Goal: Task Accomplishment & Management: Use online tool/utility

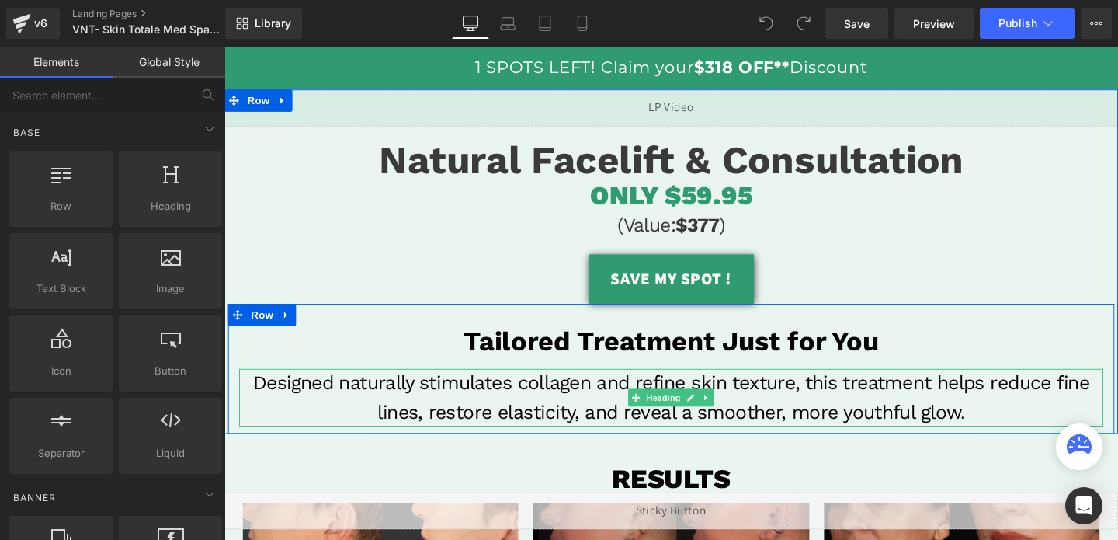
scroll to position [97, 0]
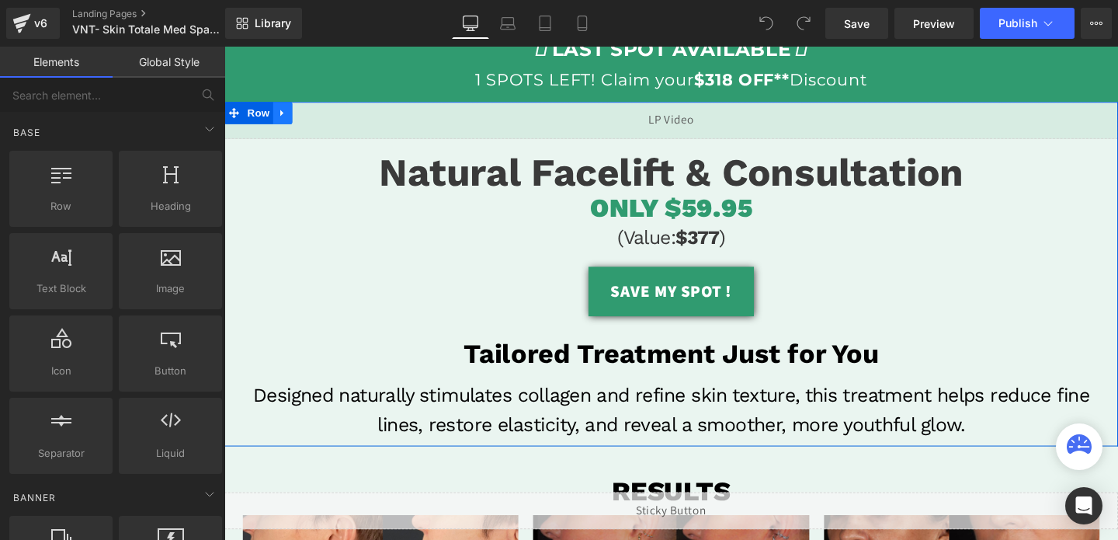
click at [288, 114] on icon at bounding box center [285, 117] width 11 height 12
click at [287, 122] on icon at bounding box center [285, 116] width 11 height 11
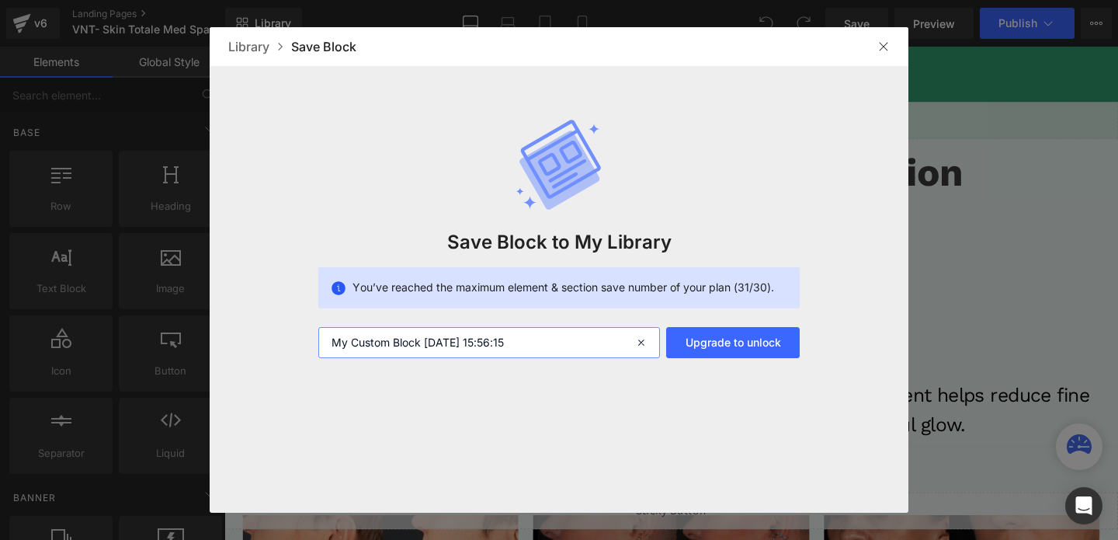
click at [456, 340] on input "My Custom Block 2025-09-23 15:56:15" at bounding box center [489, 342] width 342 height 31
type input "fisrt section"
click at [888, 50] on img at bounding box center [883, 46] width 12 height 12
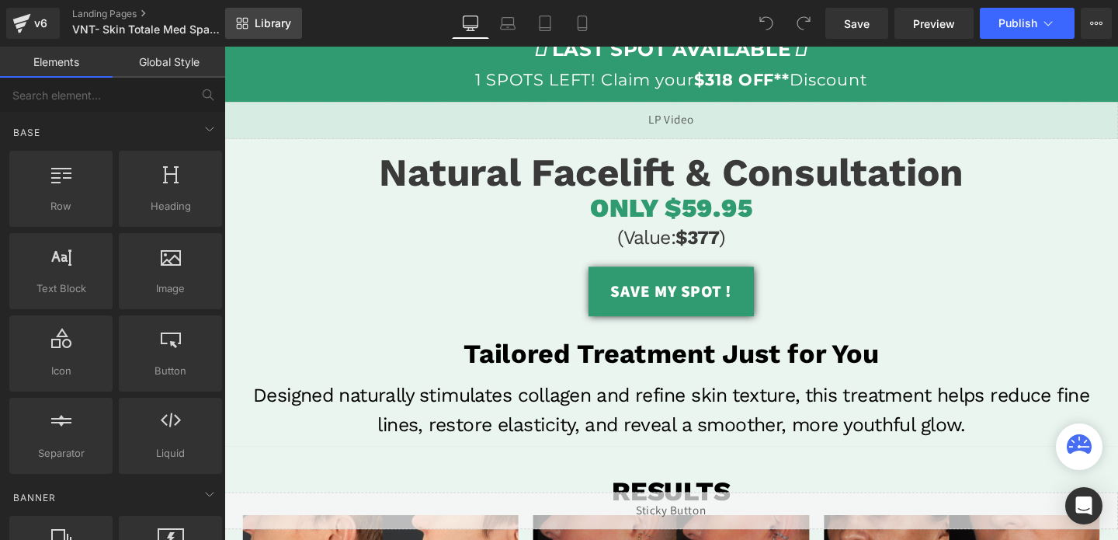
click at [281, 26] on span "Library" at bounding box center [273, 23] width 36 height 14
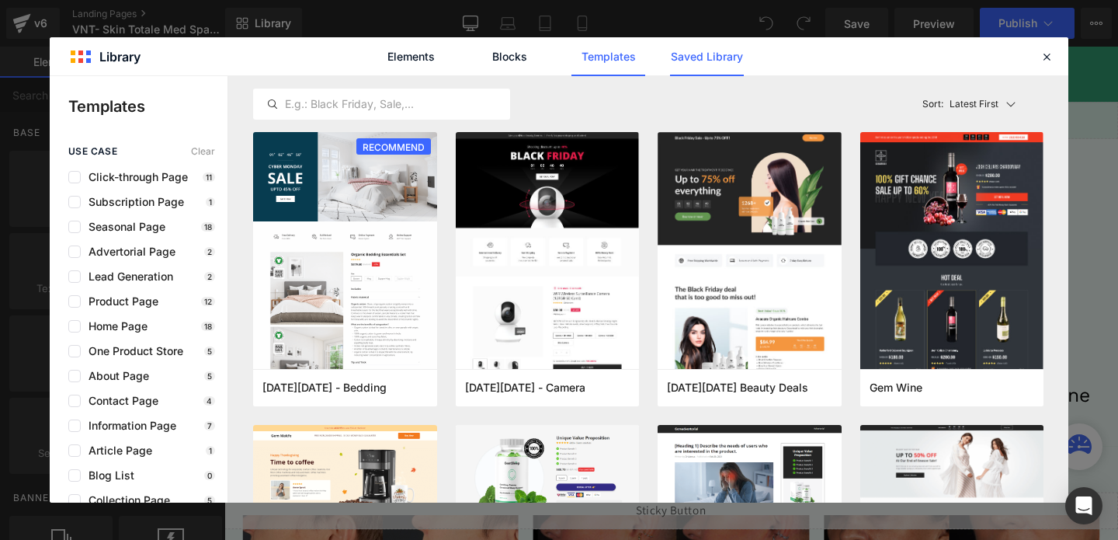
click at [707, 46] on link "Saved Library" at bounding box center [707, 56] width 74 height 39
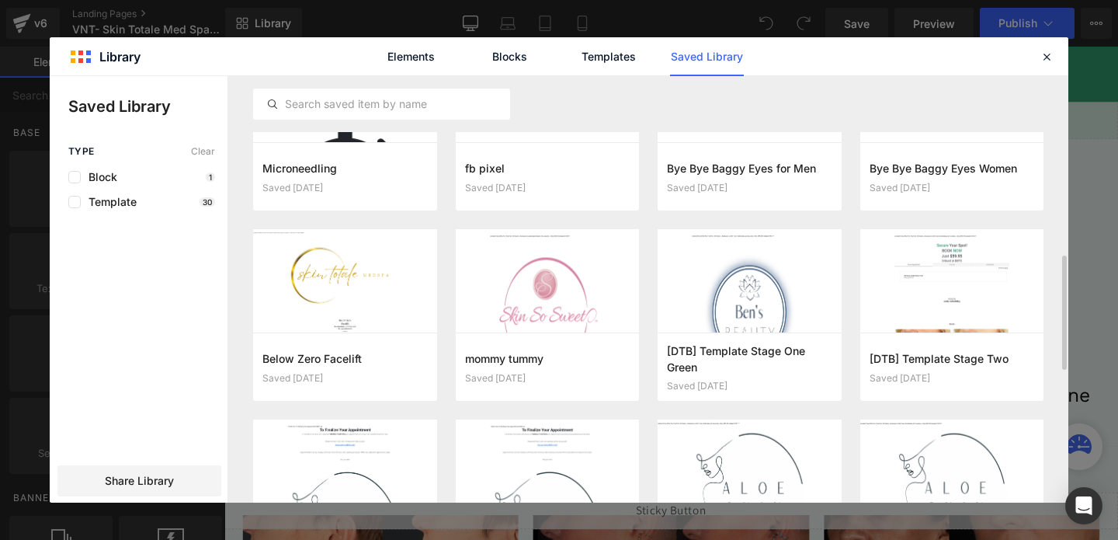
scroll to position [665, 0]
click at [1027, 364] on icon "button" at bounding box center [1022, 366] width 12 height 12
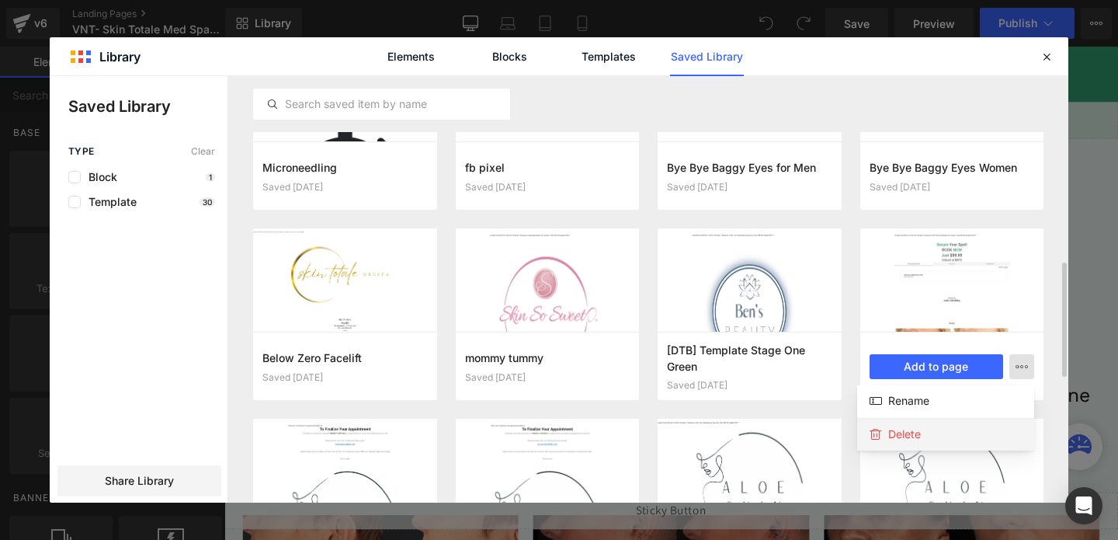
scroll to position [681, 0]
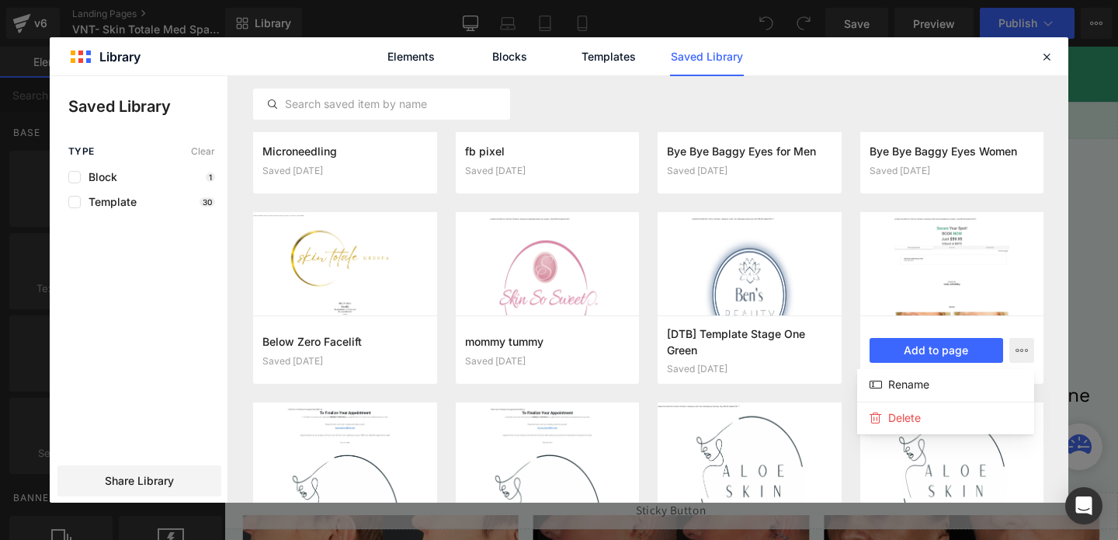
click at [781, 401] on div at bounding box center [559, 289] width 1019 height 426
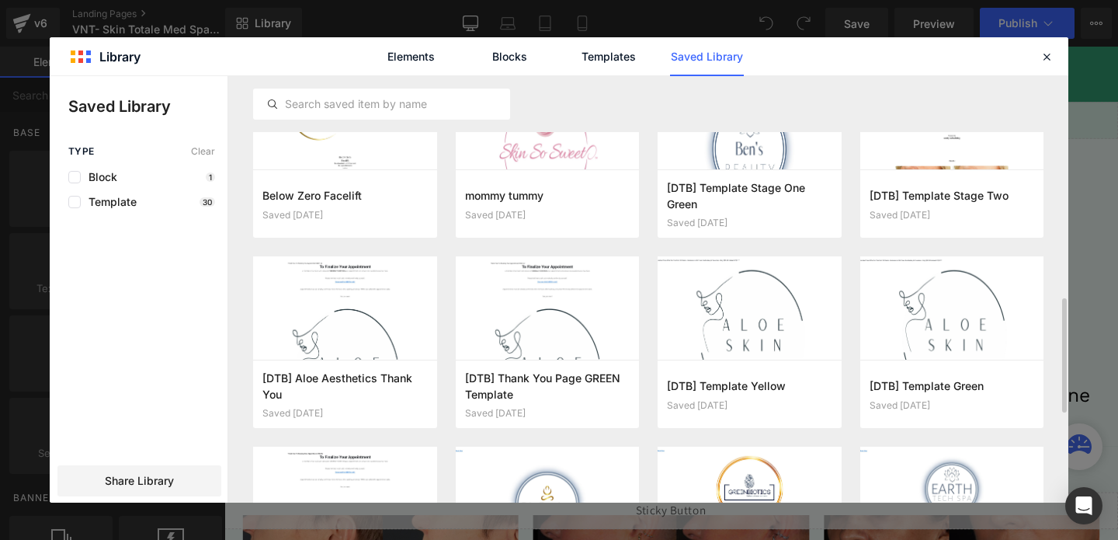
scroll to position [831, 0]
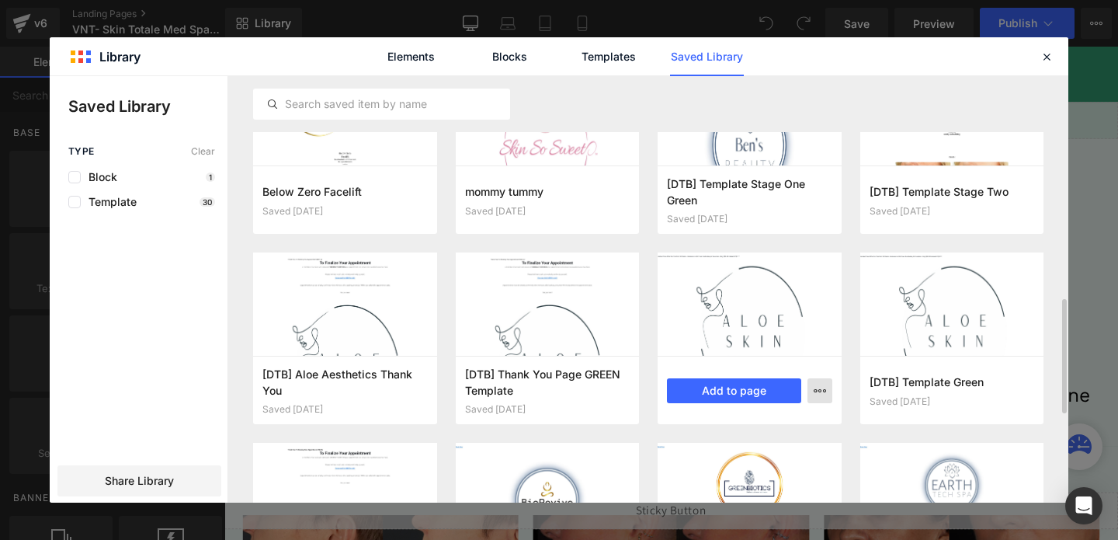
click at [826, 386] on button "button" at bounding box center [820, 390] width 25 height 25
click at [761, 456] on div "Delete" at bounding box center [743, 458] width 177 height 33
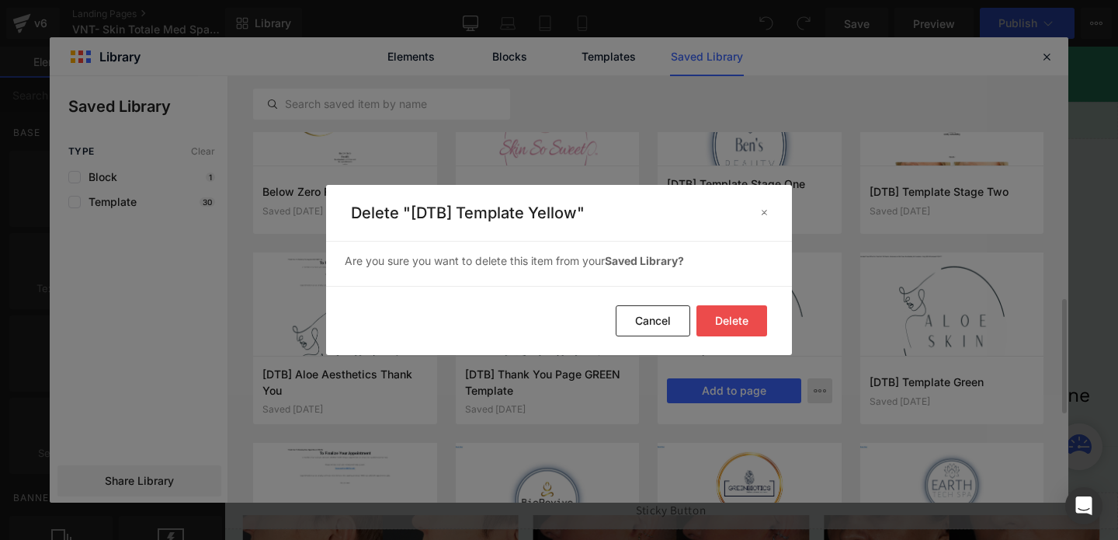
click at [738, 316] on button "Delete" at bounding box center [732, 320] width 71 height 31
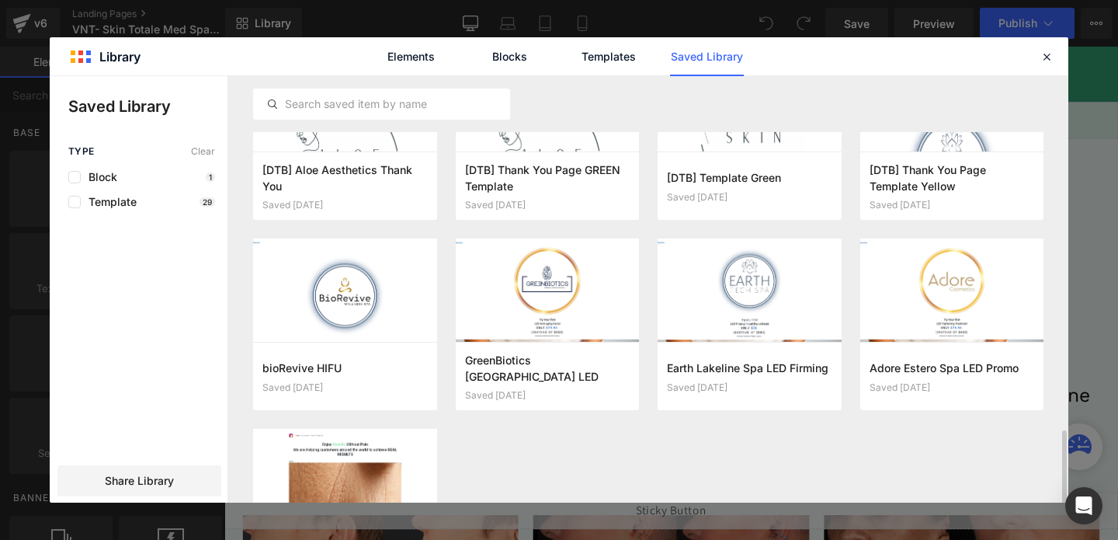
scroll to position [1113, 0]
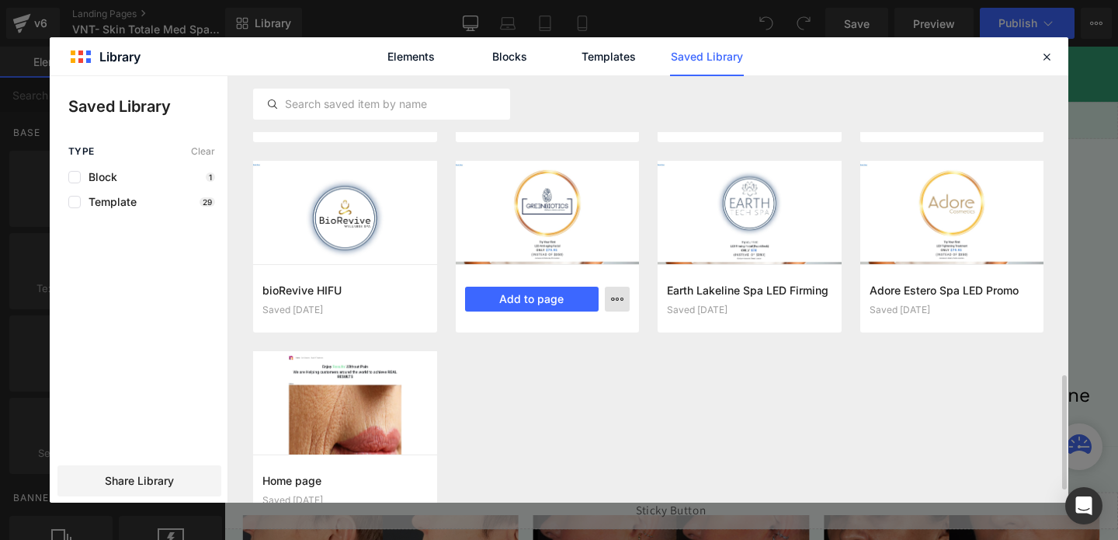
click at [624, 297] on button "button" at bounding box center [617, 299] width 25 height 25
click at [551, 366] on div "Delete" at bounding box center [541, 366] width 177 height 33
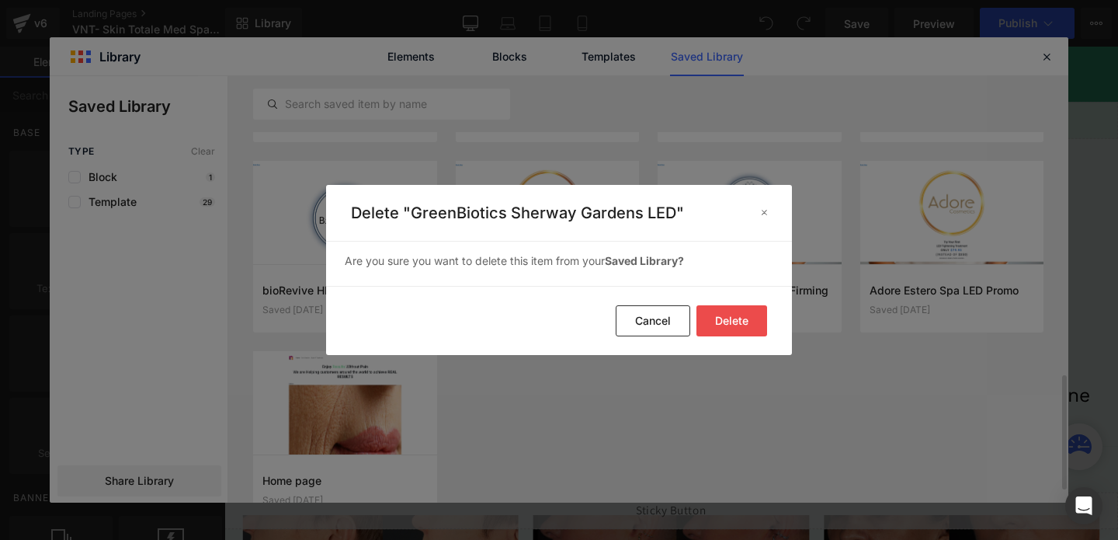
click at [710, 328] on button "Delete" at bounding box center [732, 320] width 71 height 31
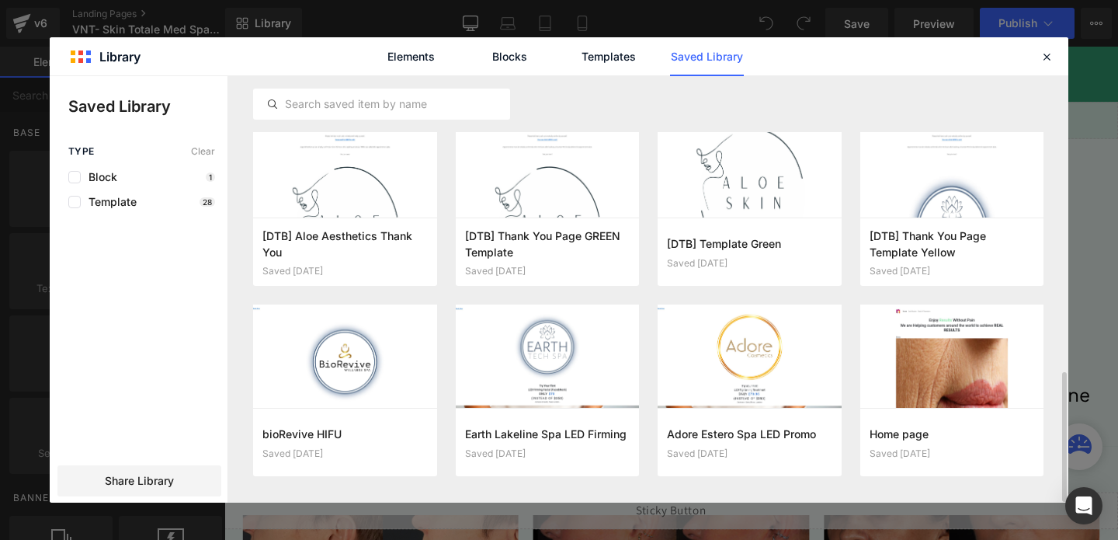
scroll to position [969, 0]
click at [1046, 53] on icon at bounding box center [1047, 57] width 14 height 14
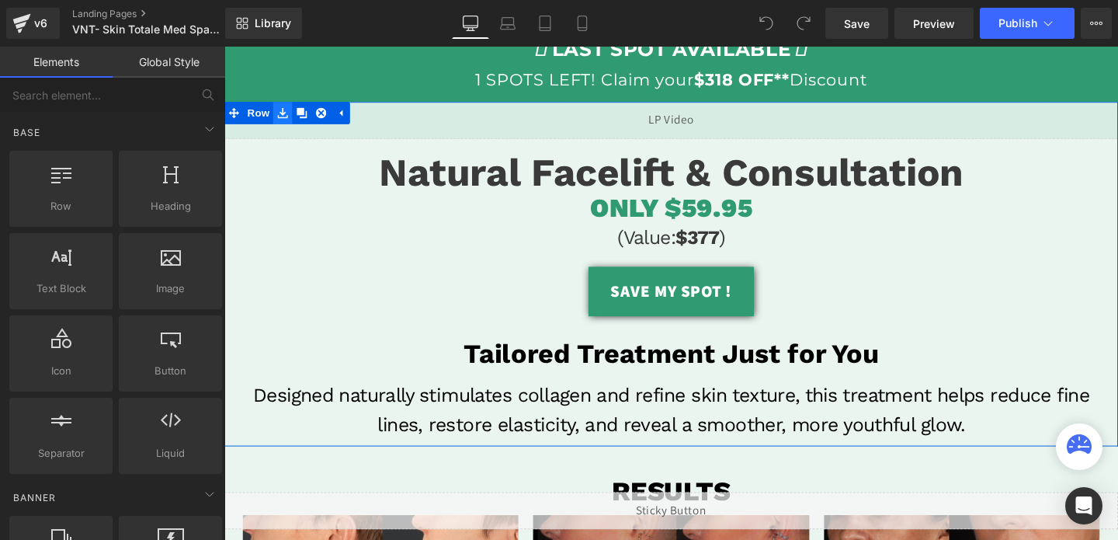
click at [283, 121] on icon at bounding box center [285, 116] width 11 height 11
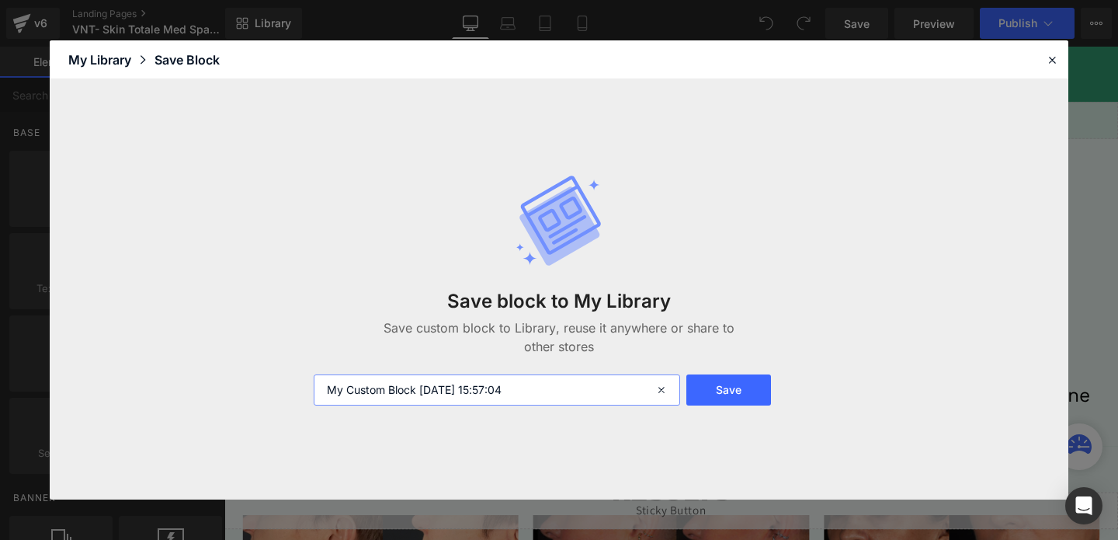
click at [474, 393] on input "My Custom Block 2025-09-23 15:57:04" at bounding box center [497, 389] width 367 height 31
type input "fisrt section"
click at [742, 389] on button "Save" at bounding box center [728, 389] width 85 height 31
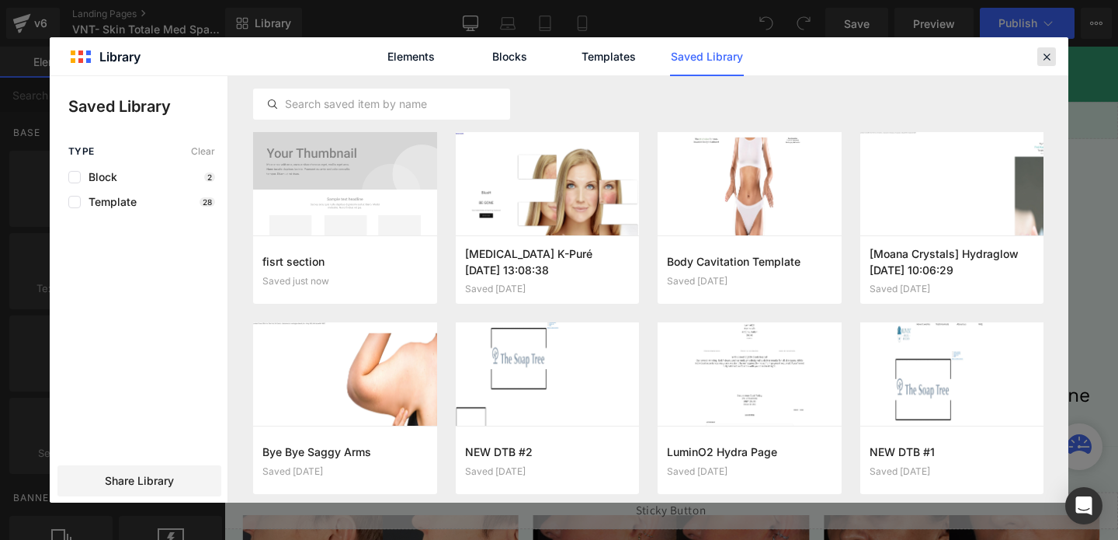
click at [1051, 47] on div at bounding box center [1046, 56] width 19 height 19
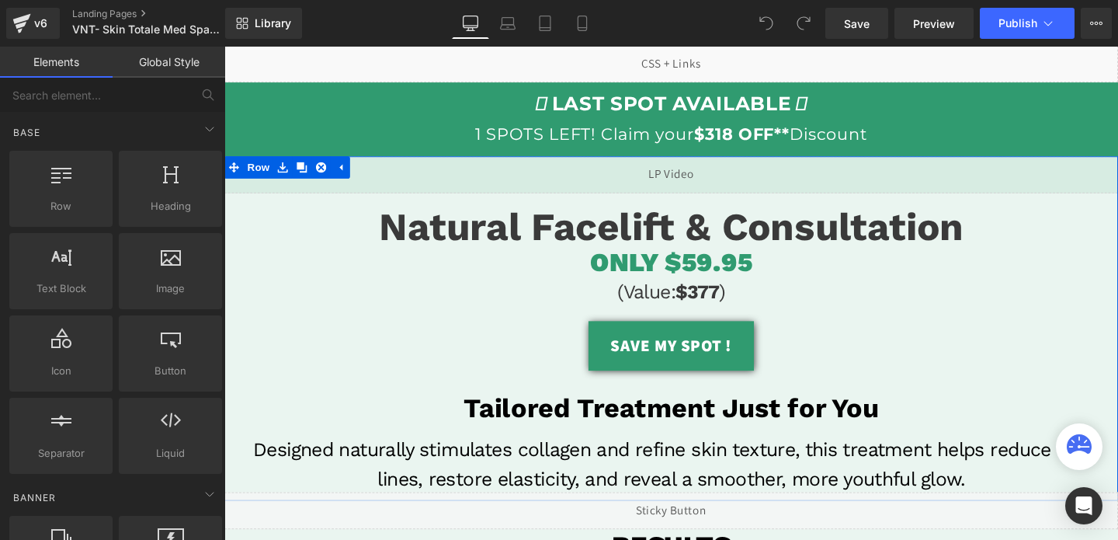
scroll to position [0, 0]
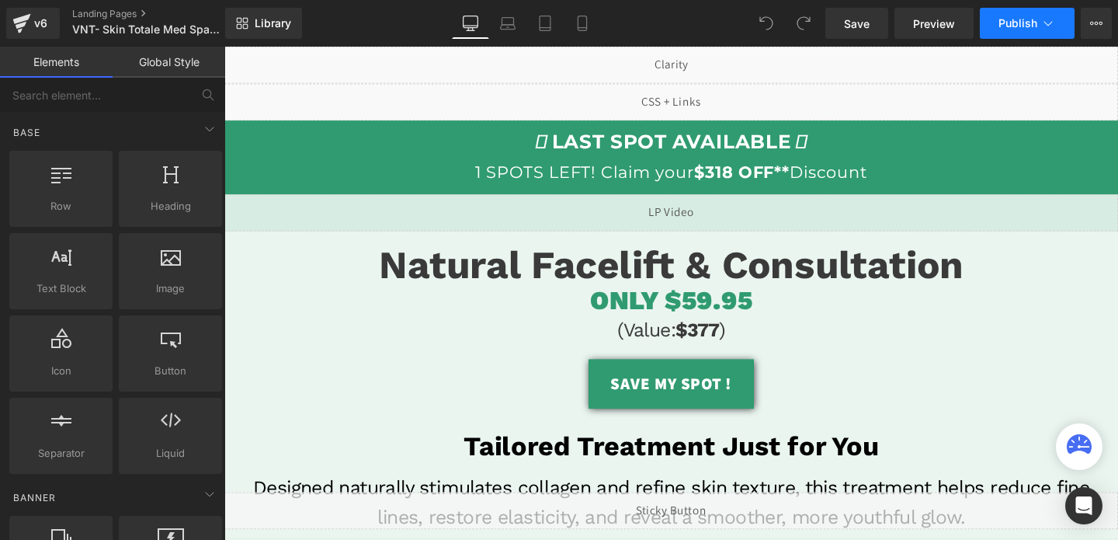
click at [1004, 17] on span "Publish" at bounding box center [1018, 23] width 39 height 12
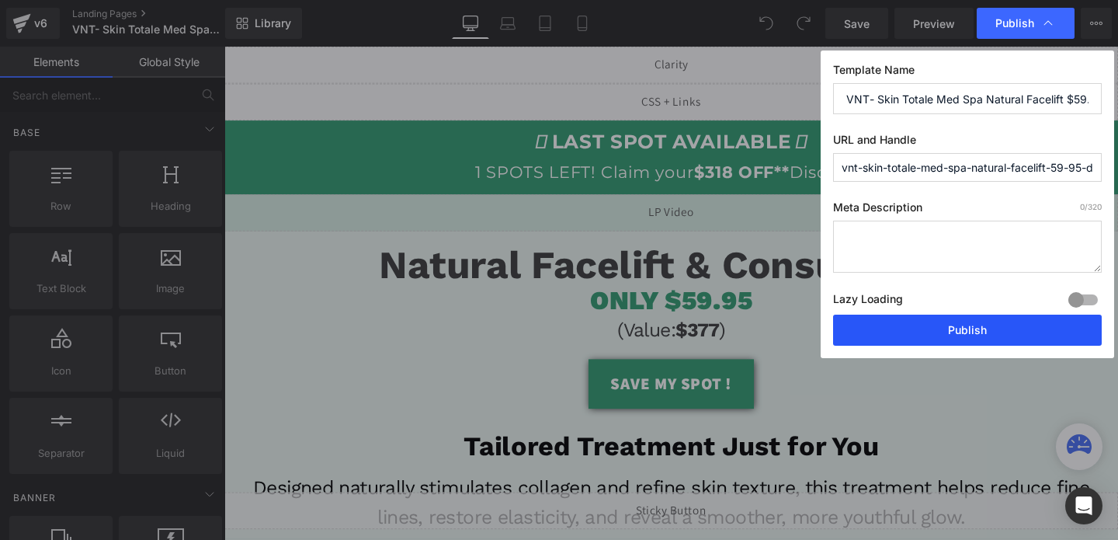
click at [937, 330] on button "Publish" at bounding box center [967, 329] width 269 height 31
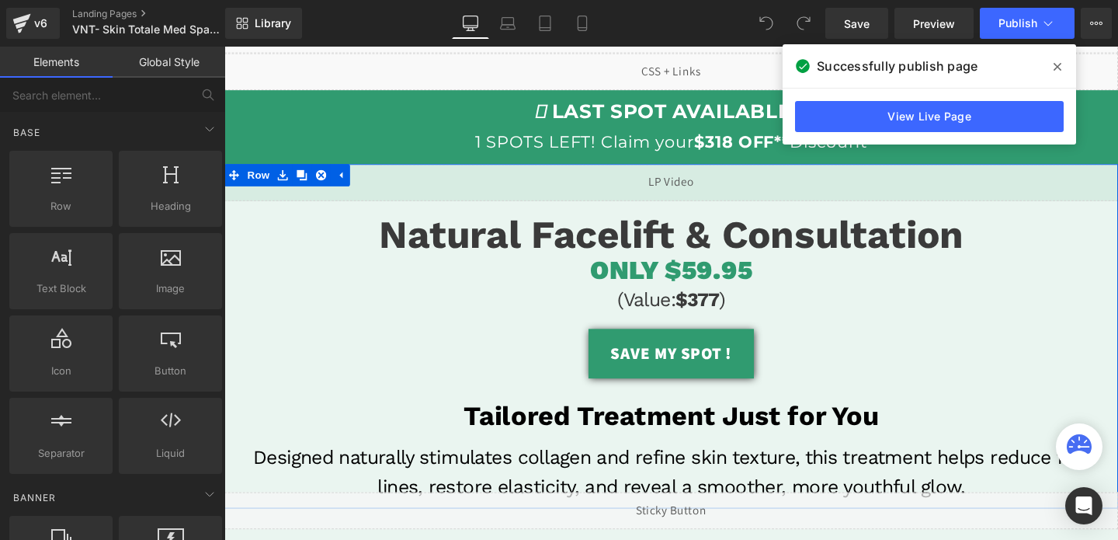
scroll to position [28, 0]
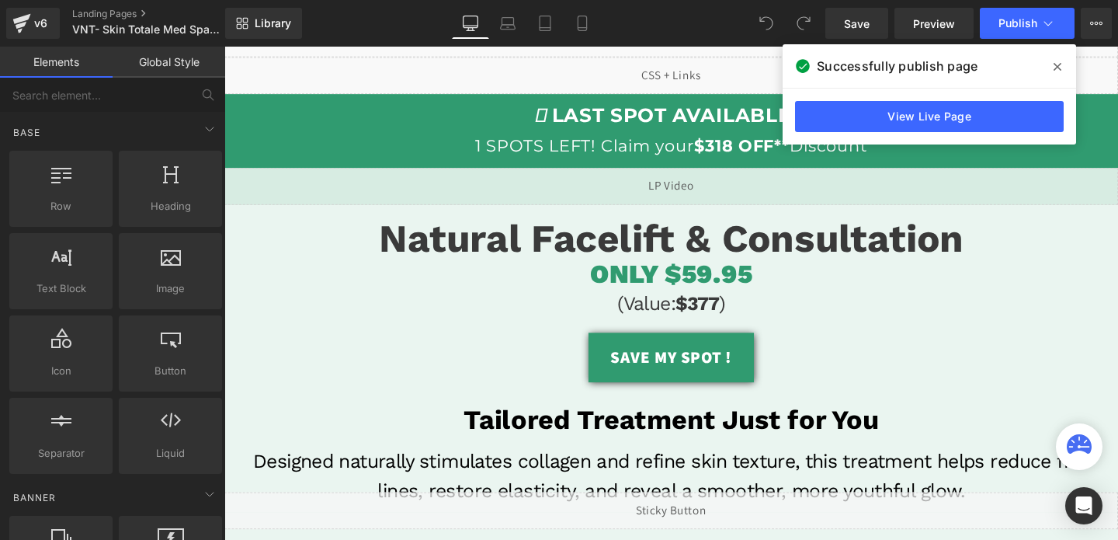
click at [1056, 66] on icon at bounding box center [1058, 67] width 8 height 12
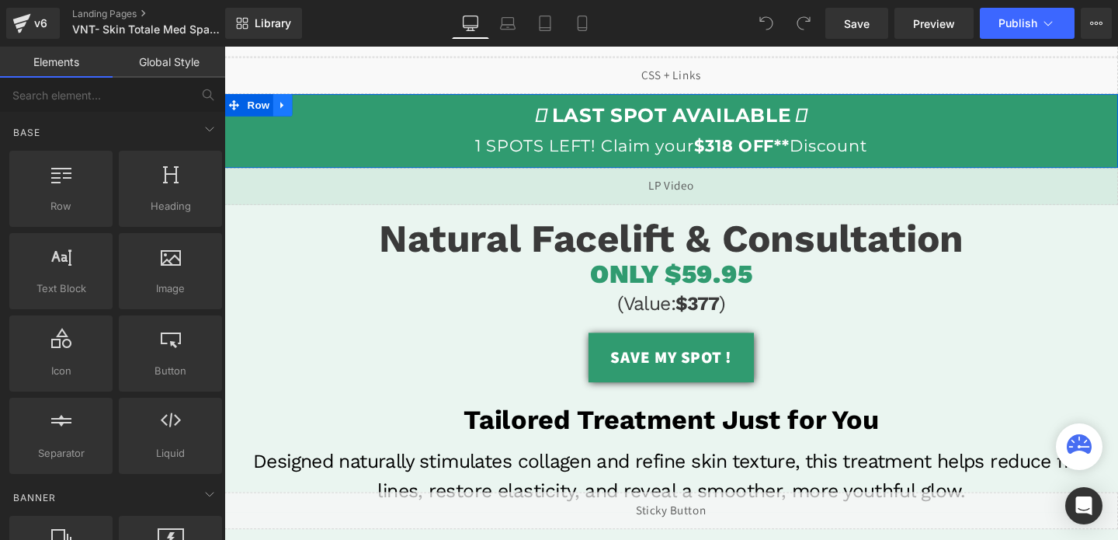
click at [277, 106] on link at bounding box center [286, 107] width 20 height 23
click at [281, 109] on icon at bounding box center [285, 108] width 11 height 12
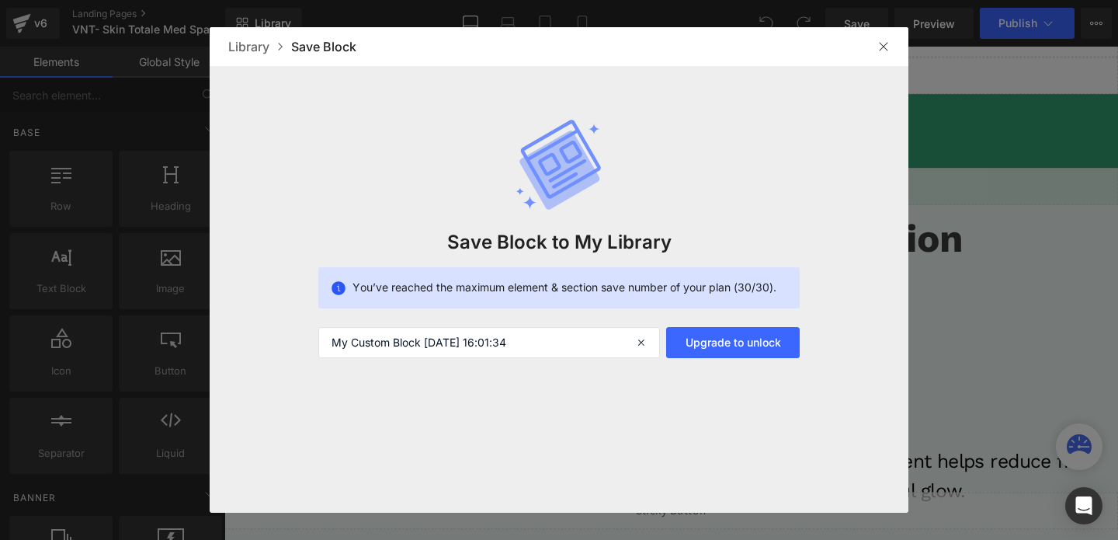
click at [878, 50] on img at bounding box center [883, 46] width 12 height 12
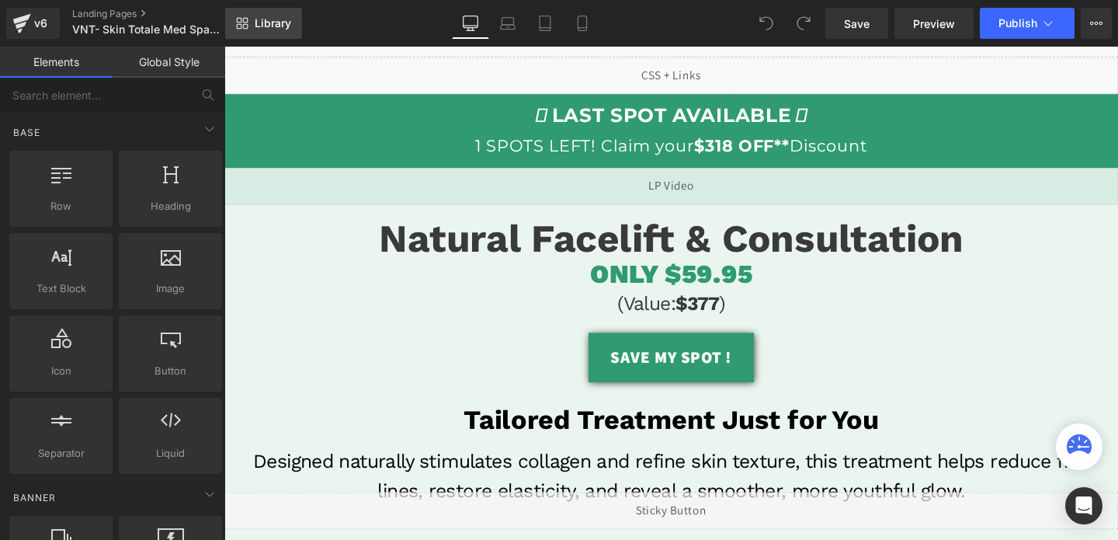
click at [285, 14] on link "Library" at bounding box center [263, 23] width 77 height 31
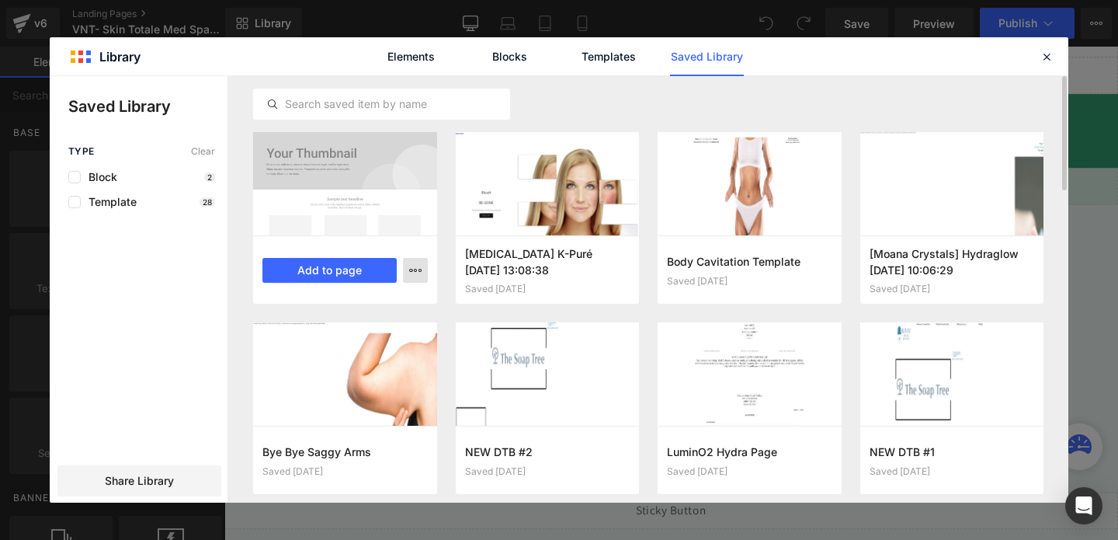
click at [416, 269] on icon "button" at bounding box center [415, 270] width 12 height 12
click at [364, 342] on div "Delete" at bounding box center [339, 337] width 177 height 33
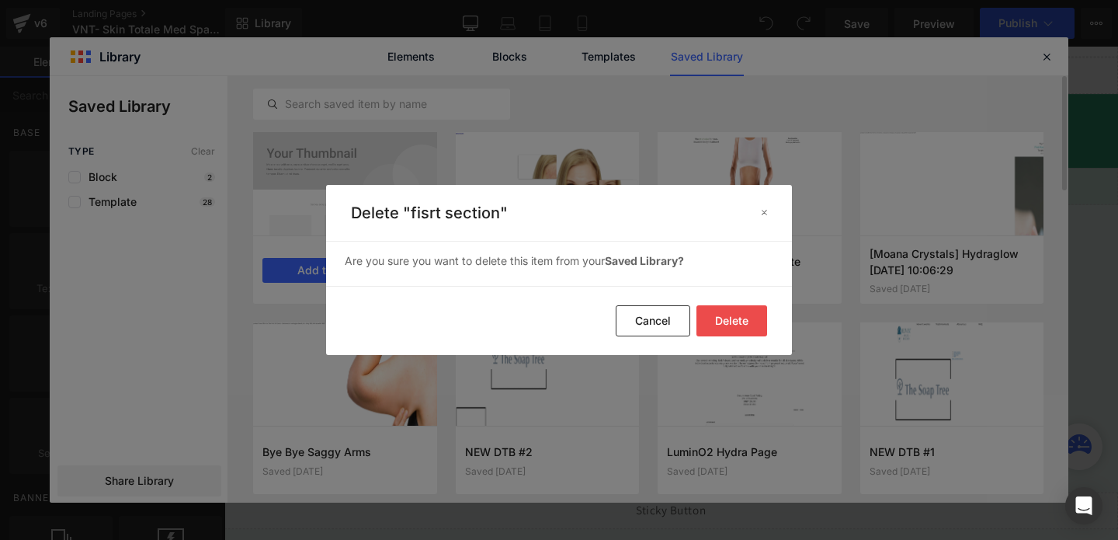
click at [731, 325] on button "Delete" at bounding box center [732, 320] width 71 height 31
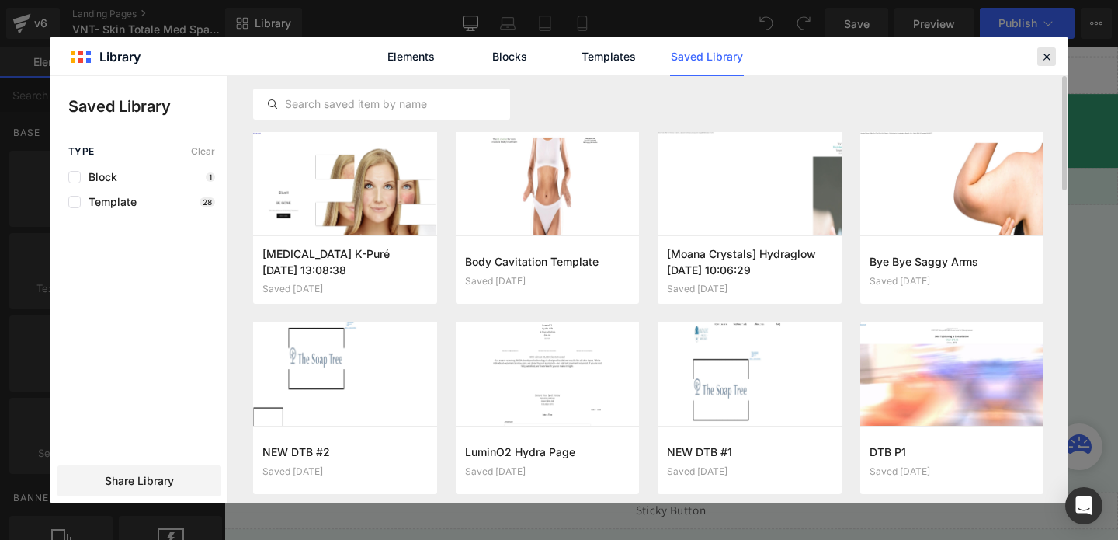
click at [1042, 51] on icon at bounding box center [1047, 57] width 14 height 14
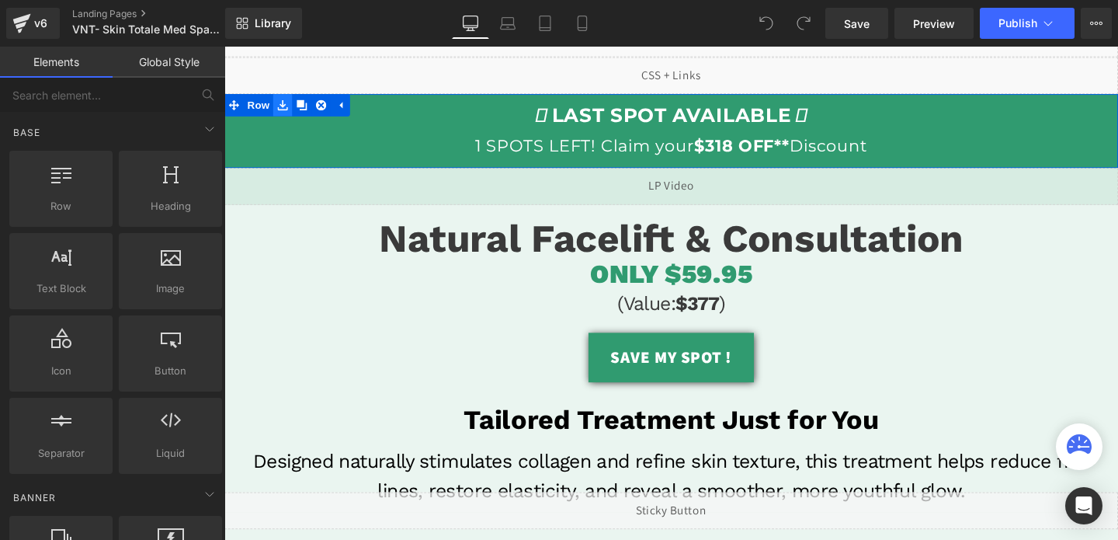
click at [283, 105] on icon at bounding box center [285, 108] width 11 height 12
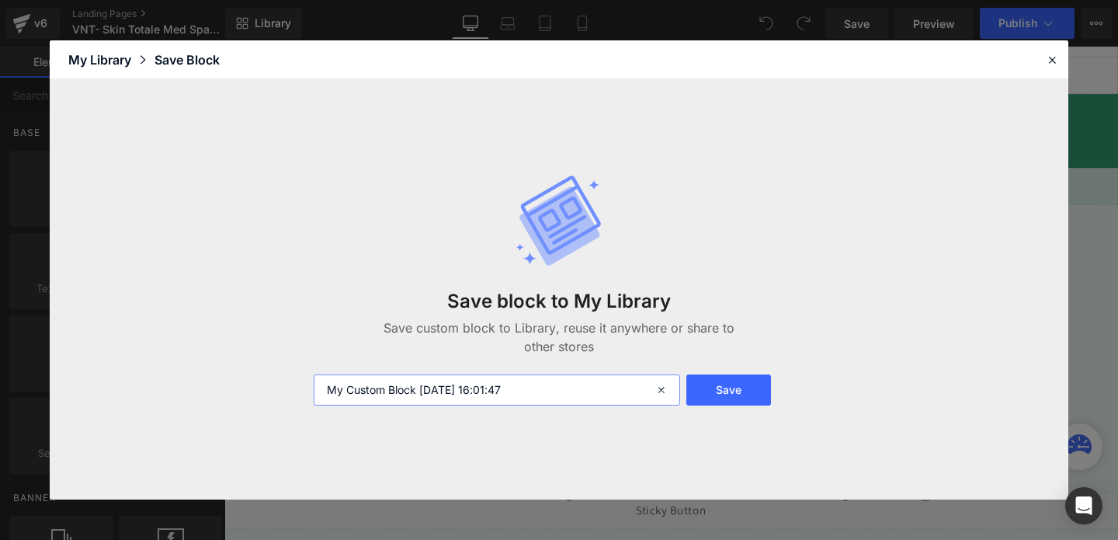
click at [508, 401] on input "My Custom Block 2025-09-23 16:01:47" at bounding box center [497, 389] width 367 height 31
type input "BILLBOARD"
click at [726, 384] on button "Save" at bounding box center [728, 389] width 85 height 31
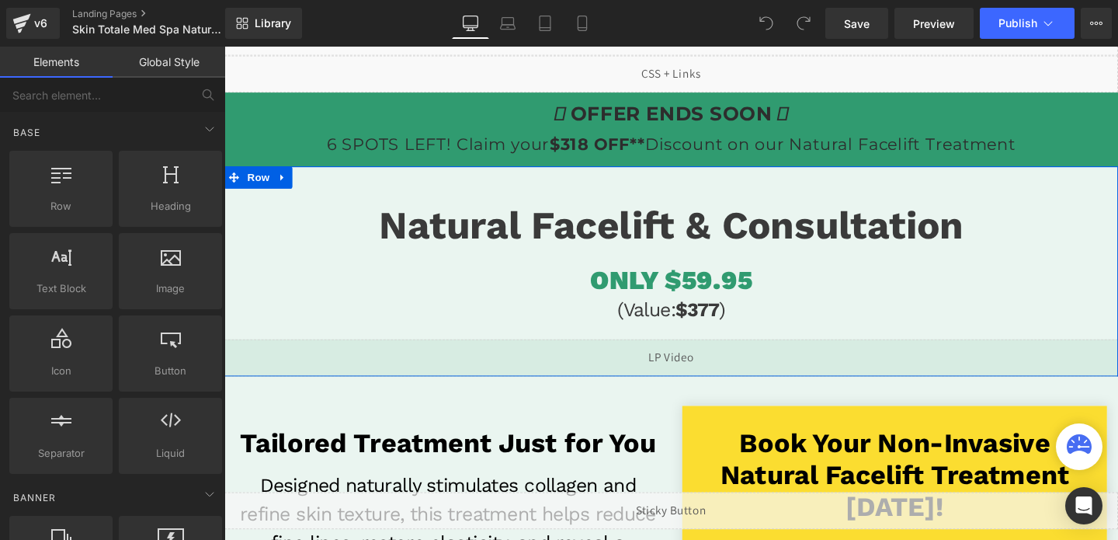
scroll to position [33, 0]
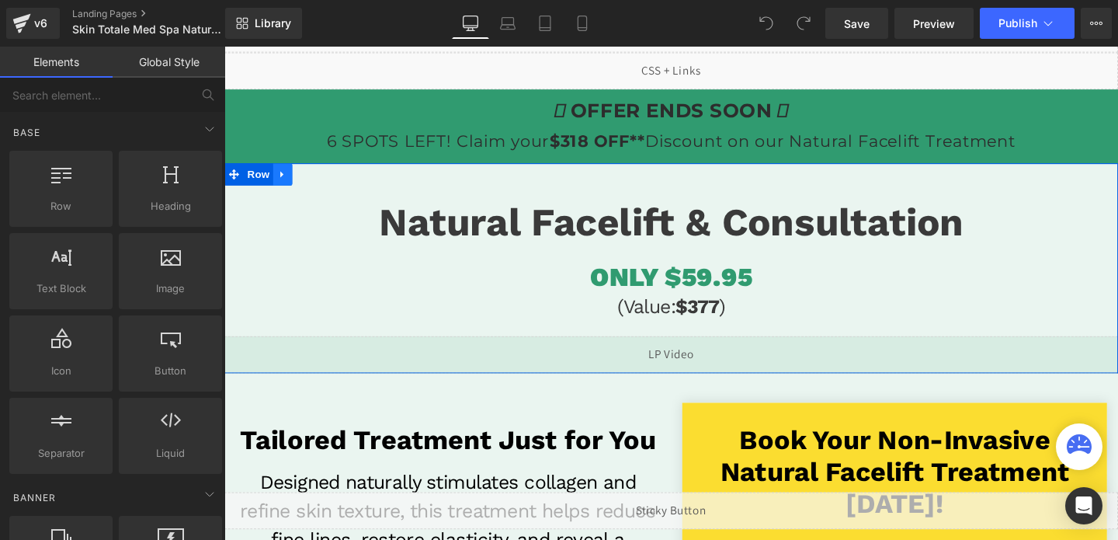
click at [292, 182] on link at bounding box center [286, 180] width 20 height 23
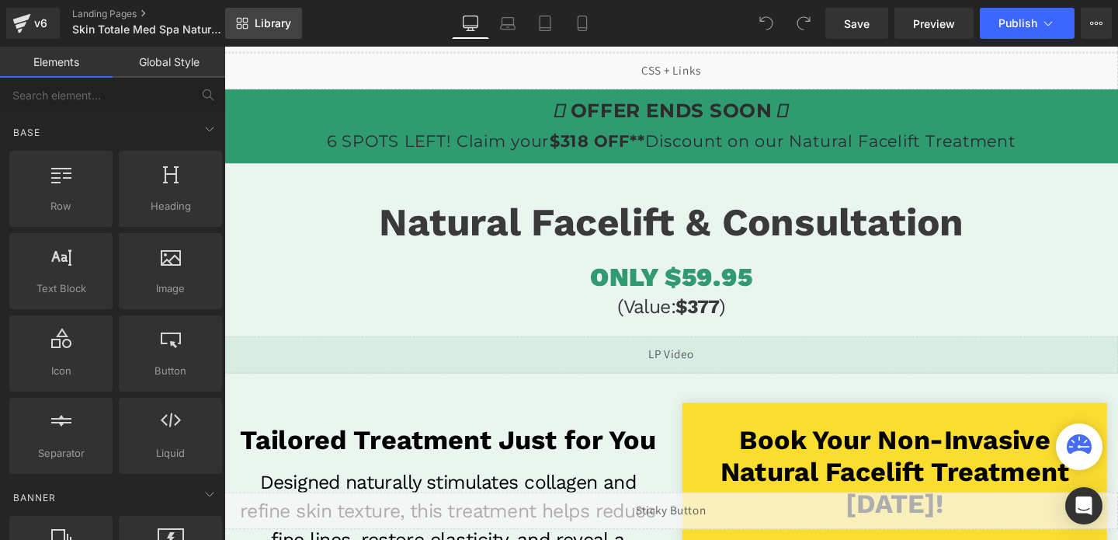
click at [280, 22] on span "Library" at bounding box center [273, 23] width 36 height 14
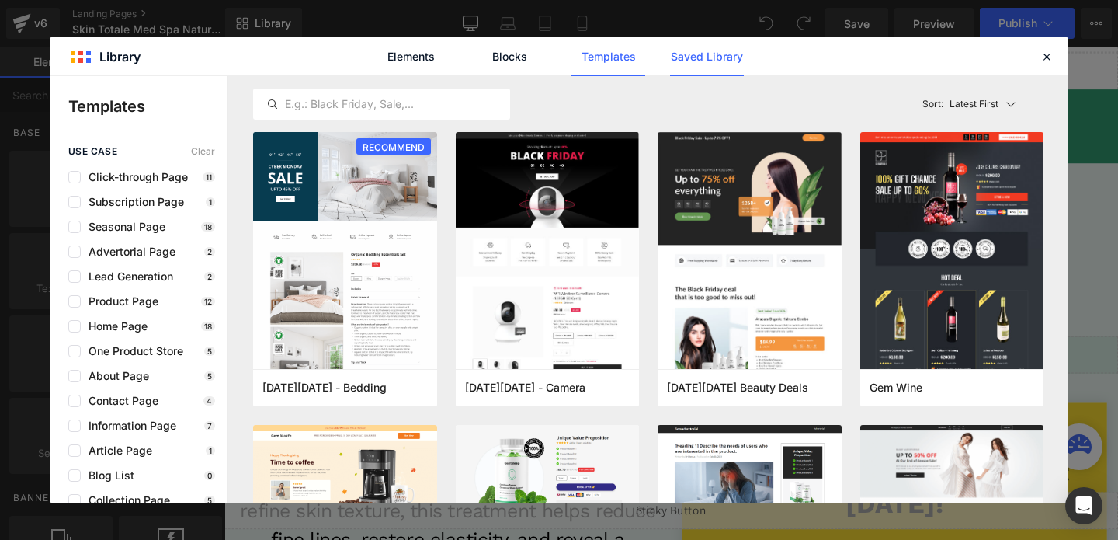
click at [693, 54] on link "Saved Library" at bounding box center [707, 56] width 74 height 39
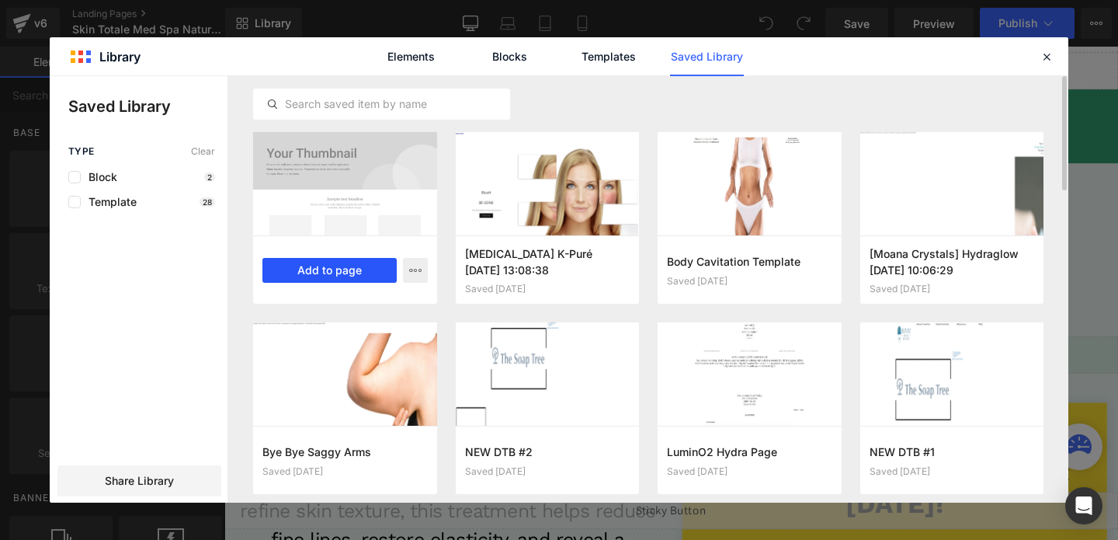
click at [341, 273] on button "Add to page" at bounding box center [329, 270] width 134 height 25
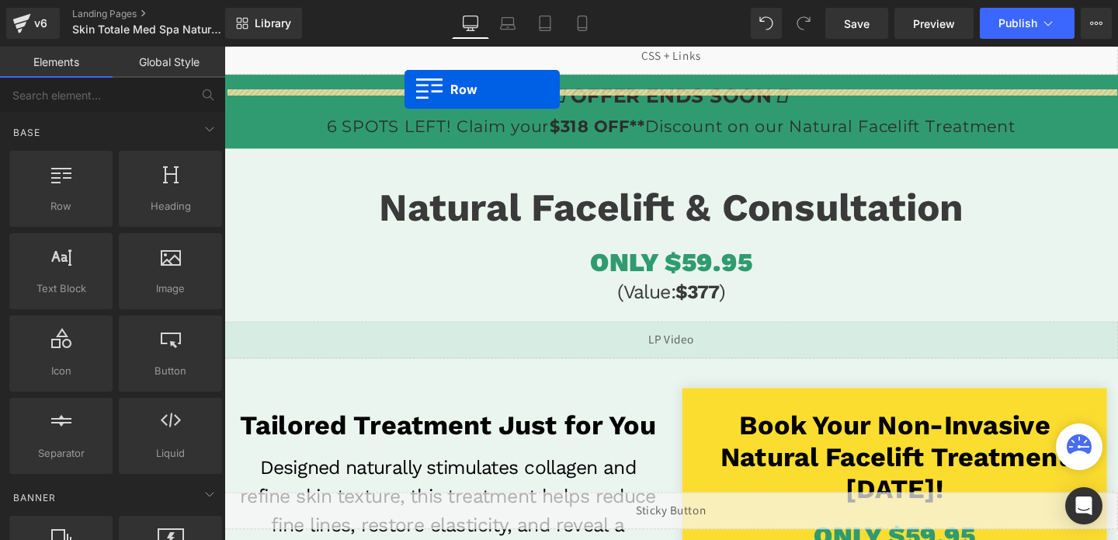
scroll to position [0, 0]
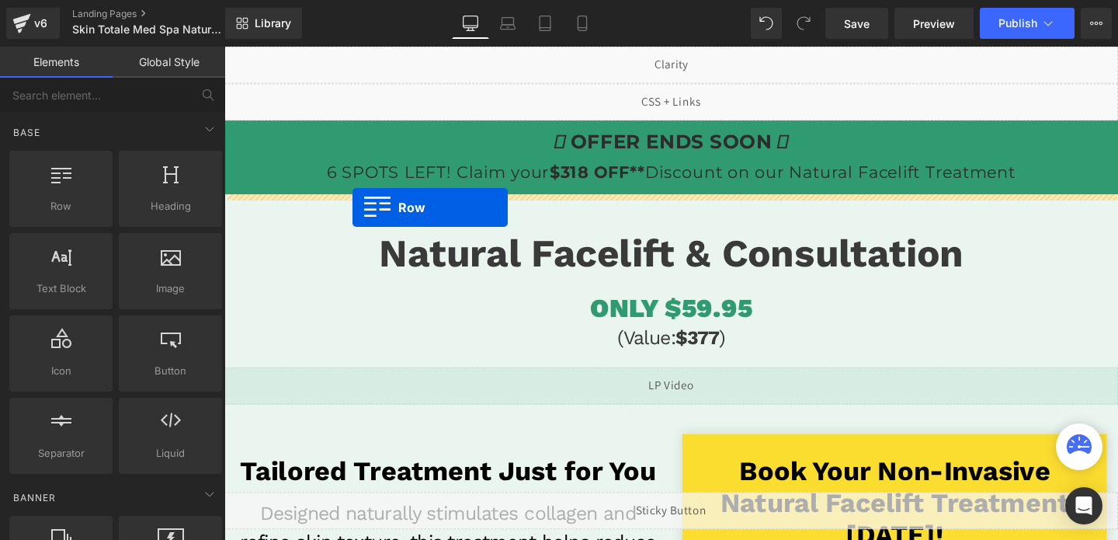
drag, startPoint x: 236, startPoint y: 270, endPoint x: 359, endPoint y: 216, distance: 134.2
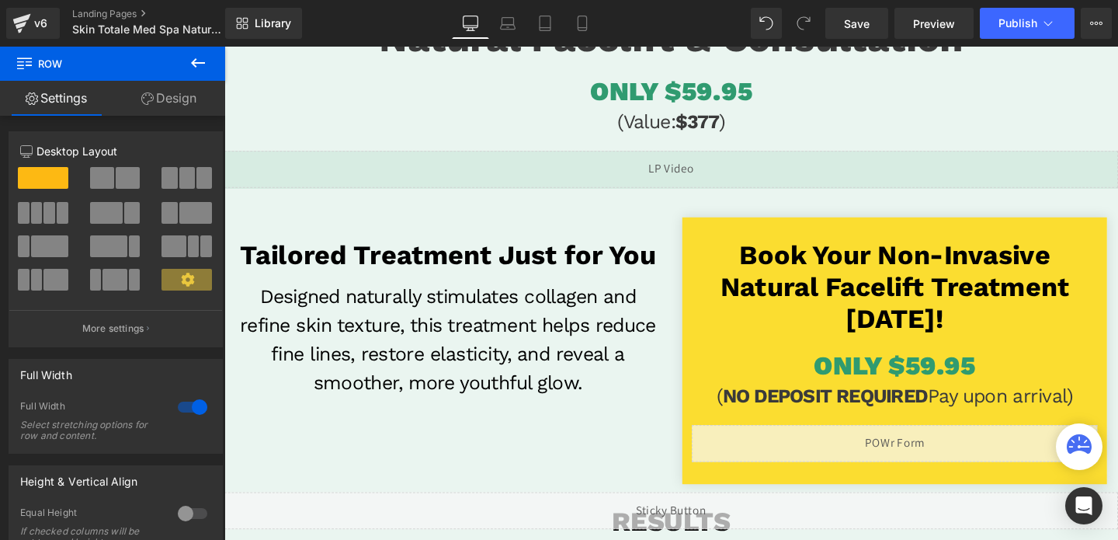
scroll to position [434, 0]
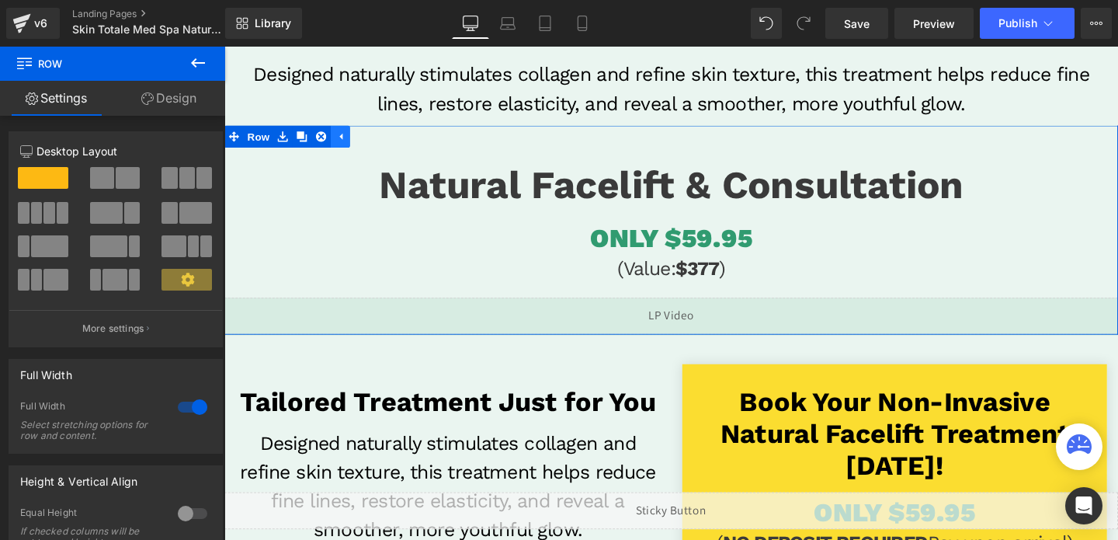
click at [348, 148] on link at bounding box center [346, 141] width 20 height 23
click at [290, 144] on icon at bounding box center [285, 141] width 11 height 12
click at [324, 143] on icon at bounding box center [326, 141] width 11 height 12
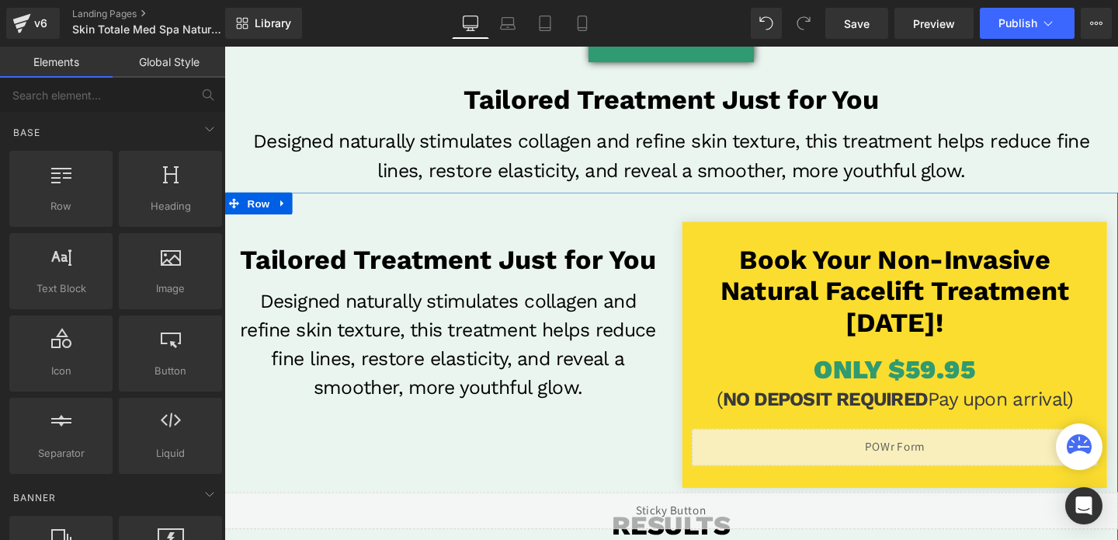
scroll to position [290, 0]
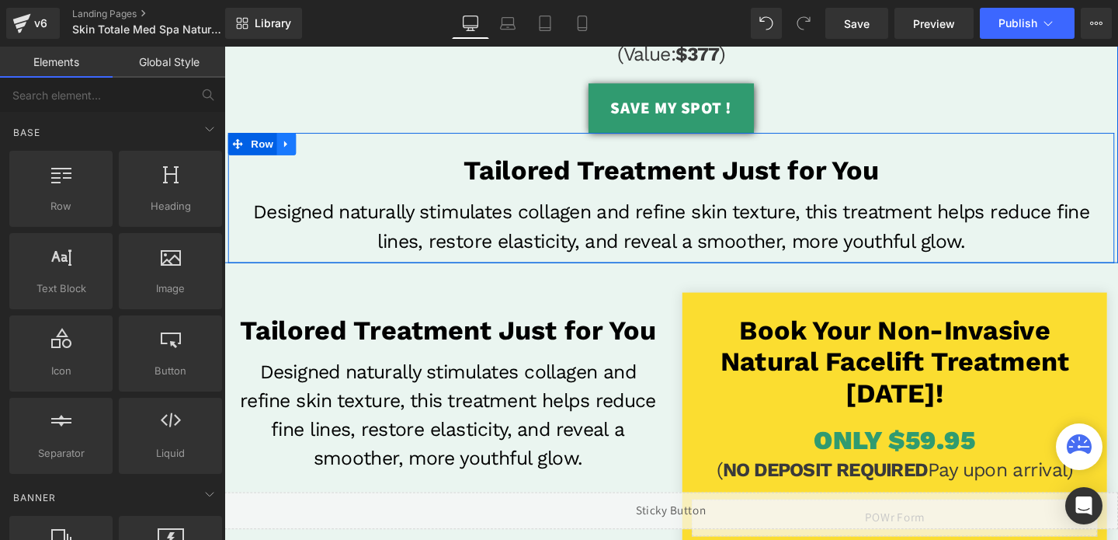
click at [290, 153] on icon at bounding box center [289, 149] width 11 height 12
click at [330, 148] on icon at bounding box center [330, 149] width 11 height 12
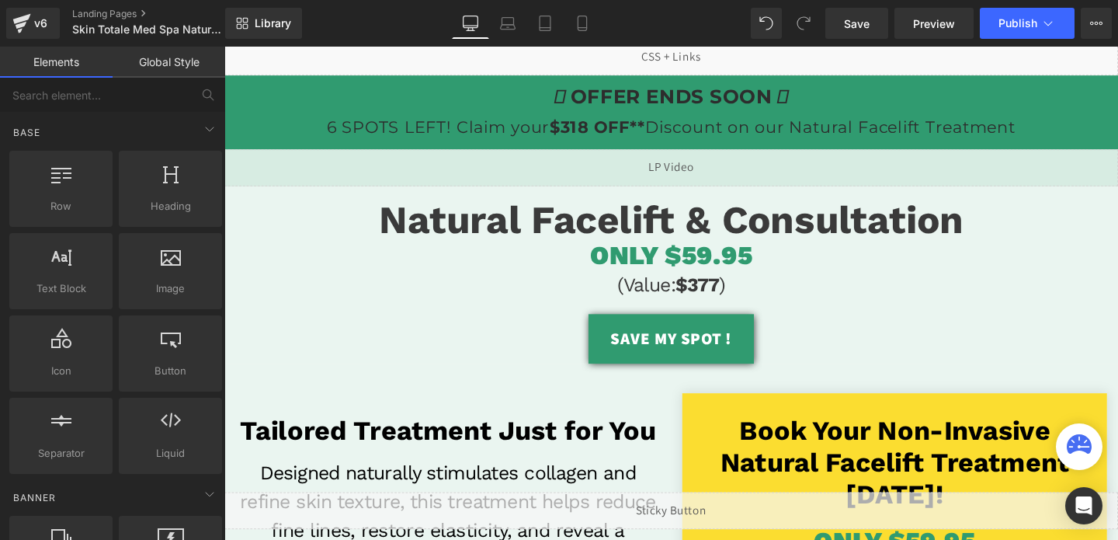
scroll to position [0, 0]
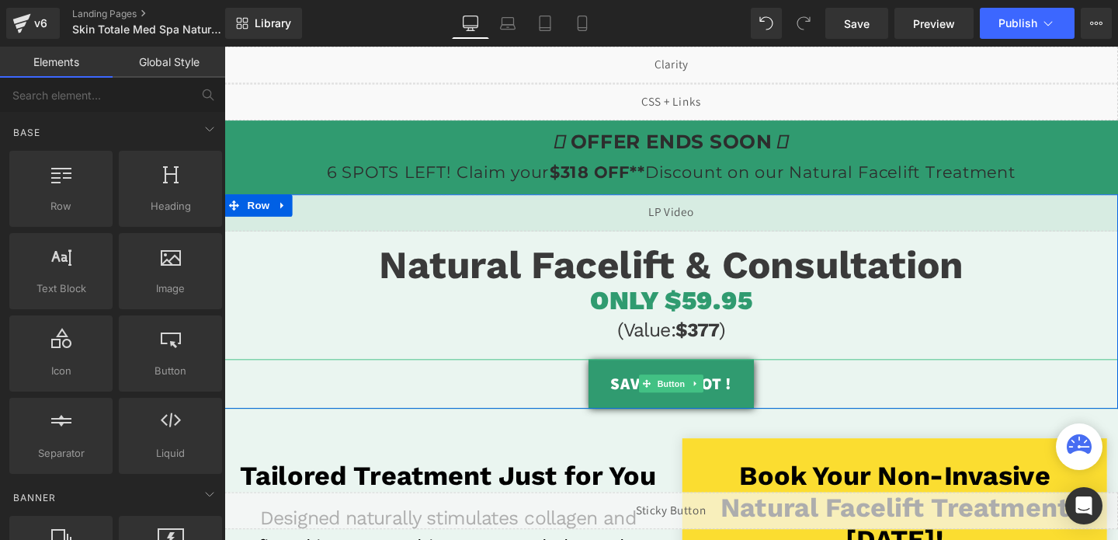
click at [746, 400] on link "SAVE MY SPOT !" at bounding box center [694, 400] width 174 height 51
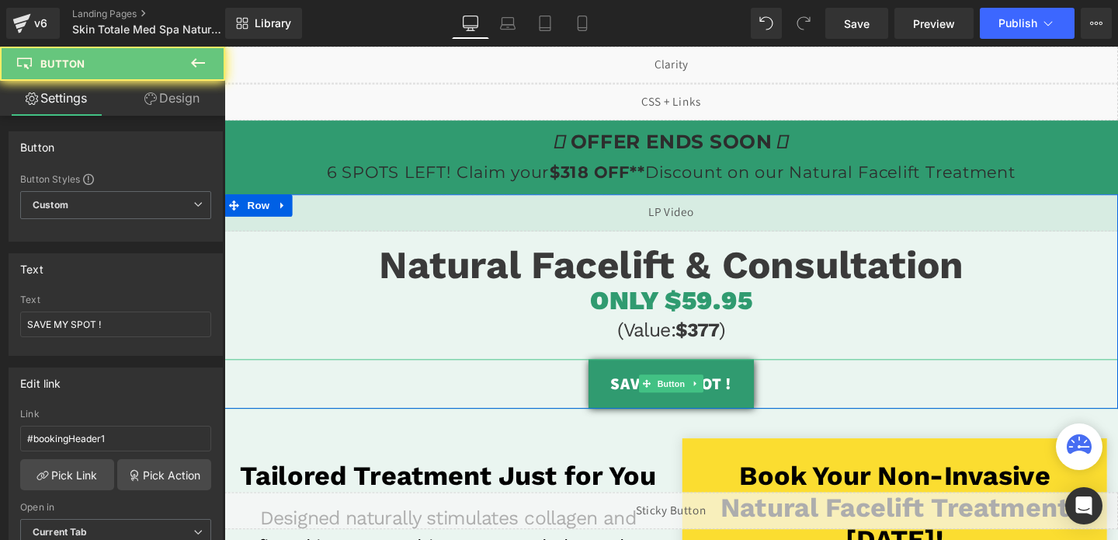
click at [746, 400] on link "SAVE MY SPOT !" at bounding box center [694, 400] width 174 height 51
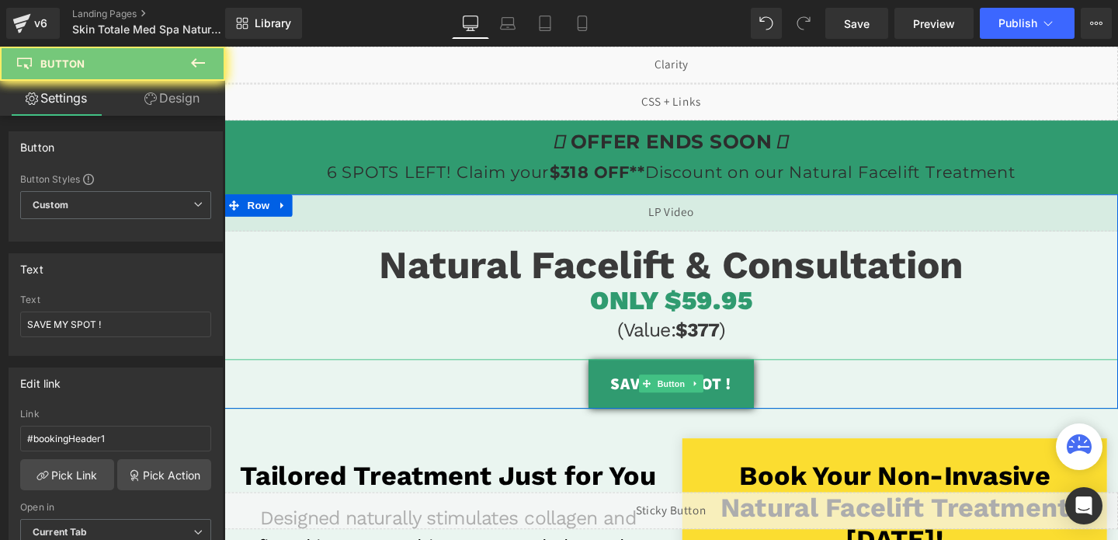
click at [746, 400] on link "SAVE MY SPOT !" at bounding box center [694, 400] width 174 height 51
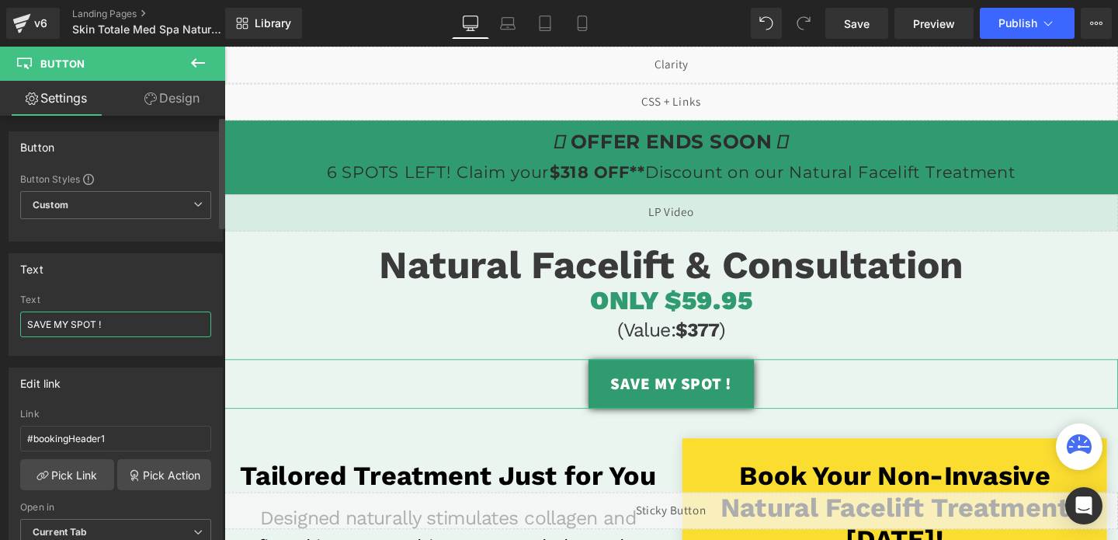
click at [26, 325] on input "SAVE MY SPOT !" at bounding box center [115, 324] width 191 height 26
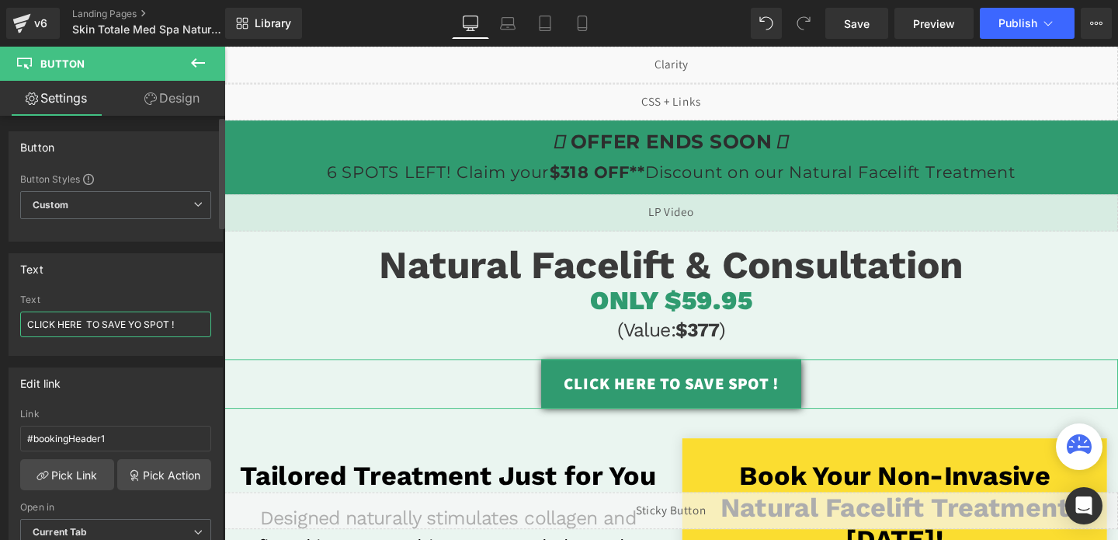
type input "CLICK HERE TO SAVE YOU SPOT !"
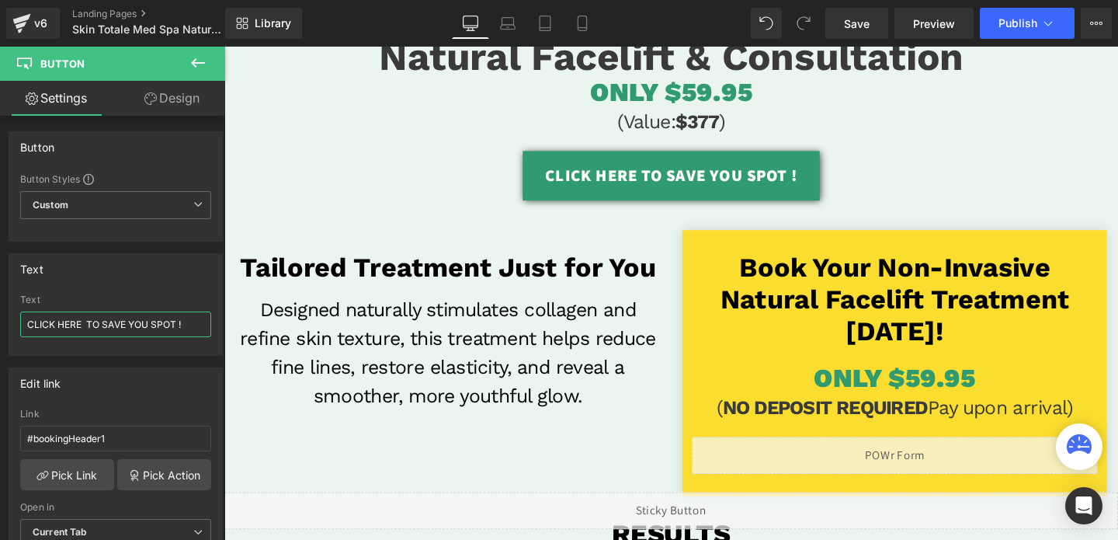
scroll to position [220, 0]
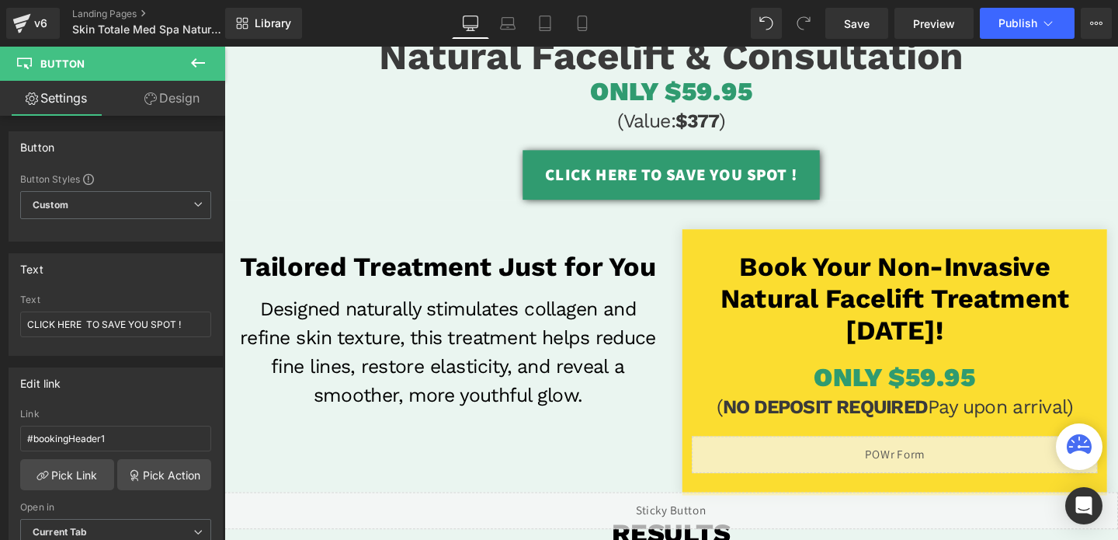
click at [576, 330] on h3 "Designed naturally stimulates collagen and refine skin texture, this treatment …" at bounding box center [459, 367] width 446 height 121
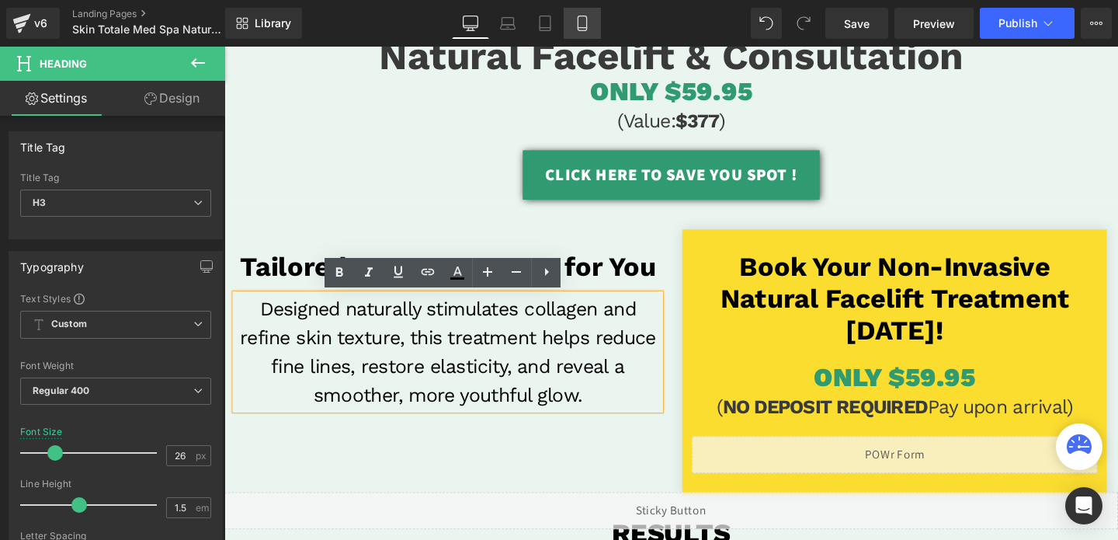
click at [578, 19] on icon at bounding box center [583, 24] width 16 height 16
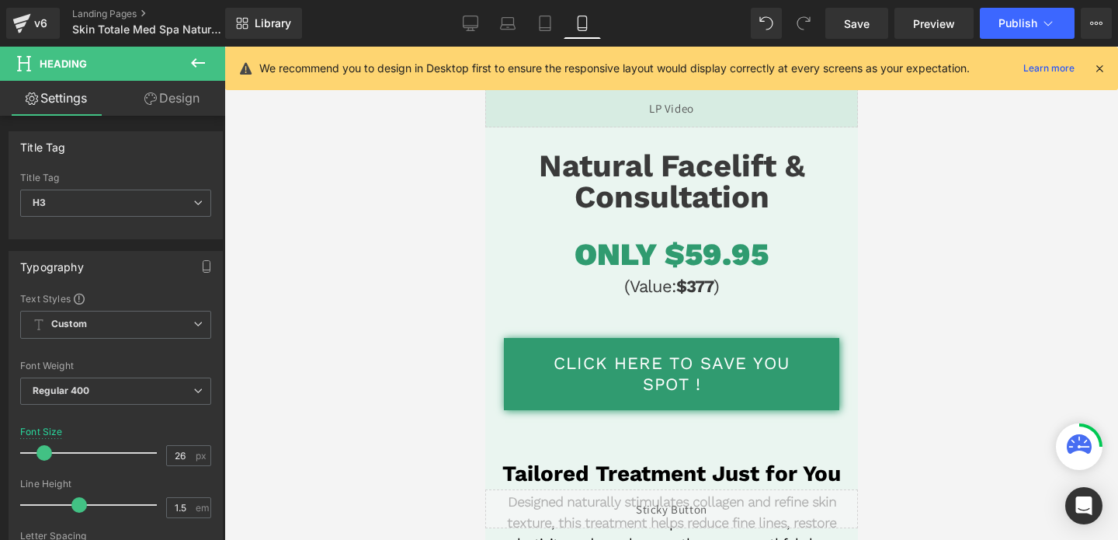
scroll to position [111, 0]
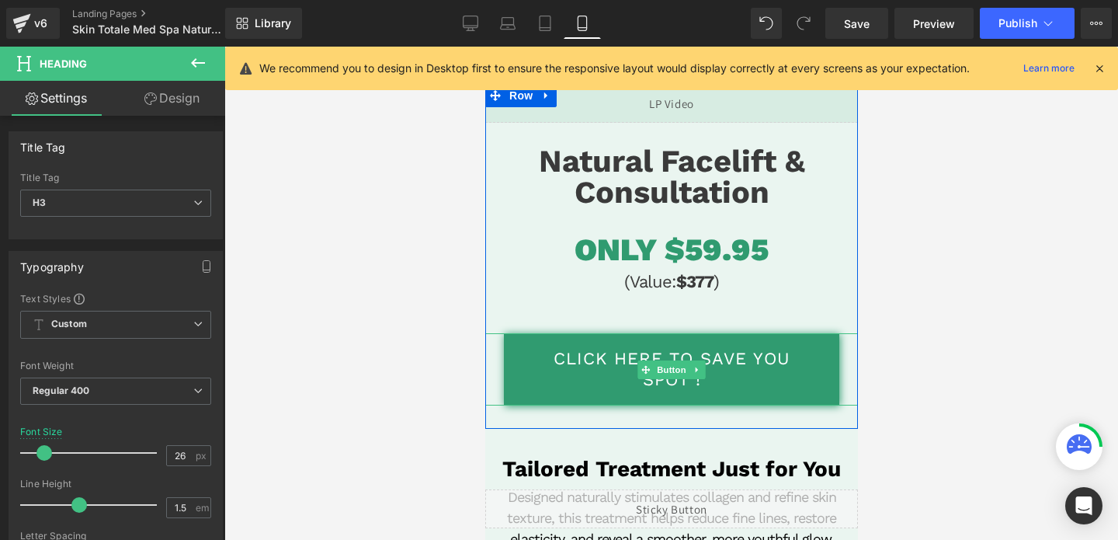
click at [743, 354] on link "CLICK HERE TO SAVE YOU SPOT !" at bounding box center [670, 369] width 335 height 72
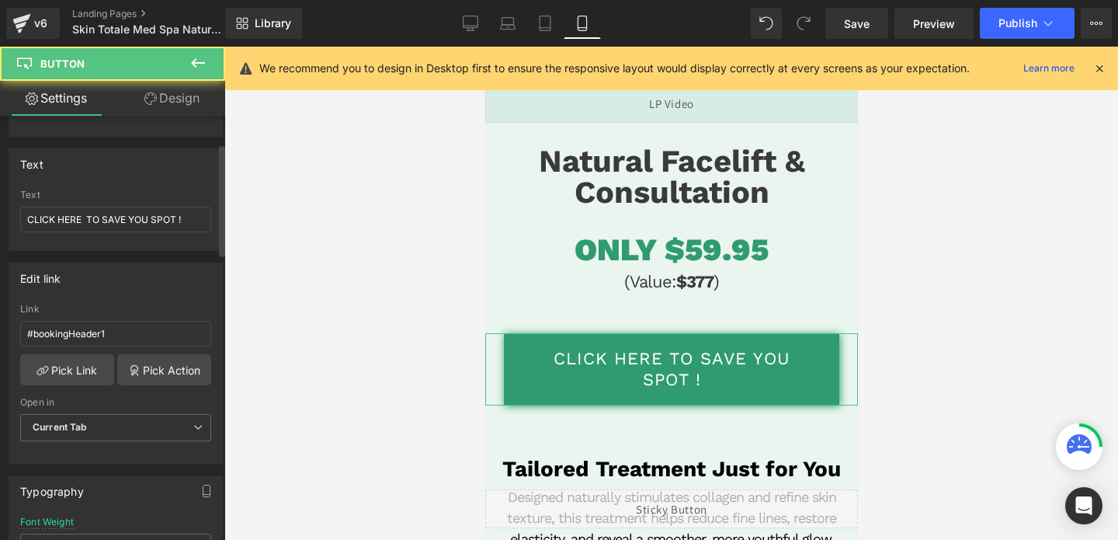
scroll to position [336, 0]
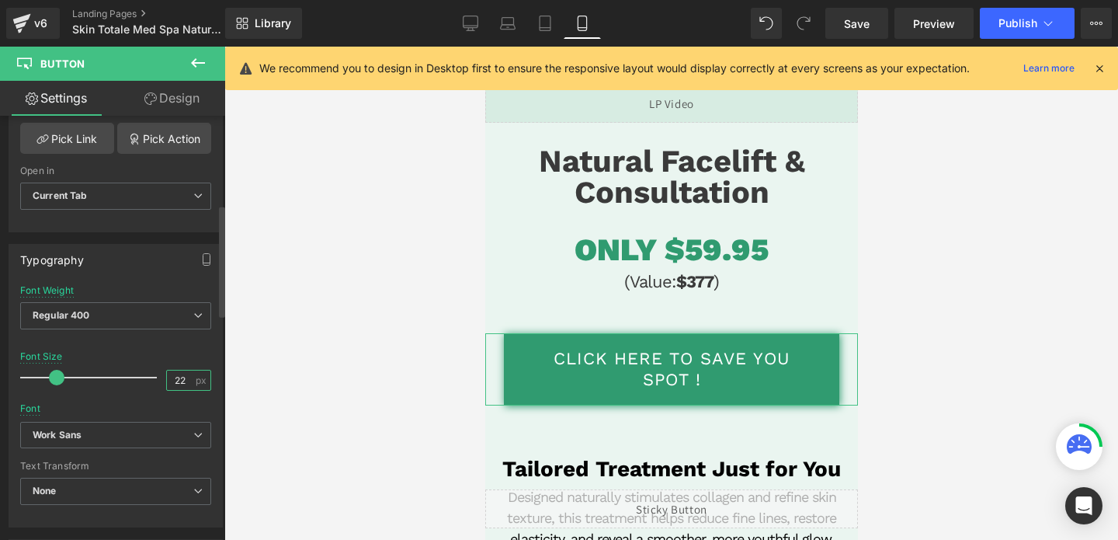
click at [175, 378] on input "22" at bounding box center [180, 379] width 27 height 19
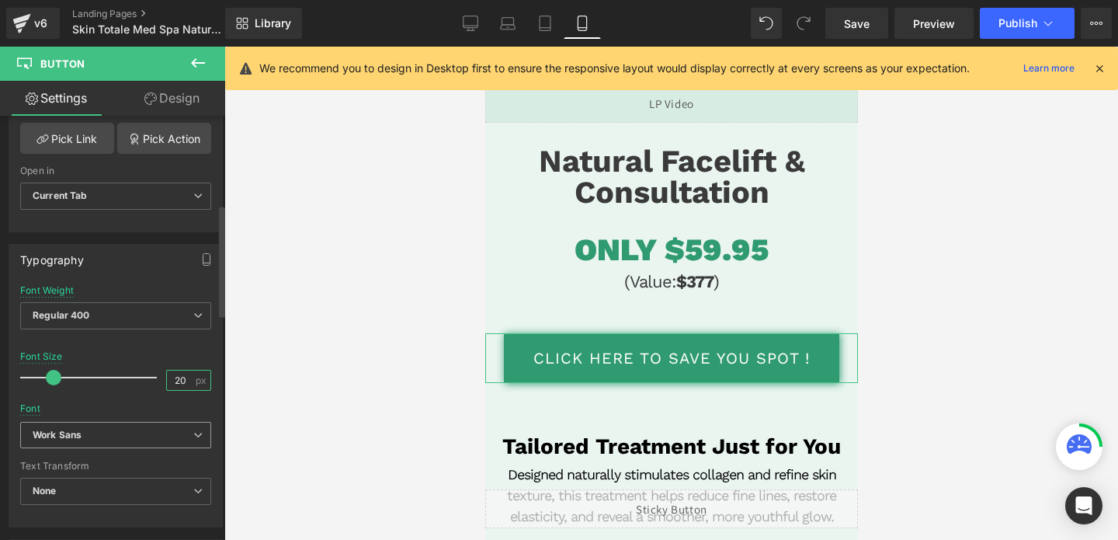
type input "20"
click at [110, 438] on b "Work Sans" at bounding box center [113, 435] width 161 height 13
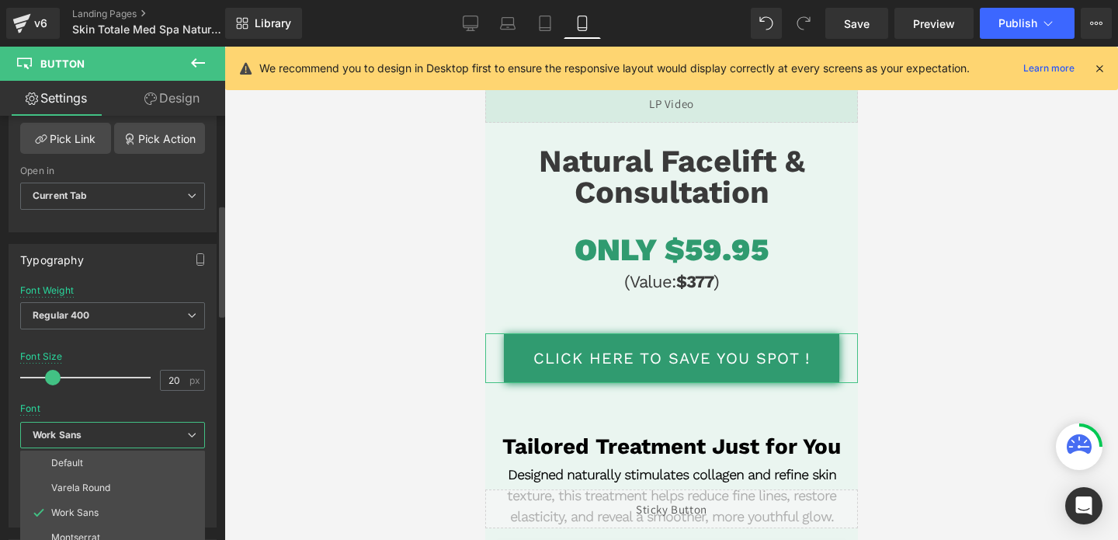
click at [110, 438] on b "Work Sans" at bounding box center [110, 435] width 155 height 13
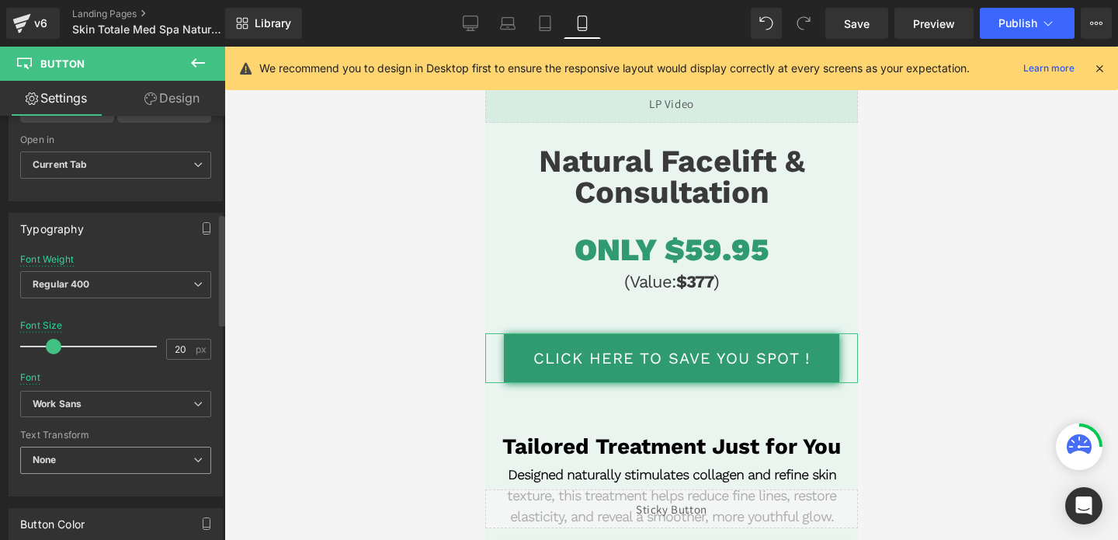
scroll to position [371, 0]
click at [123, 451] on span "None" at bounding box center [115, 456] width 191 height 27
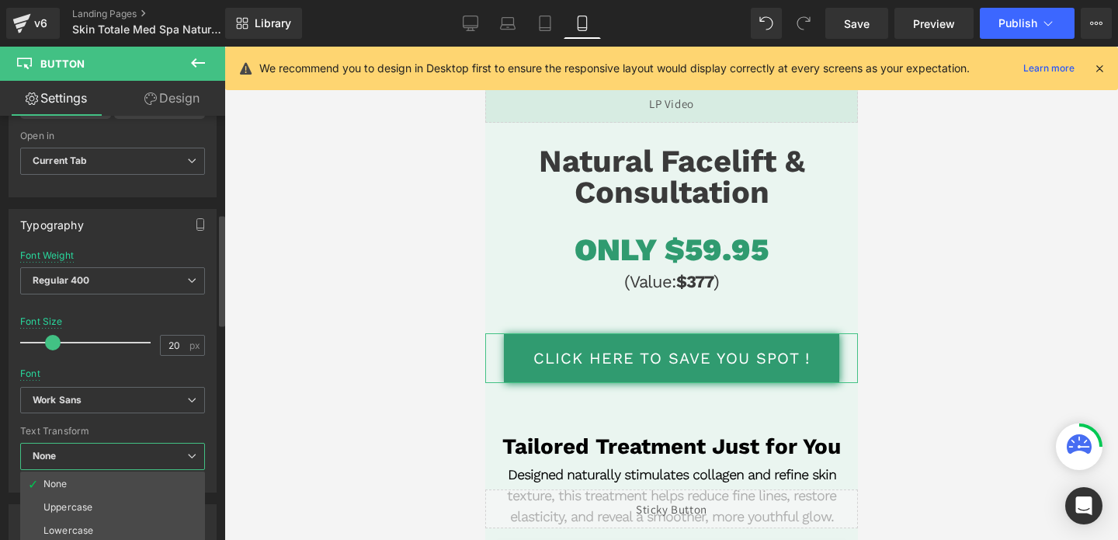
click at [123, 451] on span "None" at bounding box center [112, 456] width 185 height 27
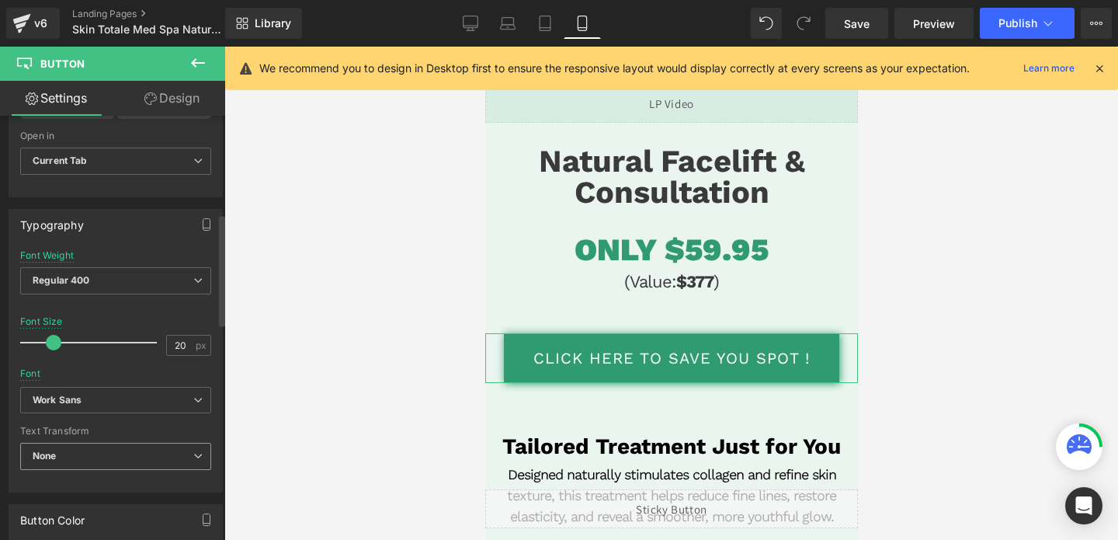
click at [123, 451] on span "None" at bounding box center [115, 456] width 191 height 27
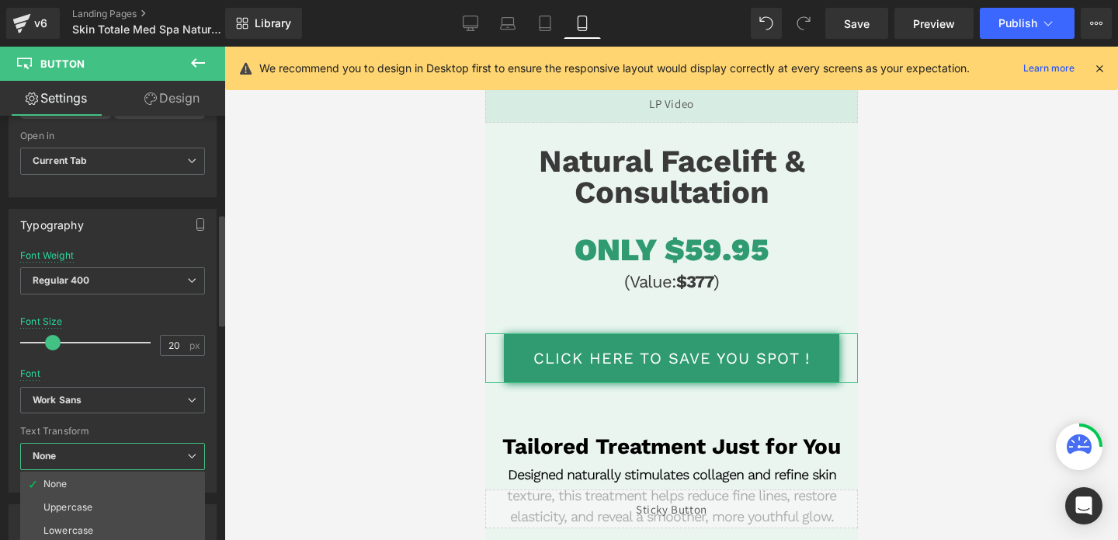
click at [123, 451] on span "None" at bounding box center [112, 456] width 185 height 27
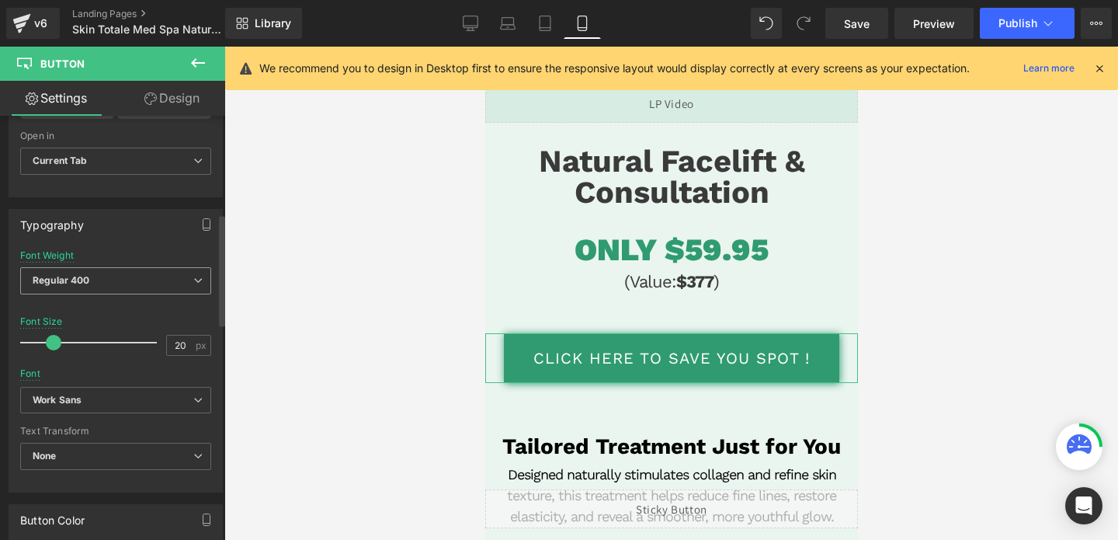
click at [149, 276] on span "Regular 400" at bounding box center [115, 280] width 191 height 27
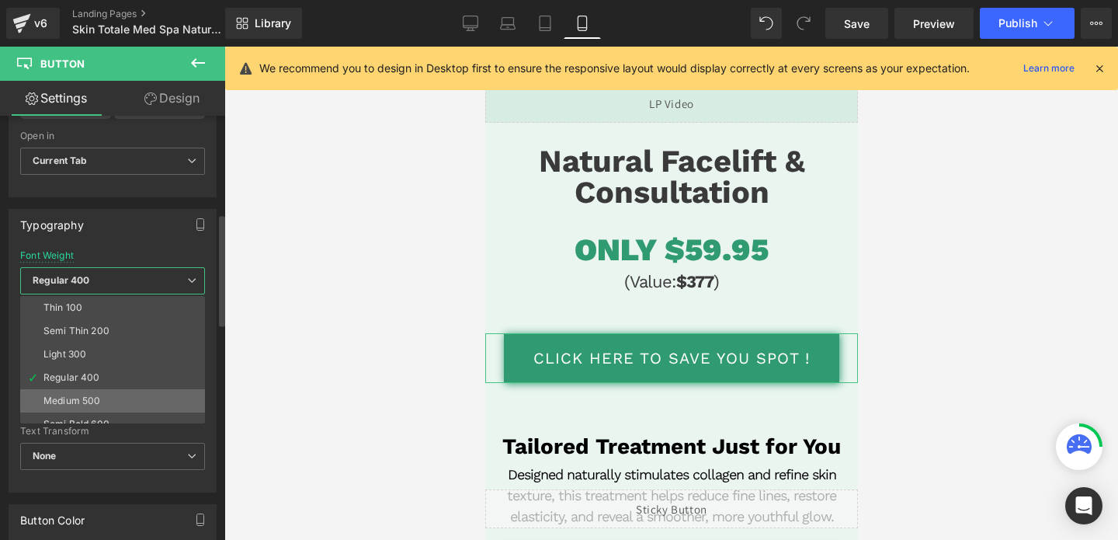
click at [106, 396] on li "Medium 500" at bounding box center [116, 400] width 192 height 23
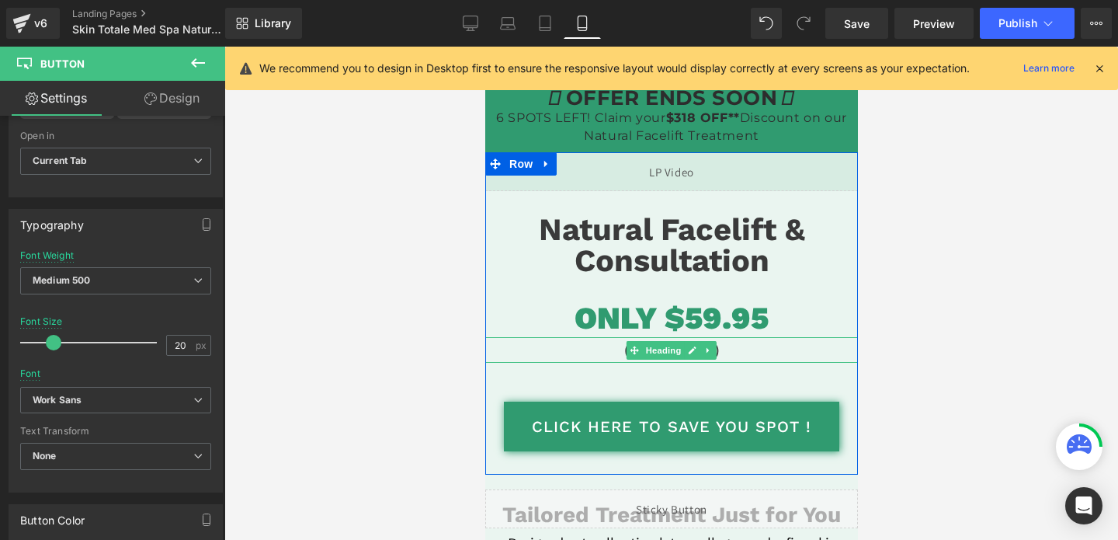
scroll to position [0, 0]
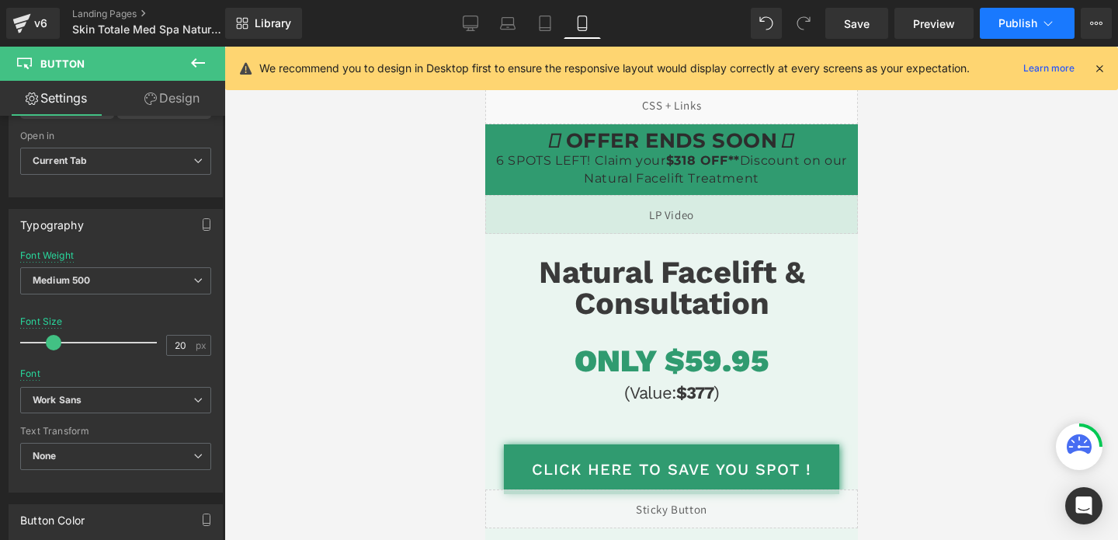
click at [995, 31] on button "Publish" at bounding box center [1027, 23] width 95 height 31
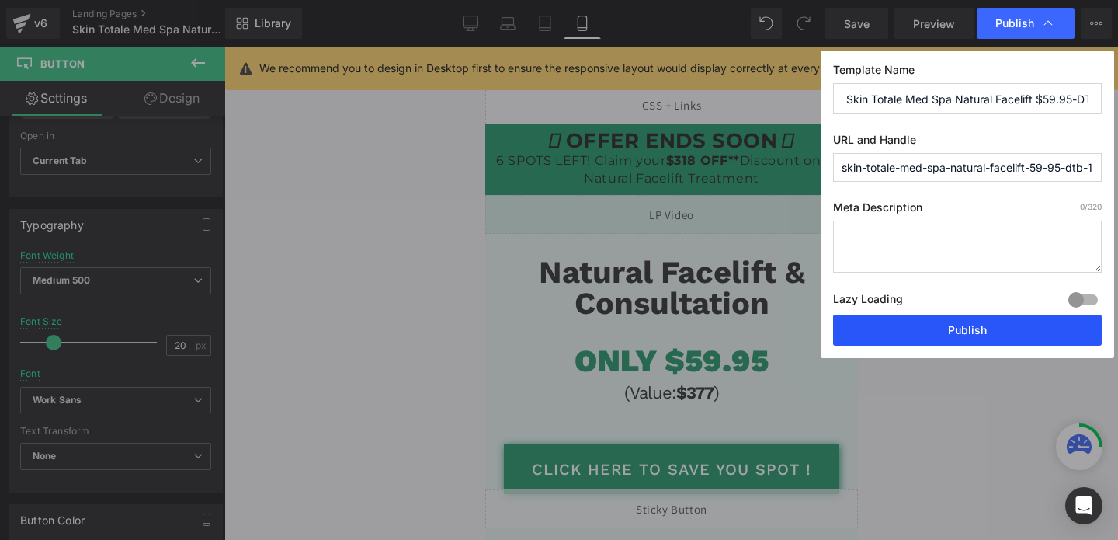
click at [971, 322] on button "Publish" at bounding box center [967, 329] width 269 height 31
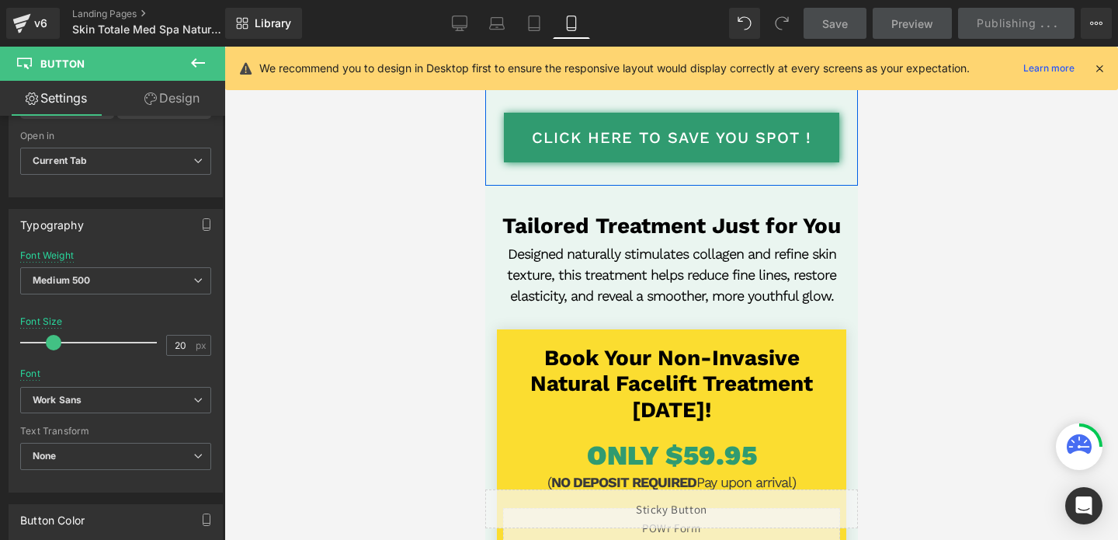
scroll to position [373, 0]
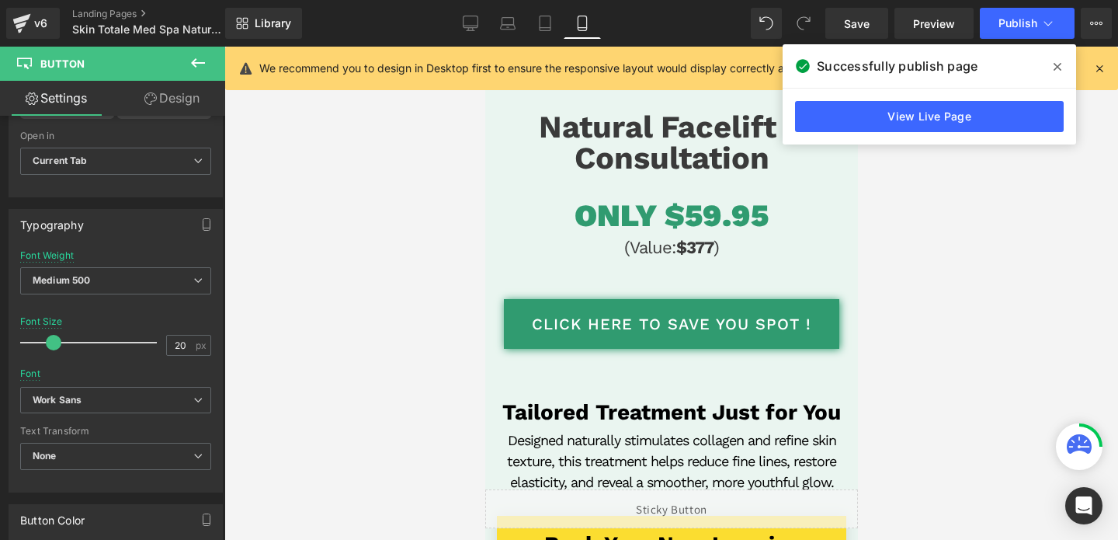
scroll to position [137, 0]
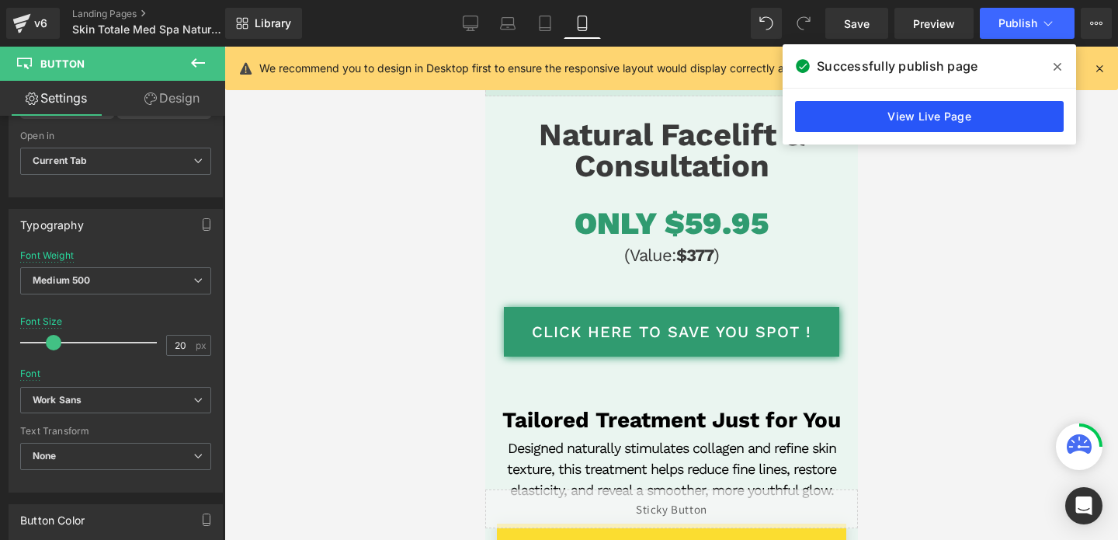
click at [913, 116] on link "View Live Page" at bounding box center [929, 116] width 269 height 31
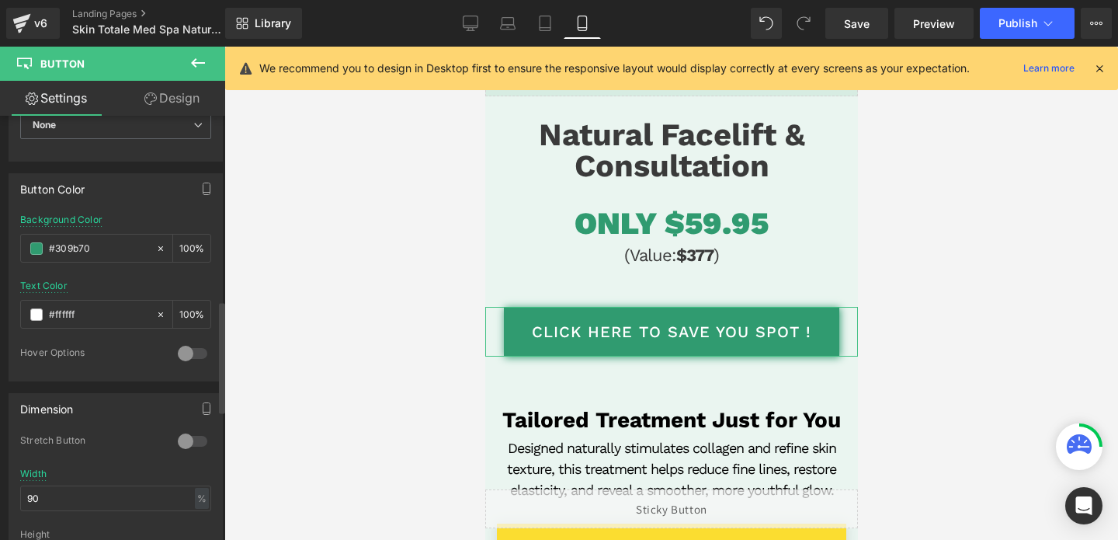
scroll to position [710, 0]
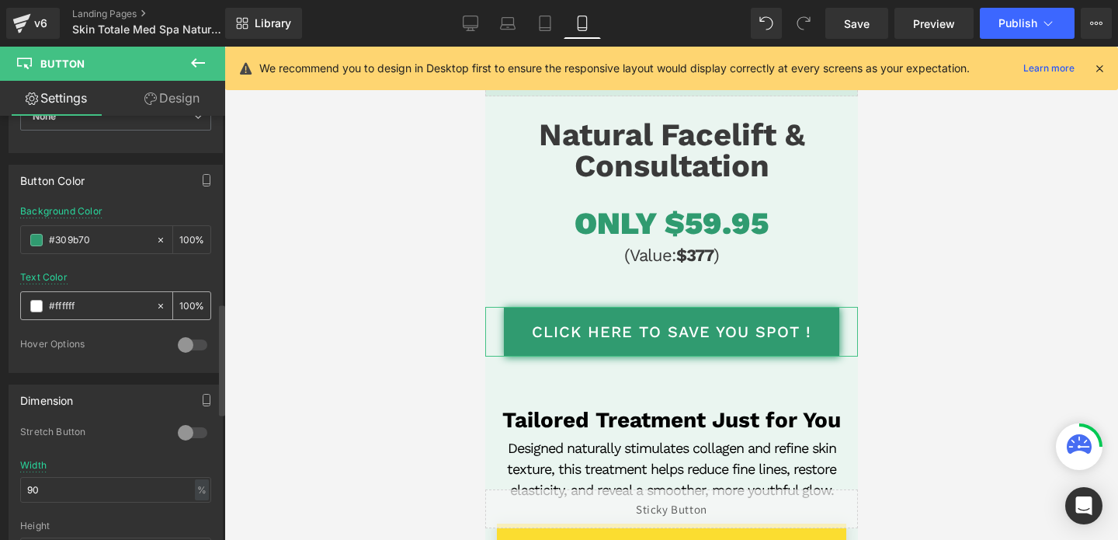
click at [116, 307] on input "#ffffff" at bounding box center [98, 305] width 99 height 17
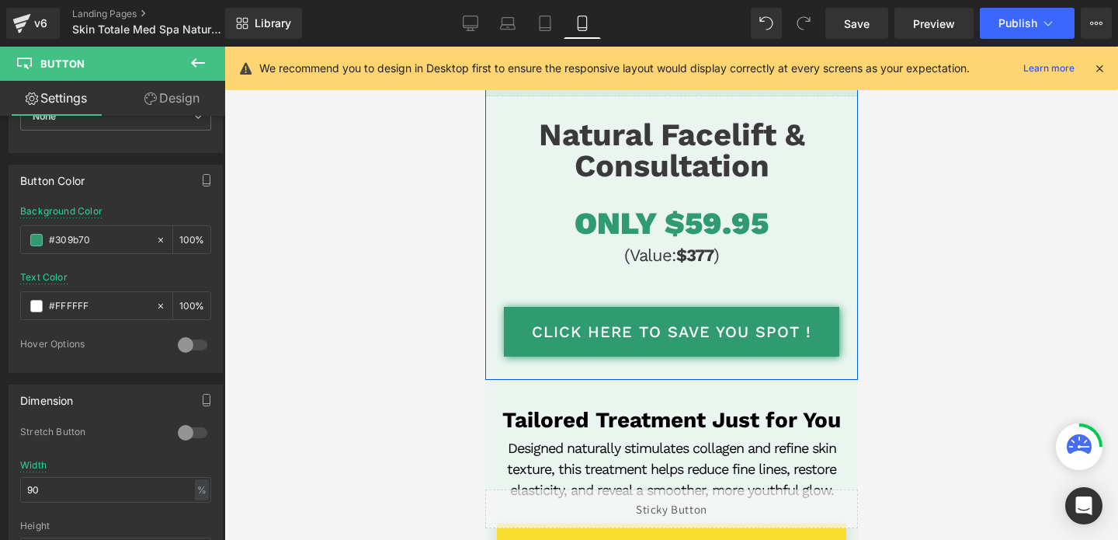
scroll to position [0, 0]
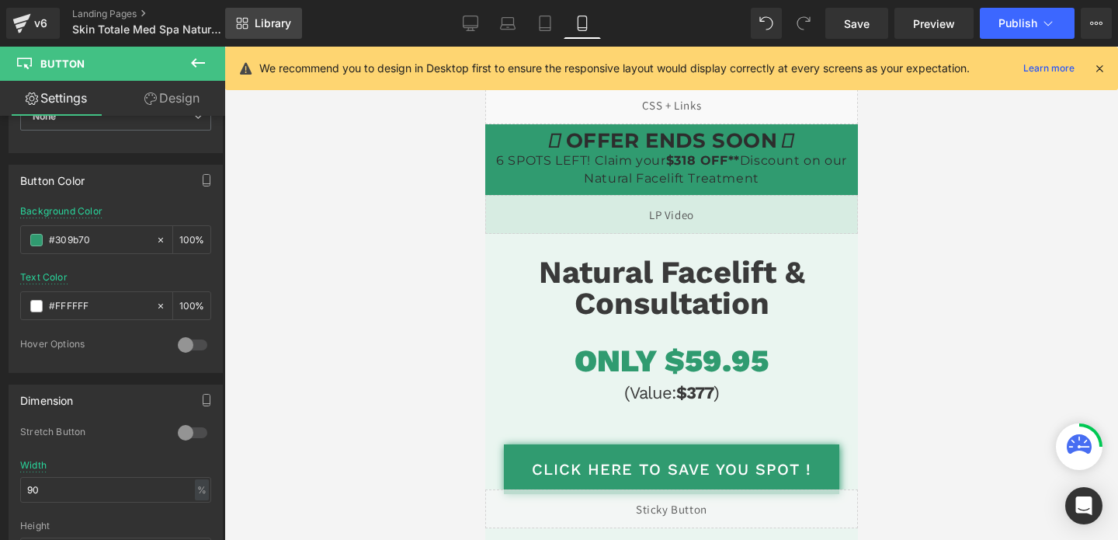
type input "#FFFFFF"
click at [256, 18] on span "Library" at bounding box center [273, 23] width 36 height 14
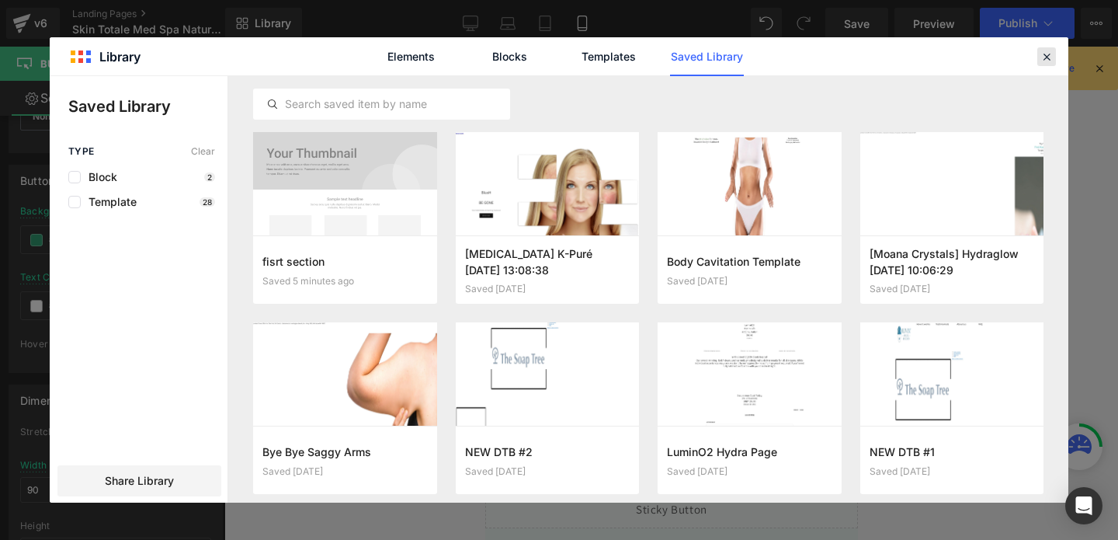
click at [1051, 59] on icon at bounding box center [1047, 57] width 14 height 14
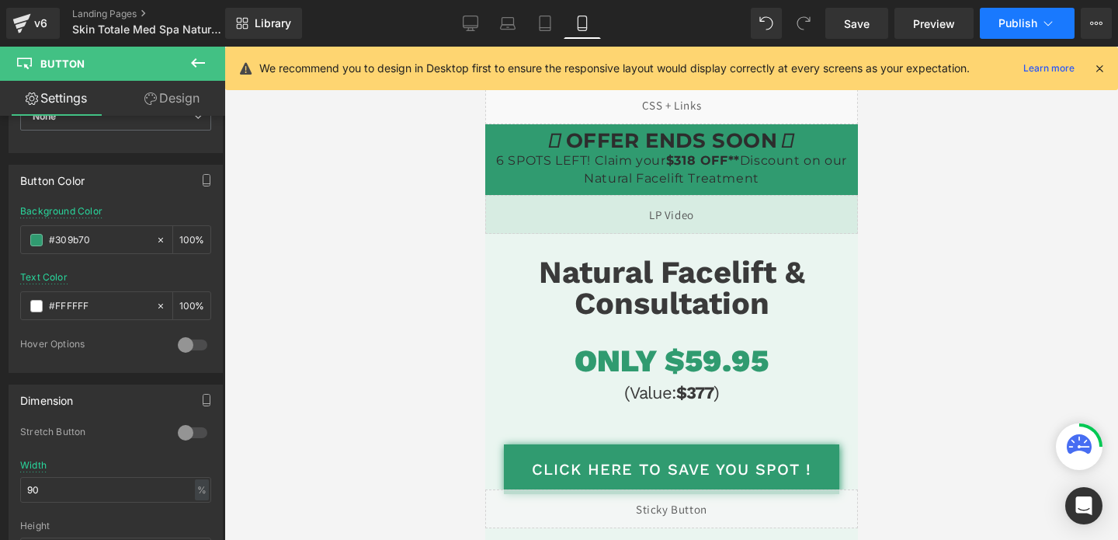
click at [983, 23] on button "Publish" at bounding box center [1027, 23] width 95 height 31
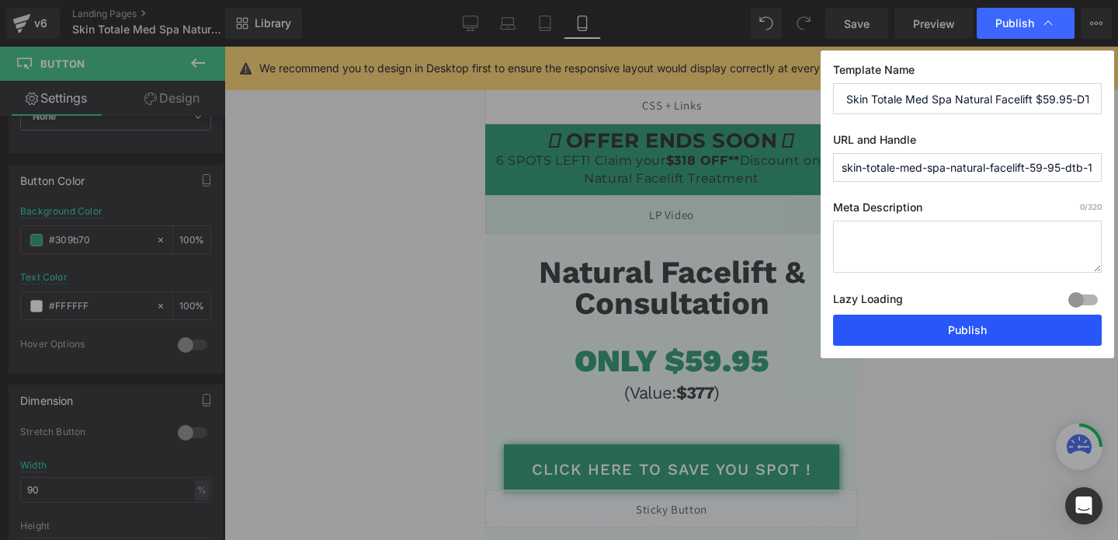
click at [929, 327] on button "Publish" at bounding box center [967, 329] width 269 height 31
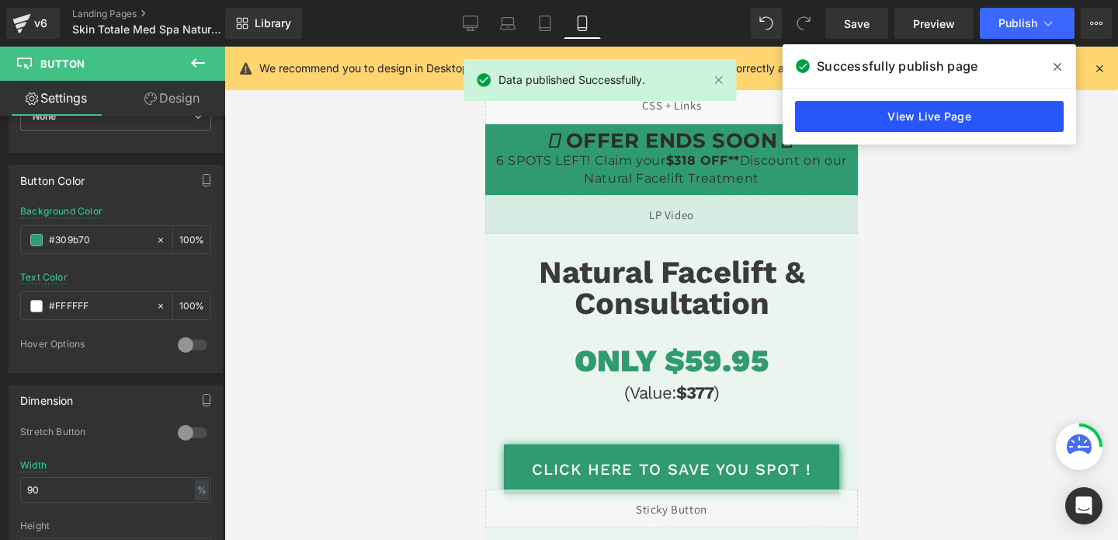
click at [876, 119] on link "View Live Page" at bounding box center [929, 116] width 269 height 31
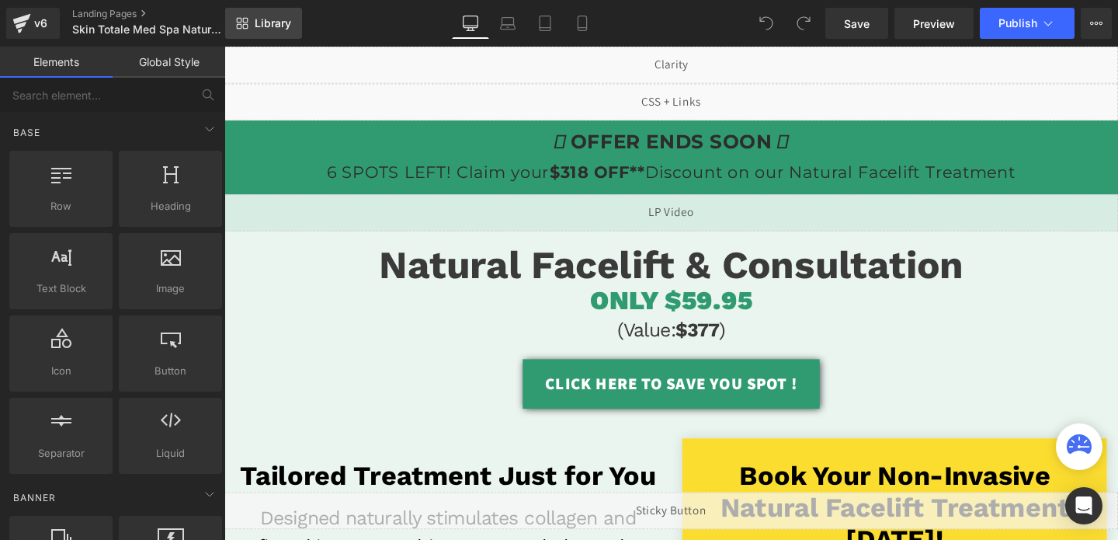
click at [264, 35] on link "Library" at bounding box center [263, 23] width 77 height 31
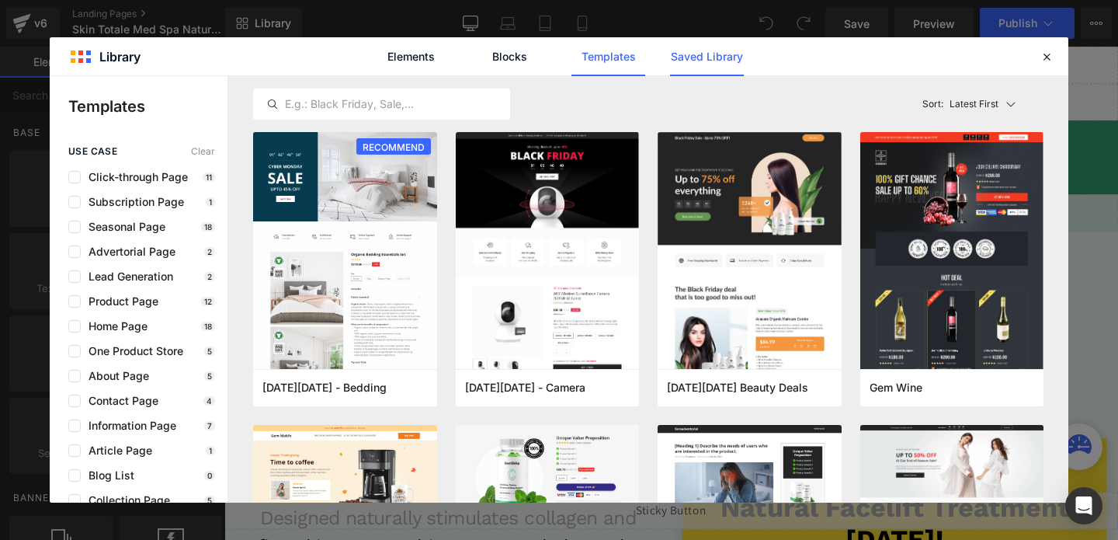
click at [710, 61] on link "Saved Library" at bounding box center [707, 56] width 74 height 39
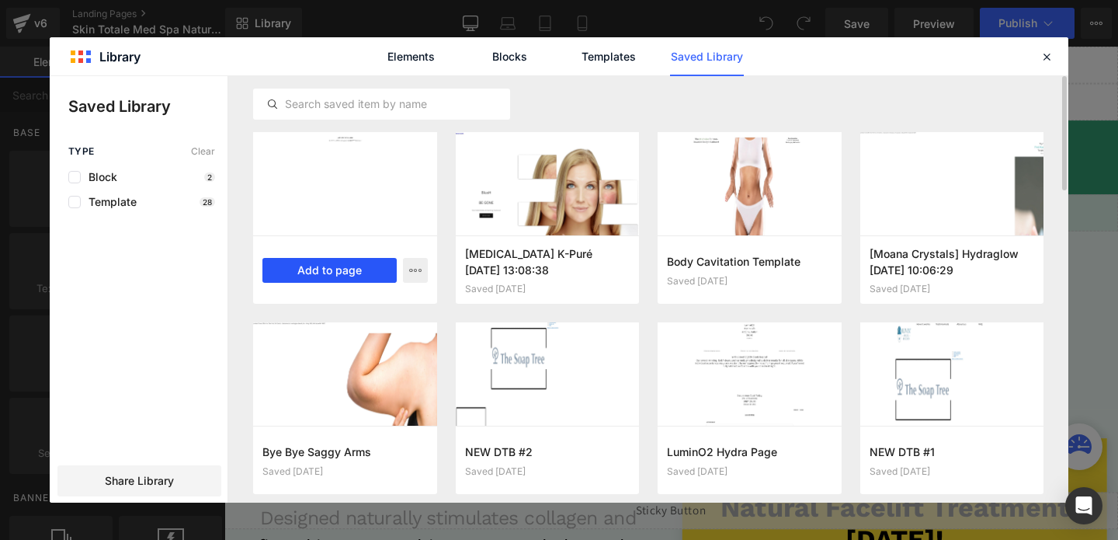
click at [349, 266] on button "Add to page" at bounding box center [329, 270] width 134 height 25
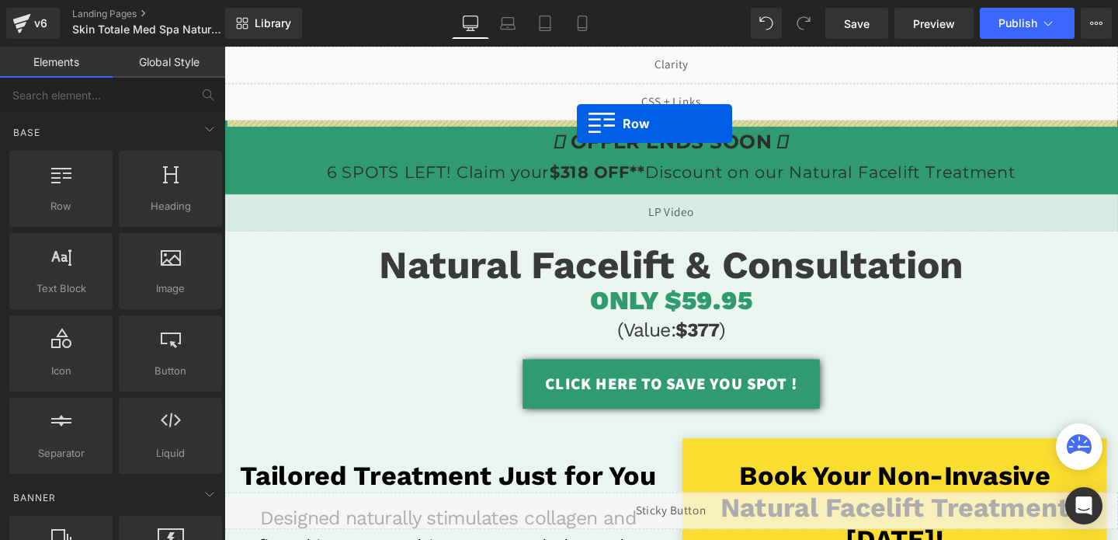
drag, startPoint x: 235, startPoint y: 275, endPoint x: 595, endPoint y: 127, distance: 388.6
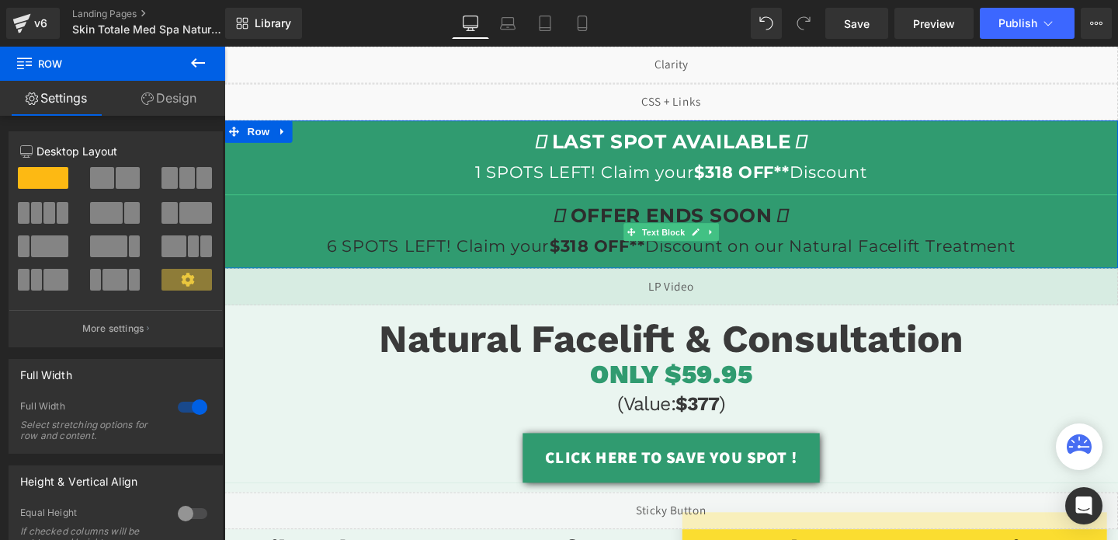
click at [294, 227] on p "OFFER ENDS SOON 6 SPOTS LEFT! Claim your $318 OFF** Discount on our Natural Fac…" at bounding box center [694, 241] width 940 height 62
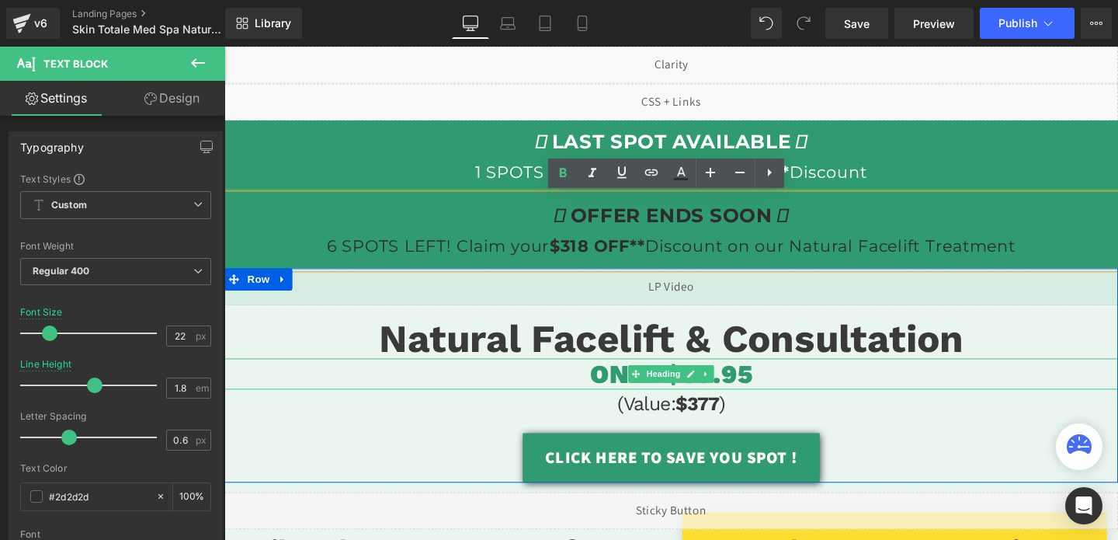
click at [262, 397] on h1 "ONLY $59.95" at bounding box center [694, 390] width 940 height 33
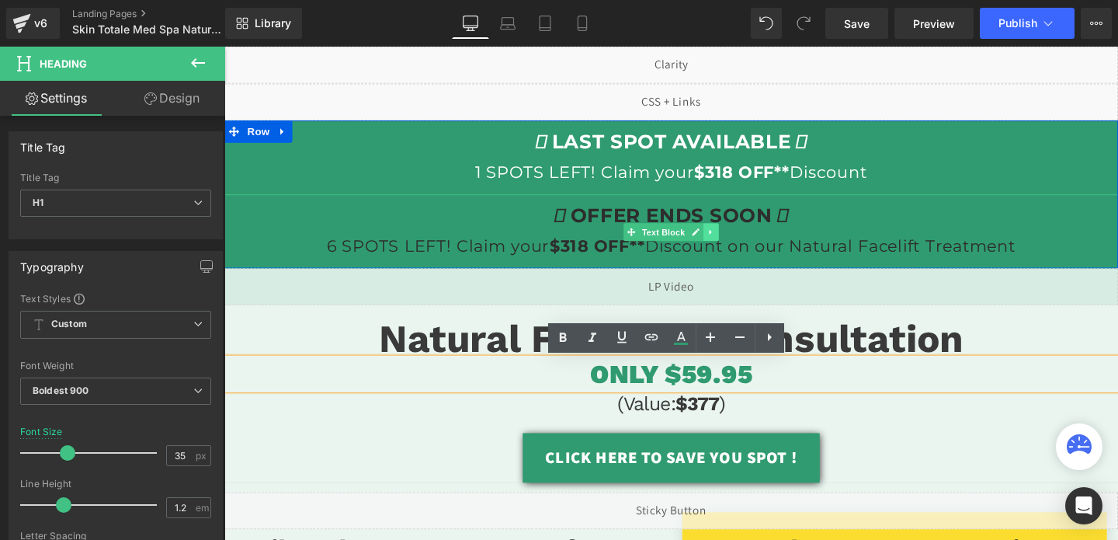
click at [738, 241] on icon at bounding box center [735, 241] width 9 height 9
click at [738, 241] on link at bounding box center [744, 241] width 16 height 19
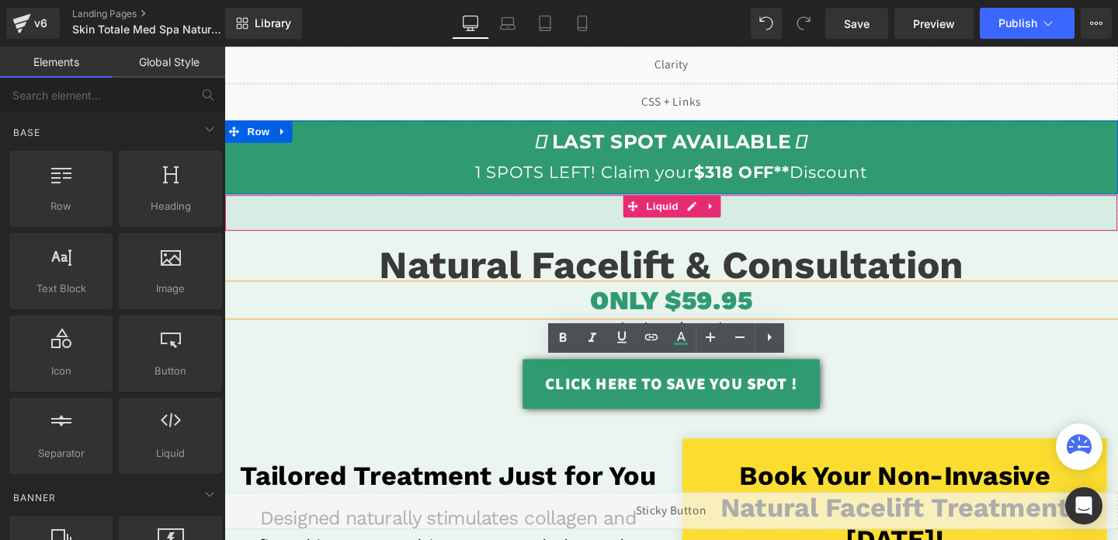
click at [476, 224] on div "Liquid" at bounding box center [694, 221] width 940 height 39
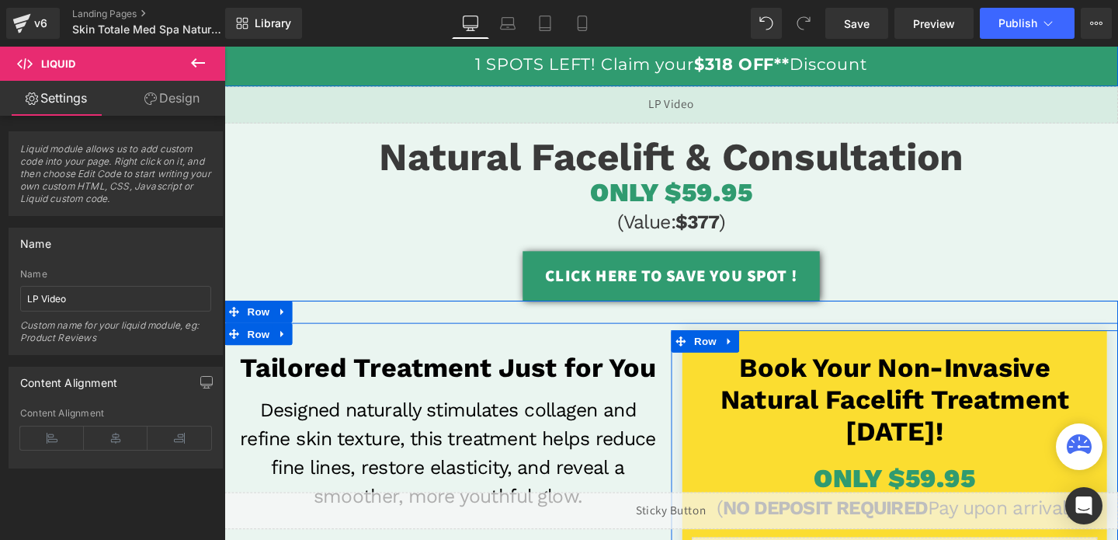
scroll to position [118, 0]
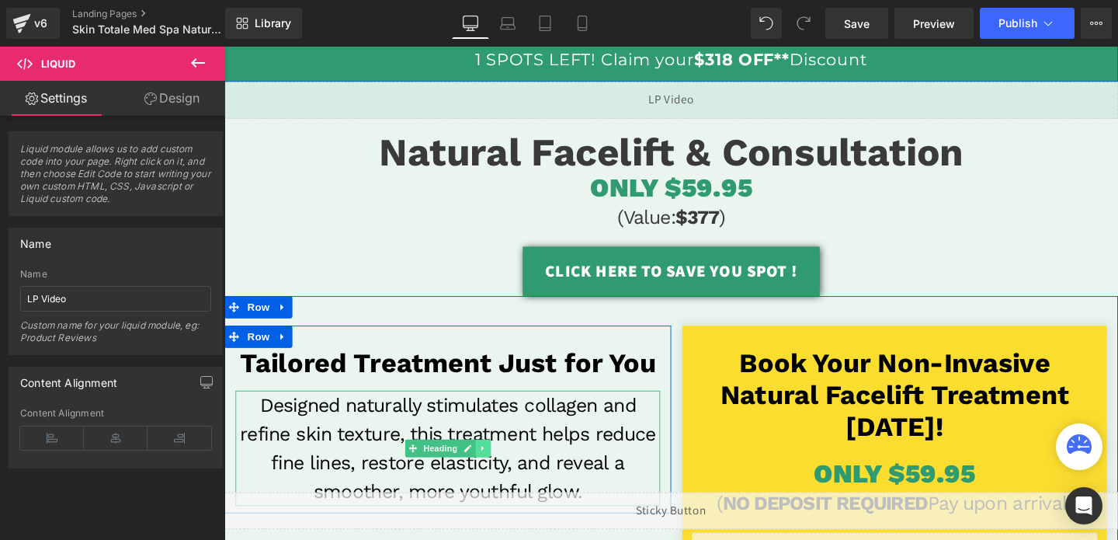
click at [496, 472] on icon at bounding box center [496, 468] width 9 height 9
click at [488, 471] on icon at bounding box center [488, 468] width 9 height 9
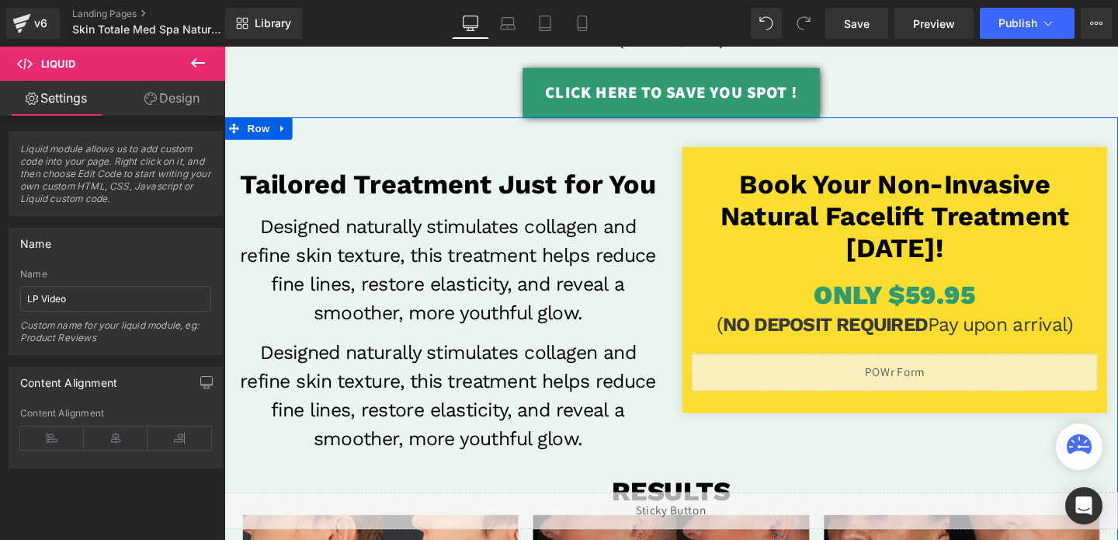
scroll to position [231, 0]
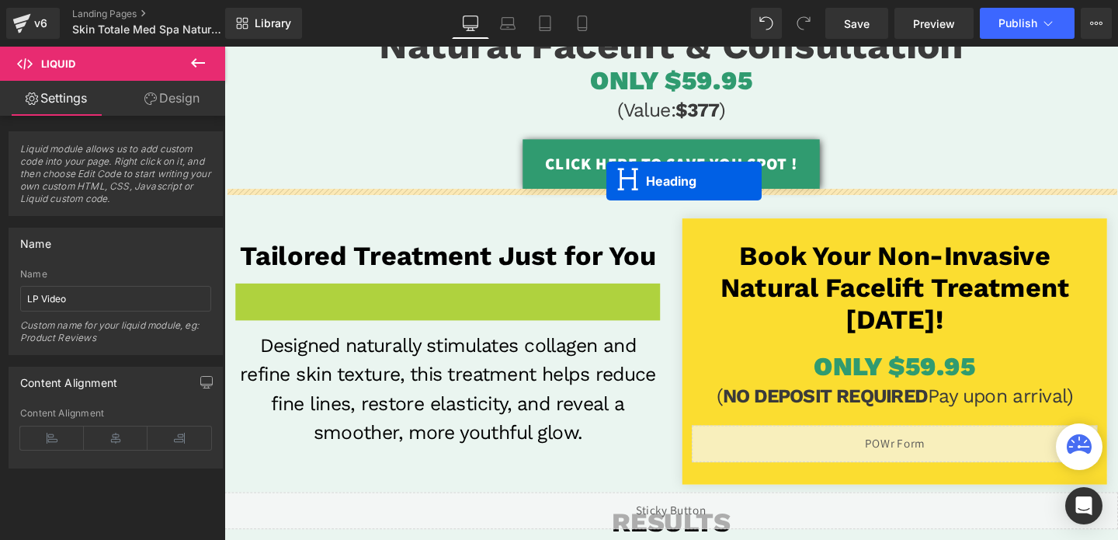
drag, startPoint x: 398, startPoint y: 353, endPoint x: 617, endPoint y: 186, distance: 275.2
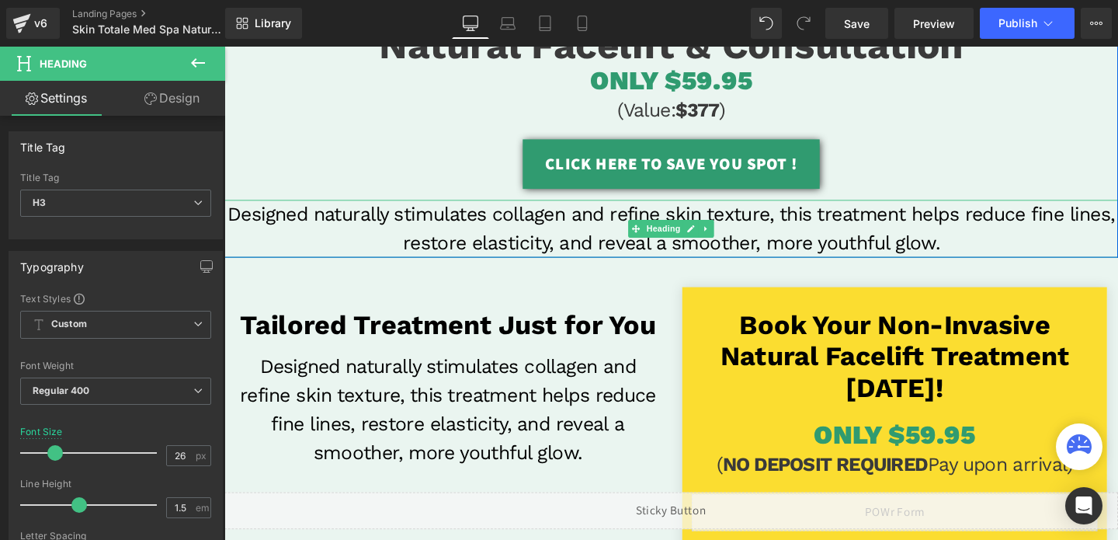
click at [620, 219] on h3 "Designed naturally stimulates collagen and refine skin texture, this treatment …" at bounding box center [694, 238] width 940 height 61
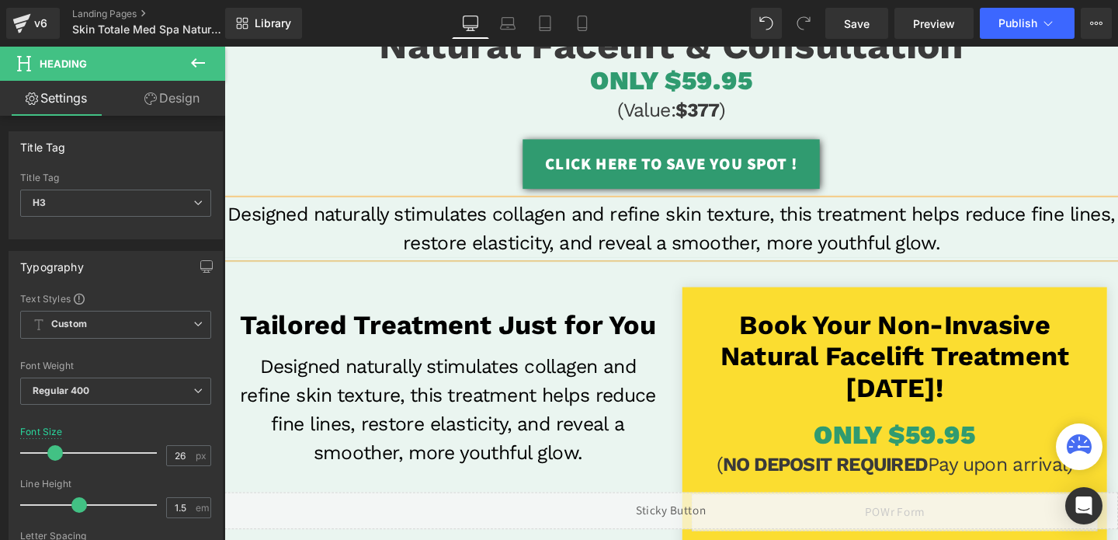
click at [620, 219] on h3 "Designed naturally stimulates collagen and refine skin texture, this treatment …" at bounding box center [694, 238] width 940 height 61
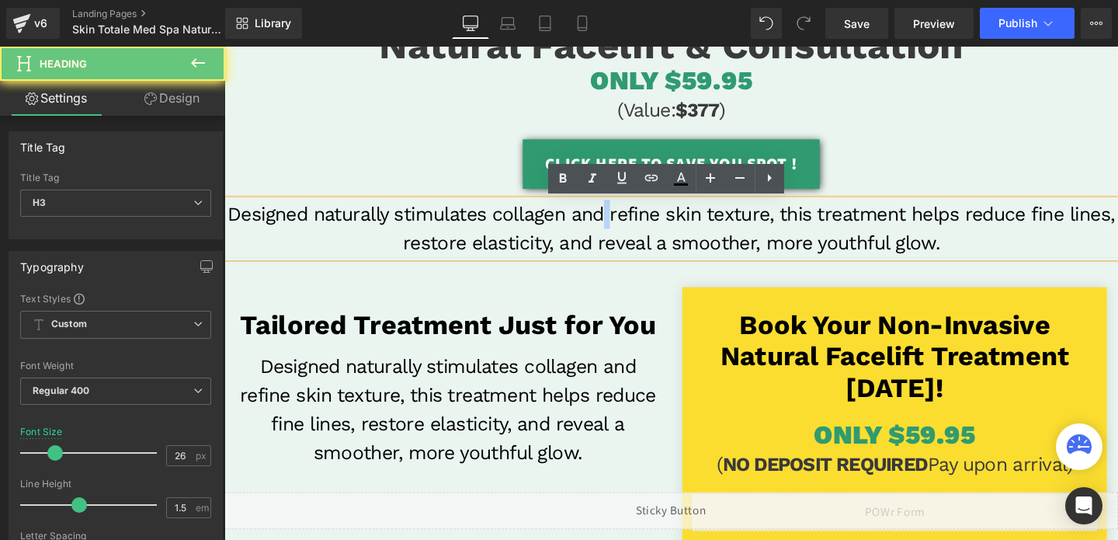
click at [620, 219] on h3 "Designed naturally stimulates collagen and refine skin texture, this treatment …" at bounding box center [694, 238] width 940 height 61
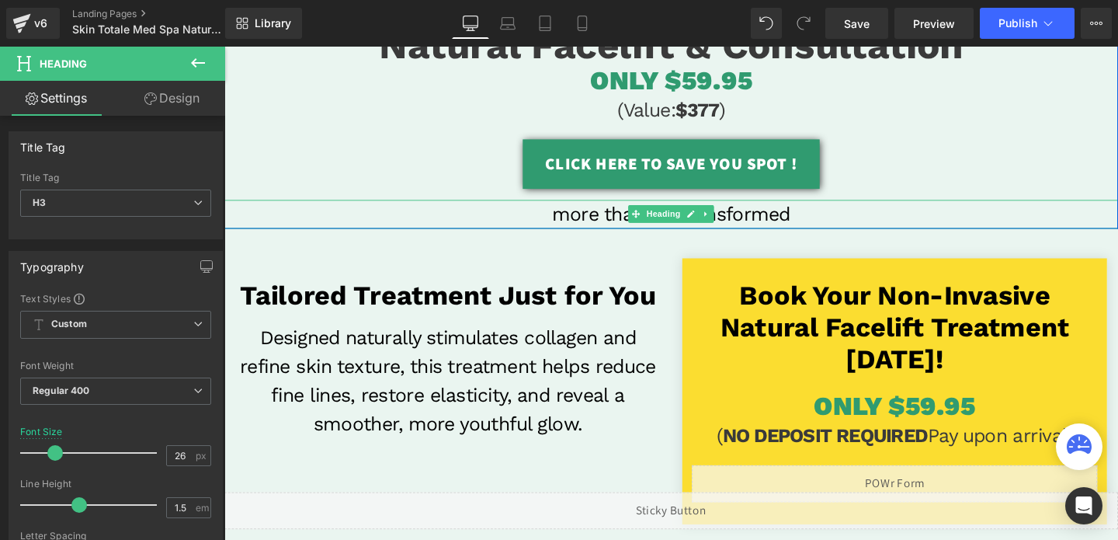
click at [581, 218] on h3 "more than786 transformed" at bounding box center [694, 223] width 940 height 30
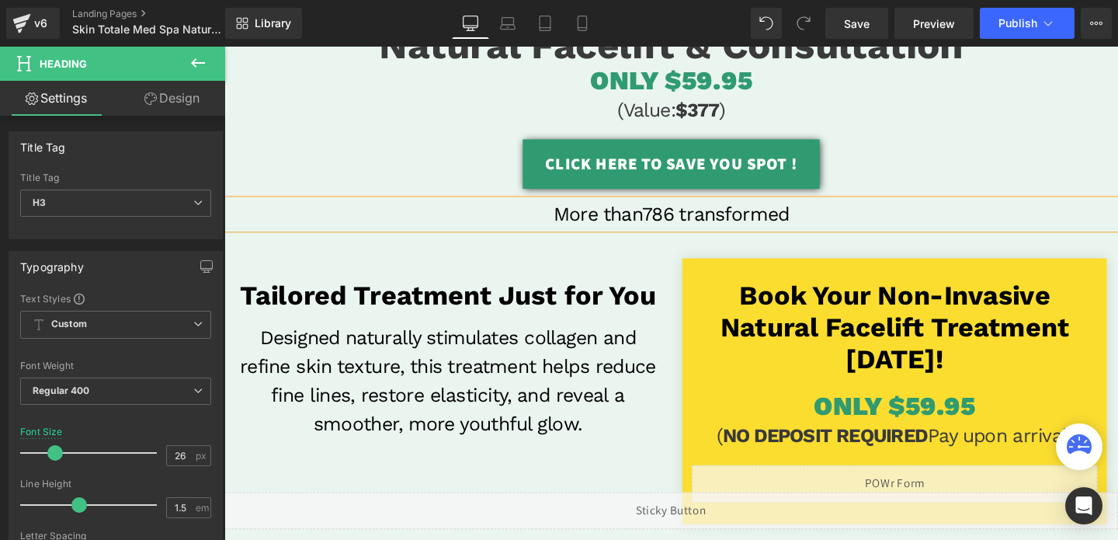
click at [850, 226] on h3 "More than786 transformed" at bounding box center [694, 223] width 940 height 30
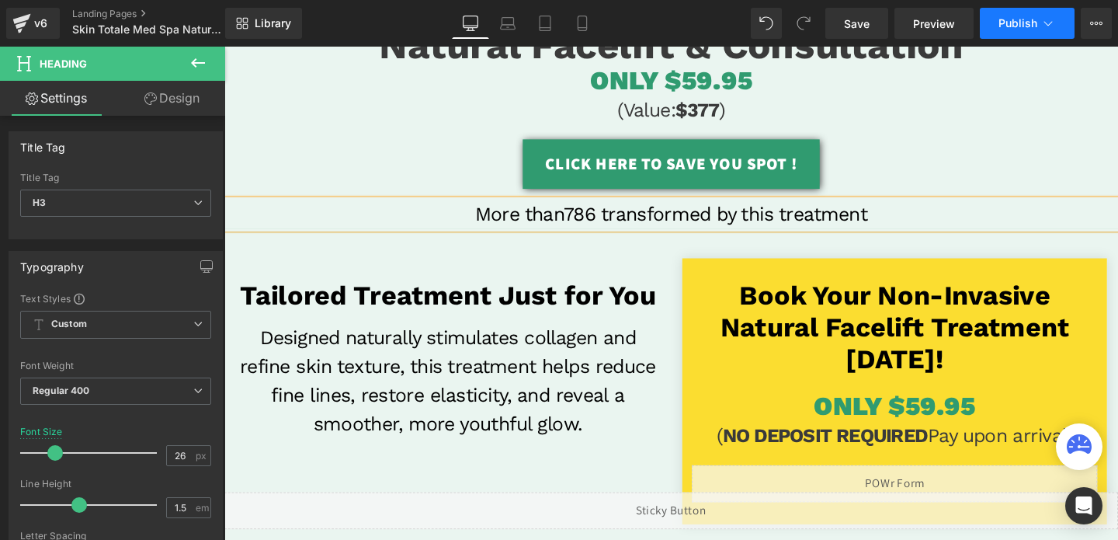
click at [1017, 35] on button "Publish" at bounding box center [1027, 23] width 95 height 31
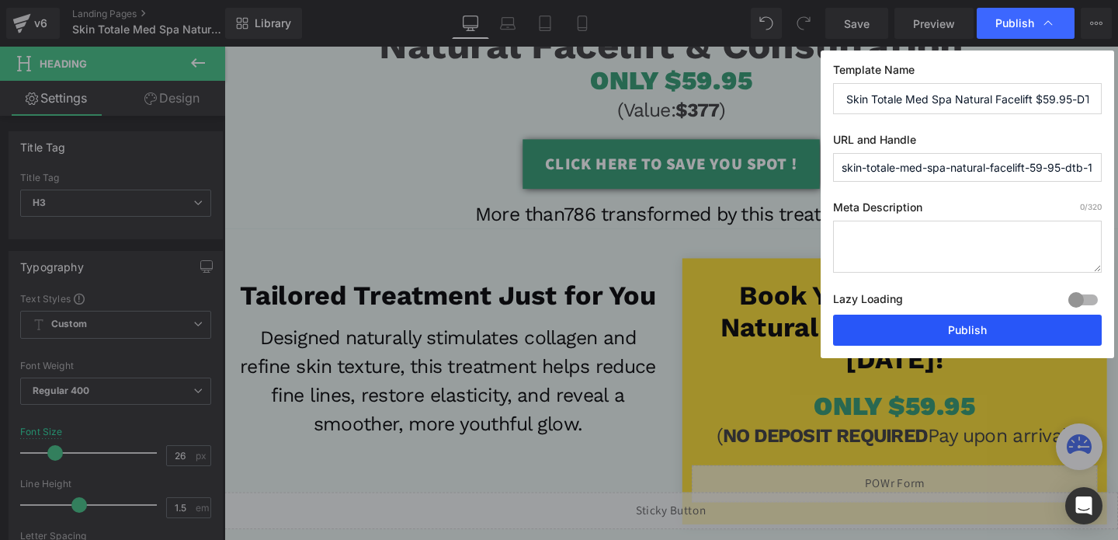
click at [984, 324] on button "Publish" at bounding box center [967, 329] width 269 height 31
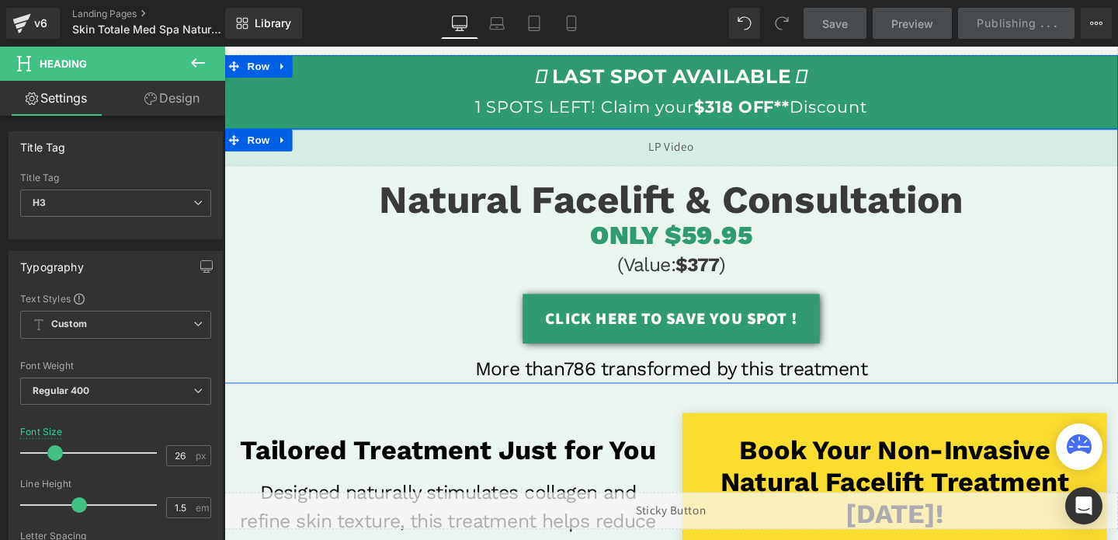
scroll to position [66, 0]
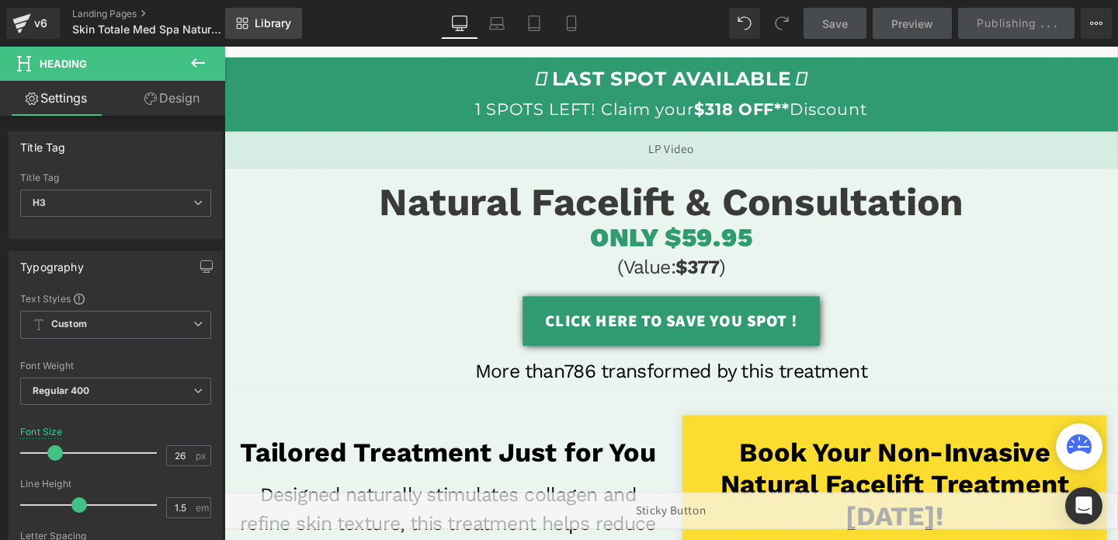
click at [256, 26] on span "Library" at bounding box center [273, 23] width 36 height 14
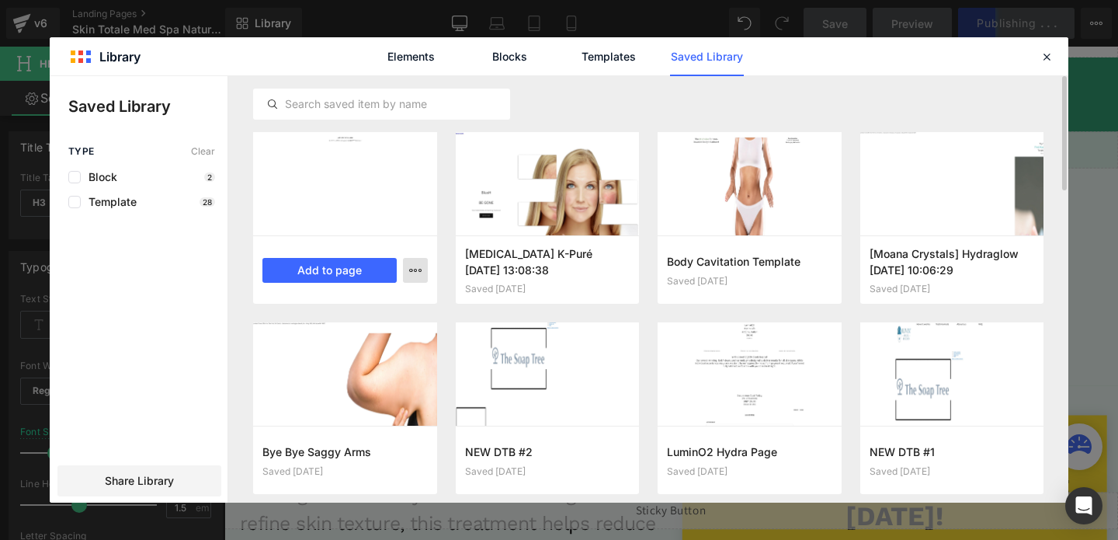
click at [407, 270] on button "button" at bounding box center [415, 270] width 25 height 25
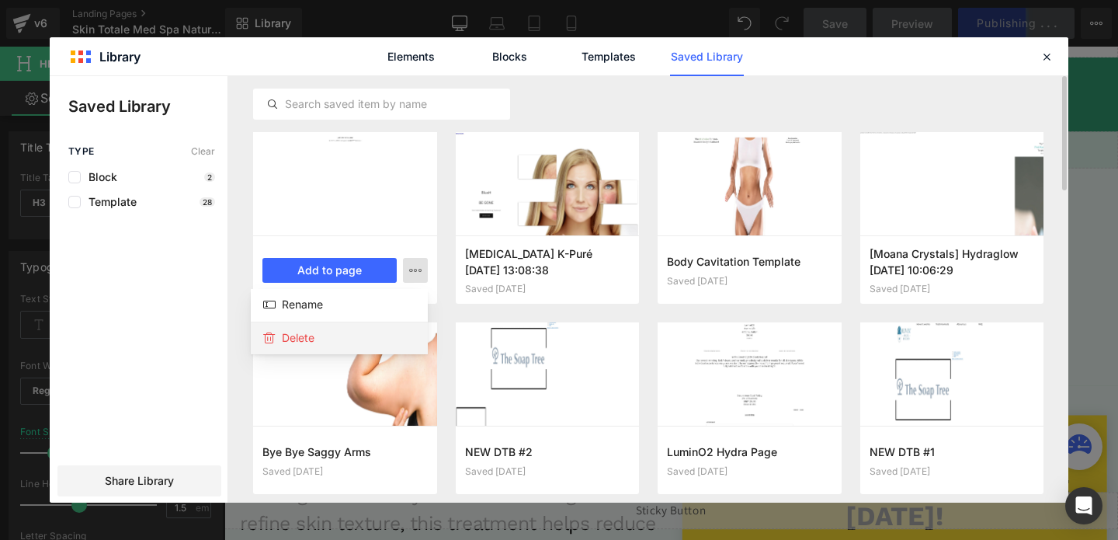
click at [377, 343] on div "Delete" at bounding box center [339, 337] width 177 height 33
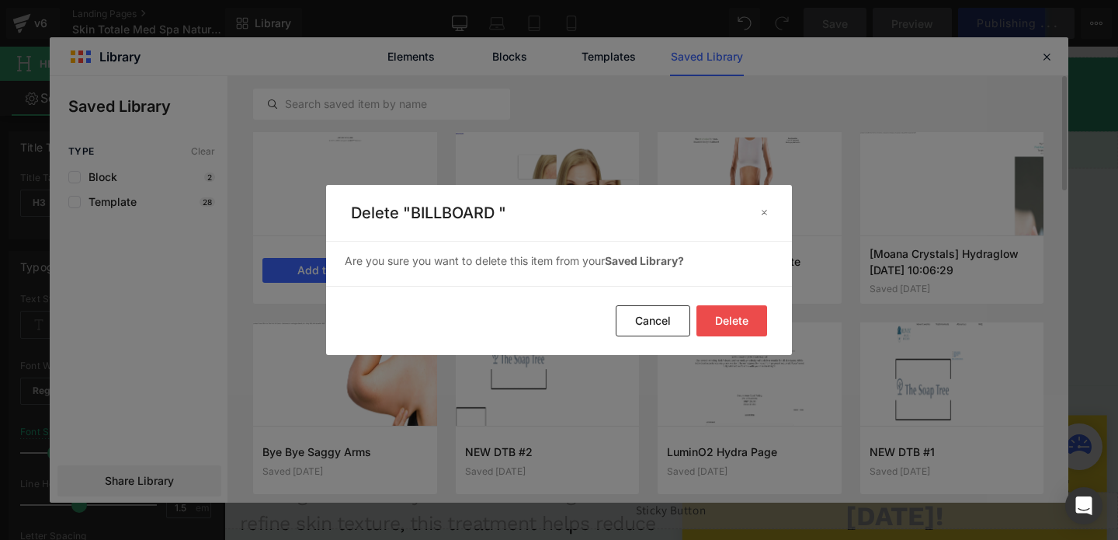
click at [740, 334] on button "Delete" at bounding box center [732, 320] width 71 height 31
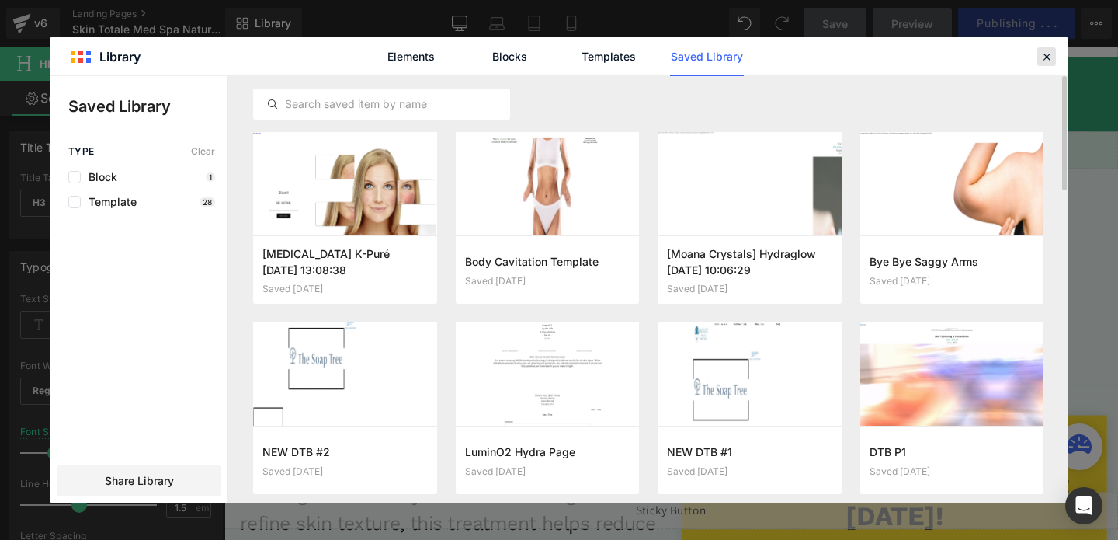
click at [1047, 54] on icon at bounding box center [1047, 57] width 14 height 14
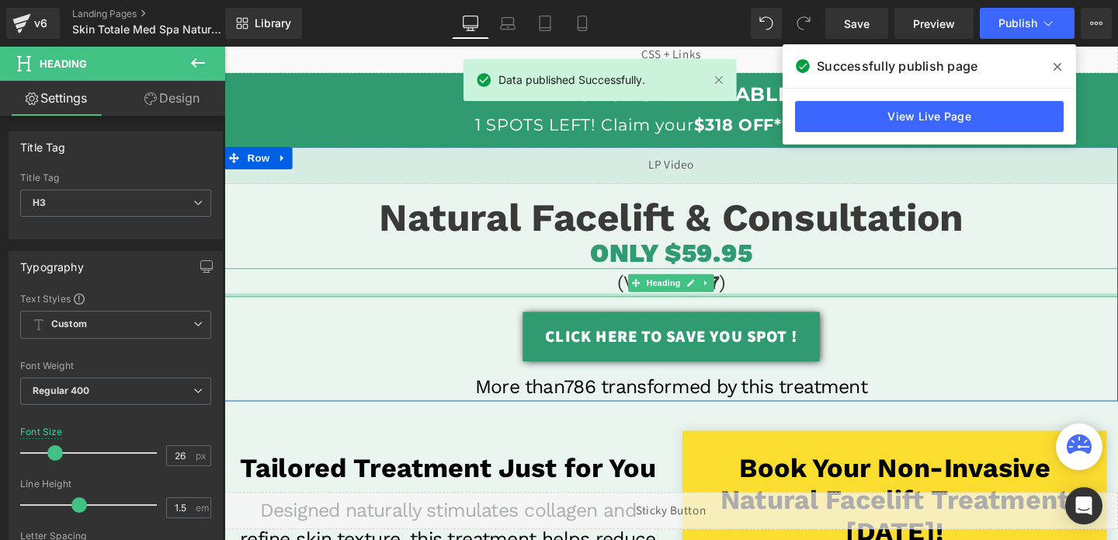
scroll to position [44, 0]
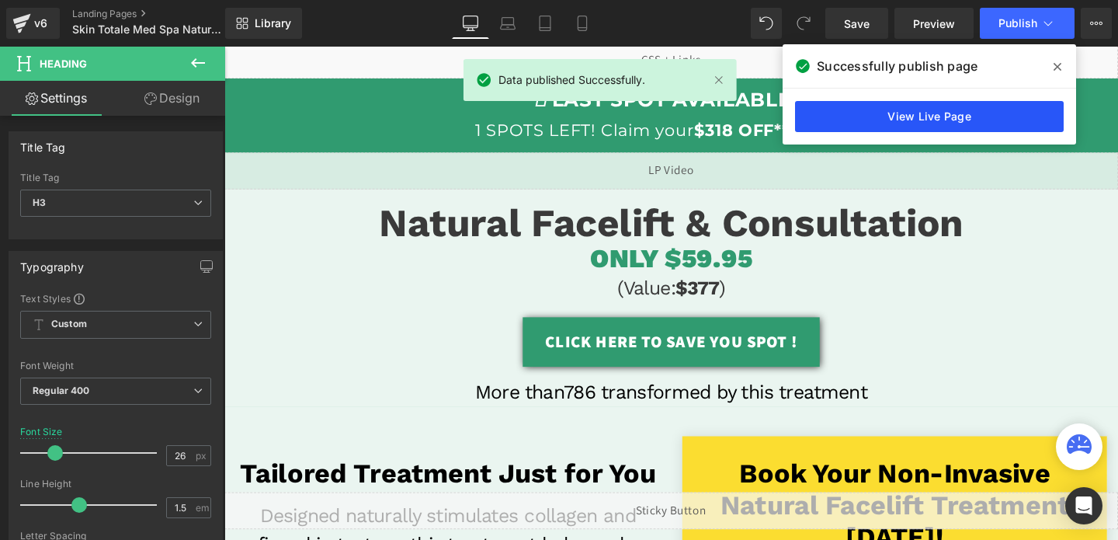
click at [930, 117] on link "View Live Page" at bounding box center [929, 116] width 269 height 31
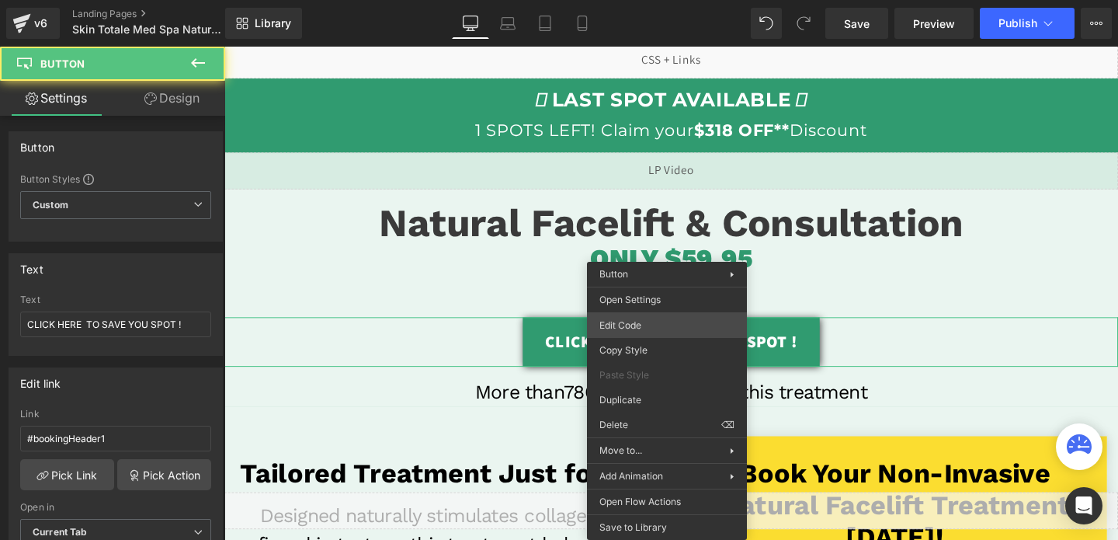
click at [646, 0] on div "Button You are previewing how the will restyle your page. You can not edit Elem…" at bounding box center [559, 0] width 1118 height 0
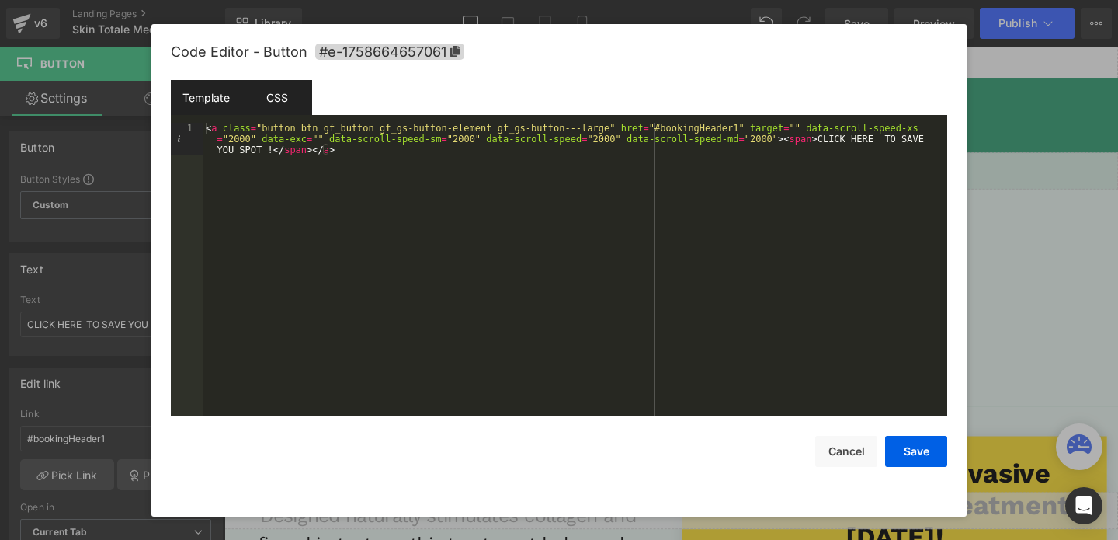
click at [269, 88] on div "CSS" at bounding box center [276, 97] width 71 height 35
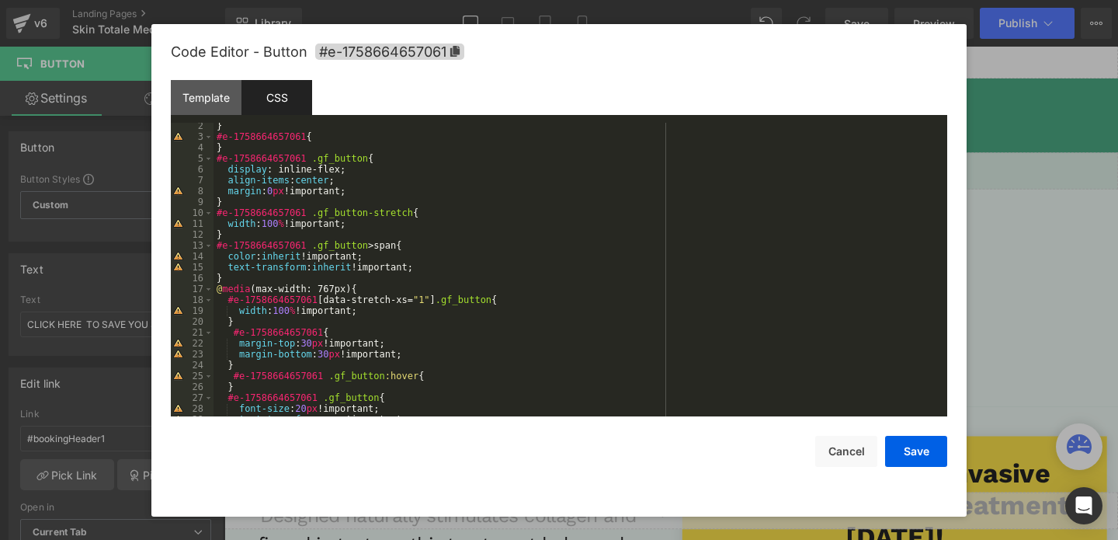
scroll to position [38, 0]
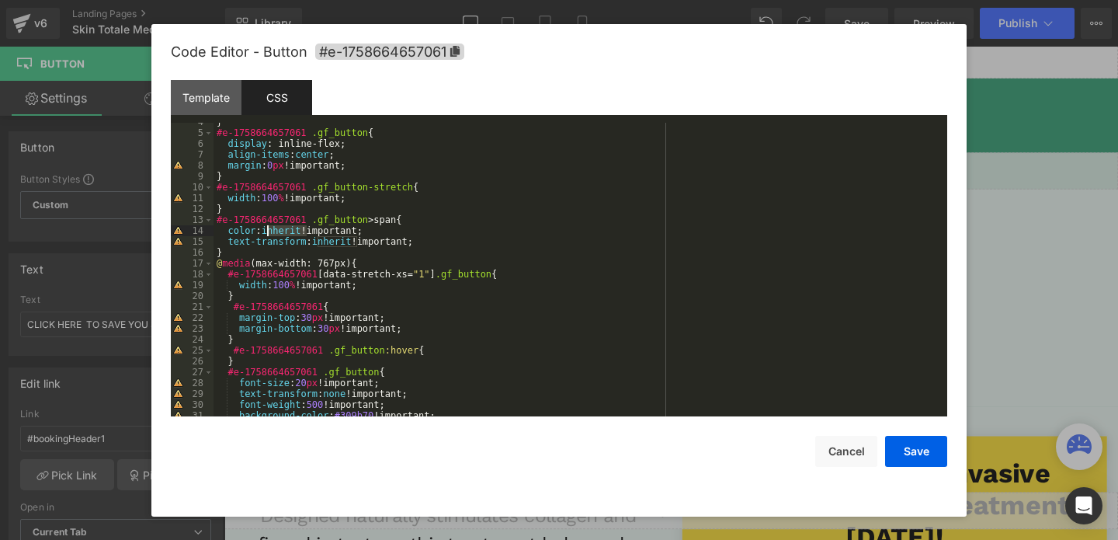
drag, startPoint x: 306, startPoint y: 231, endPoint x: 266, endPoint y: 231, distance: 40.4
click at [265, 231] on div "} #e-1758664657061 .gf_button { display : inline-flex; align-items : center ; m…" at bounding box center [578, 273] width 728 height 315
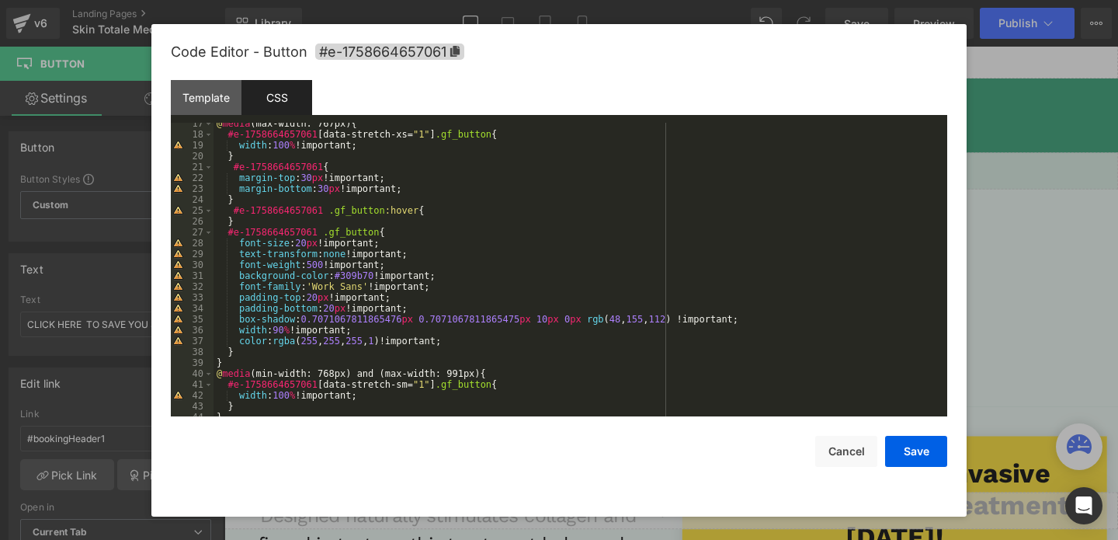
scroll to position [182, 0]
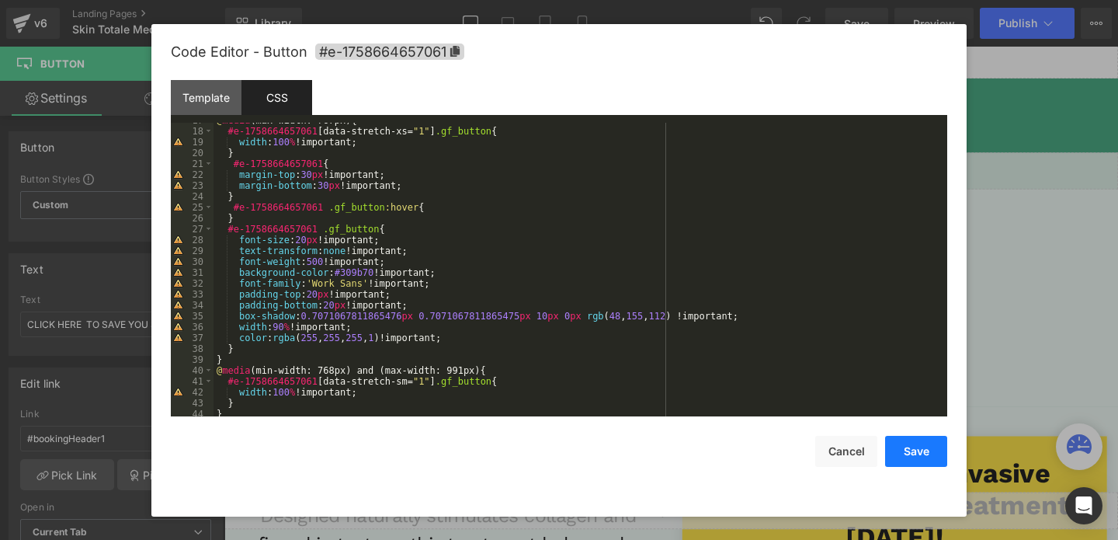
click at [923, 455] on button "Save" at bounding box center [916, 451] width 62 height 31
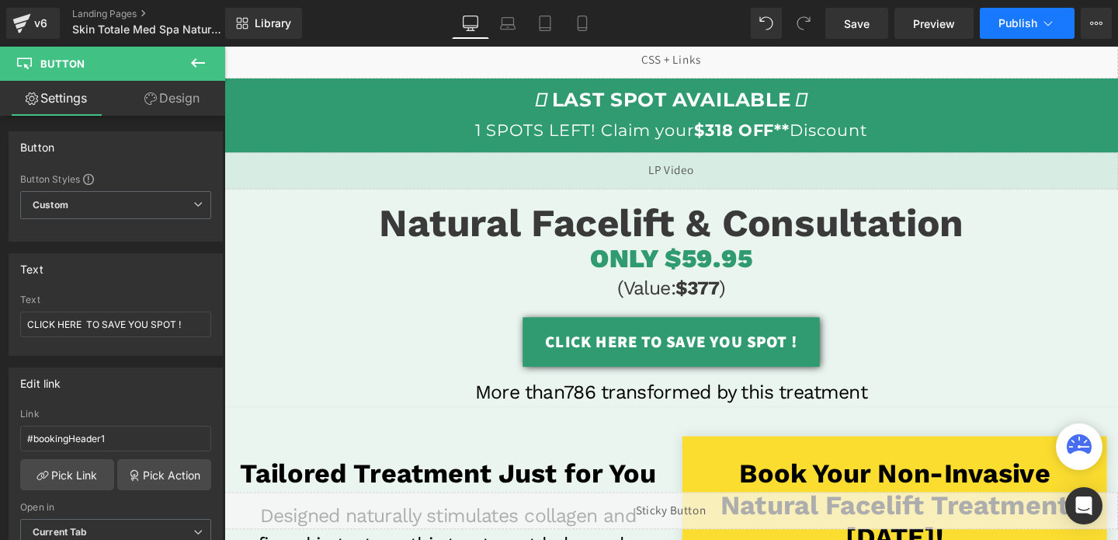
click at [1021, 19] on span "Publish" at bounding box center [1018, 23] width 39 height 12
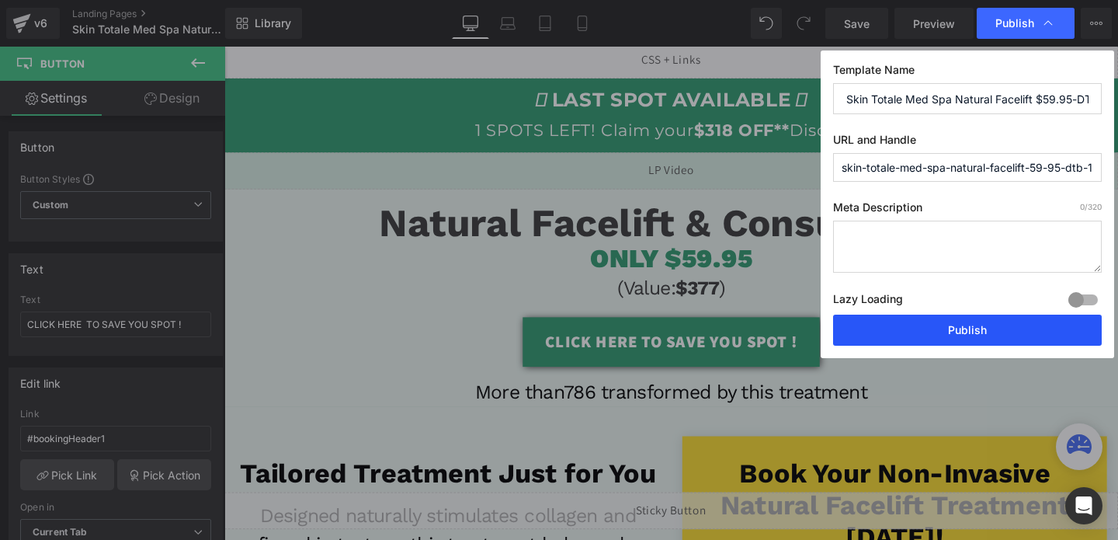
click at [910, 332] on button "Publish" at bounding box center [967, 329] width 269 height 31
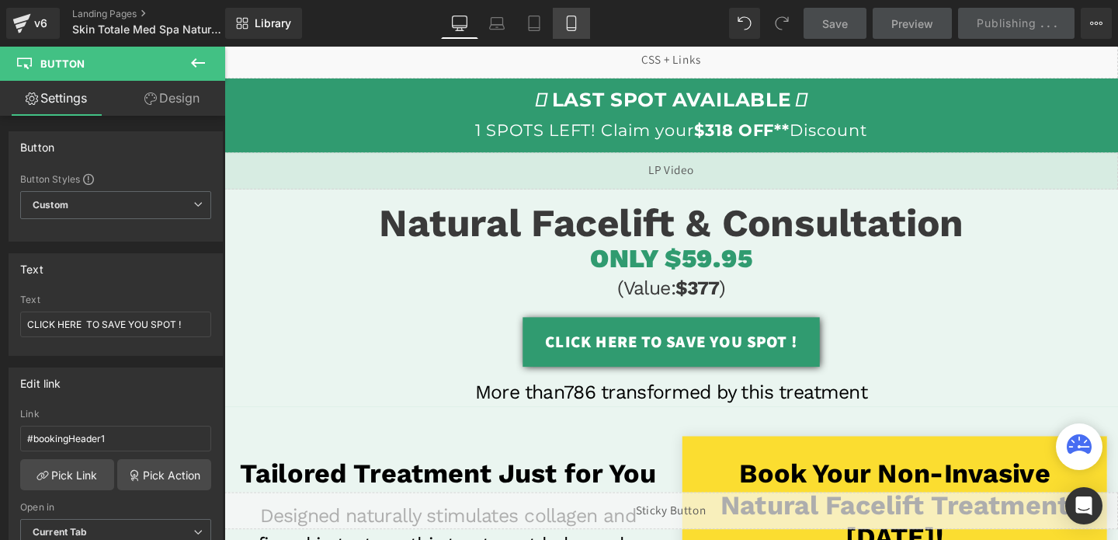
click at [565, 14] on link "Mobile" at bounding box center [571, 23] width 37 height 31
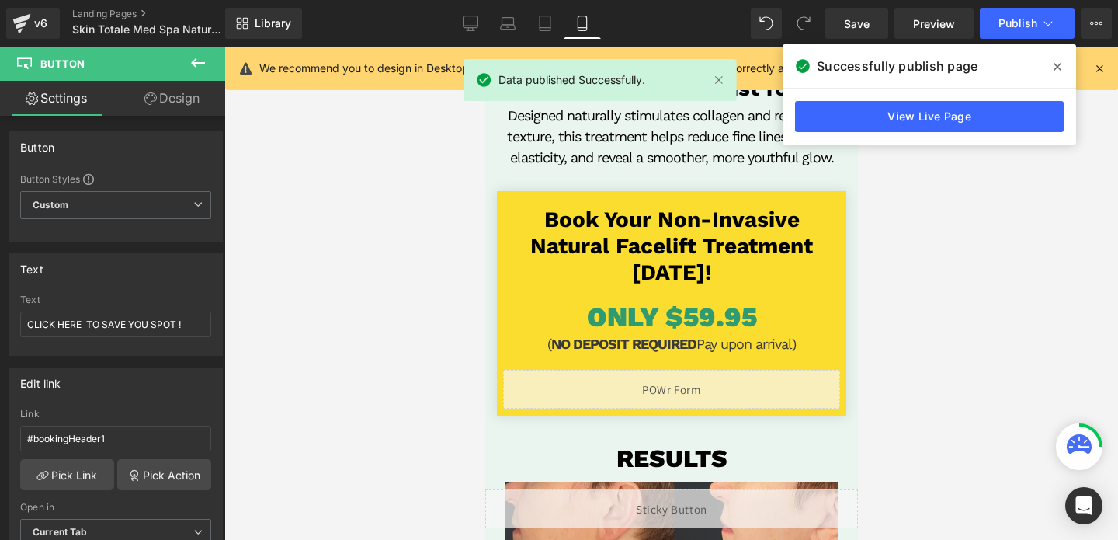
scroll to position [542, 0]
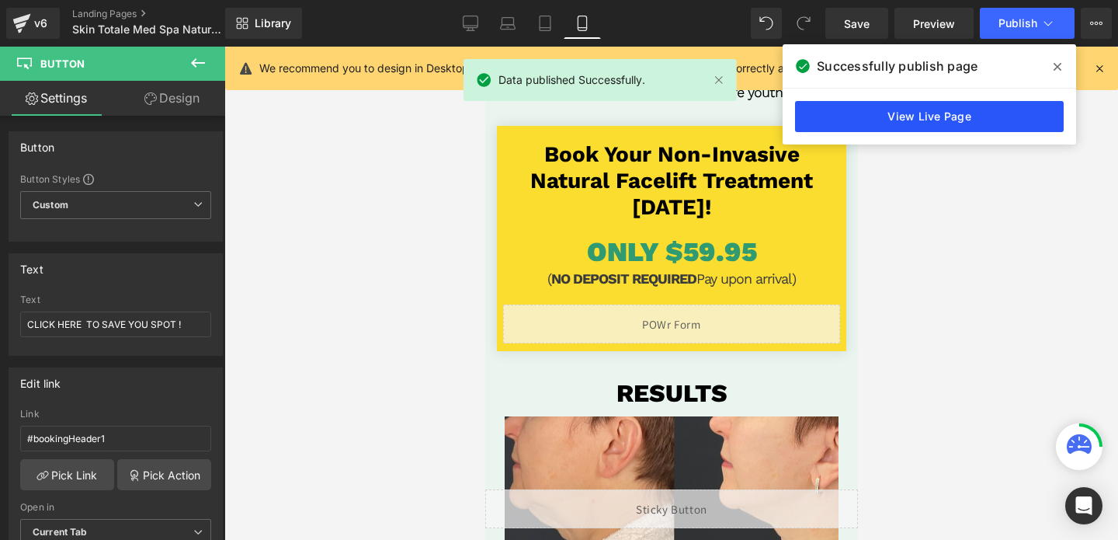
click at [977, 113] on link "View Live Page" at bounding box center [929, 116] width 269 height 31
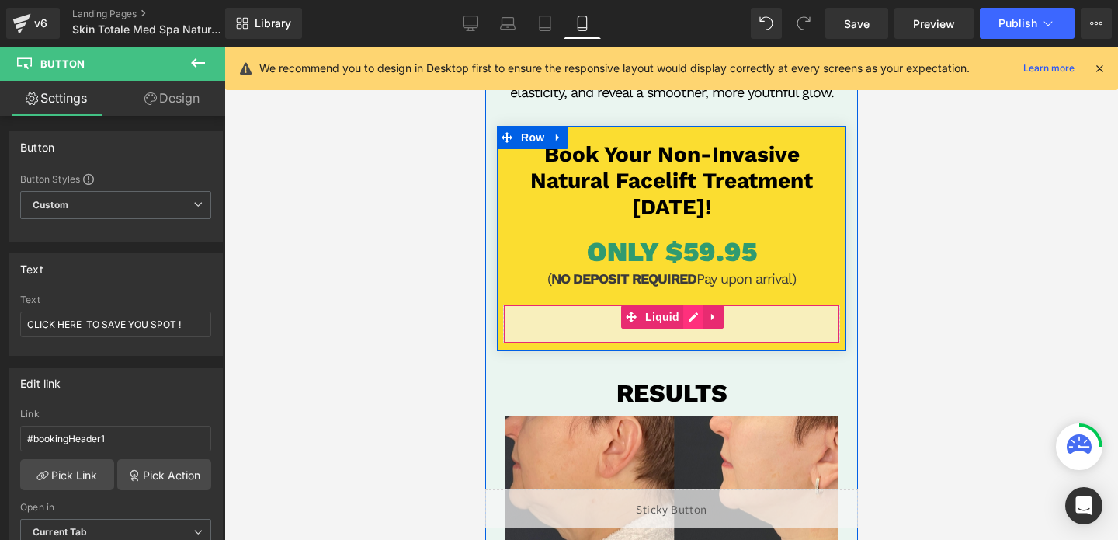
click at [692, 320] on div "Liquid" at bounding box center [670, 323] width 337 height 39
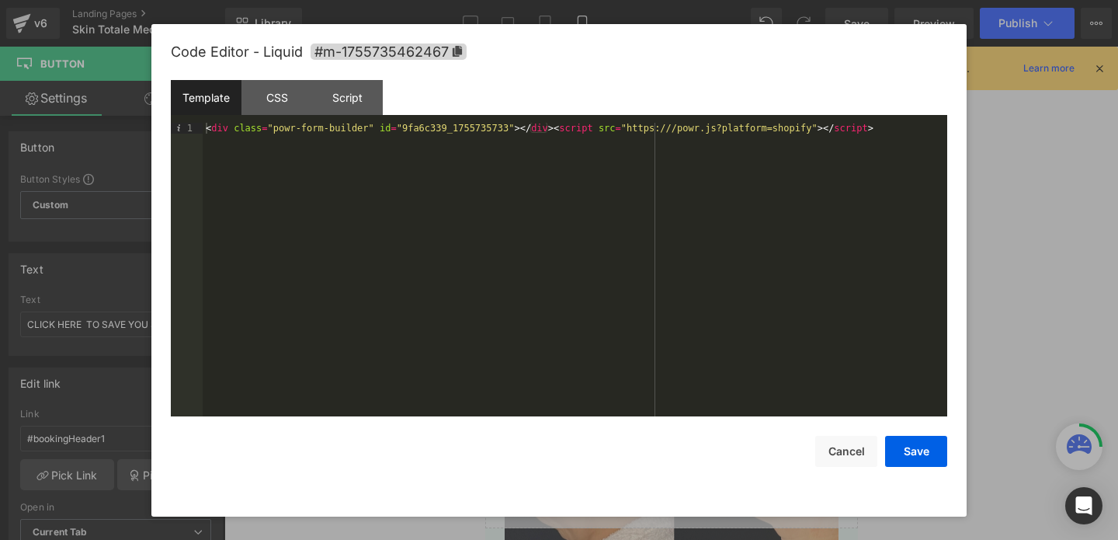
click at [489, 137] on div "< div class = "powr-form-builder" id = "9fa6c339_1755735733" > </ div > < scrip…" at bounding box center [575, 280] width 745 height 315
click at [501, 128] on div "< div class = "powr-form-builder" id = "9fa6c339_1755735733" > </ div > < scrip…" at bounding box center [575, 280] width 745 height 315
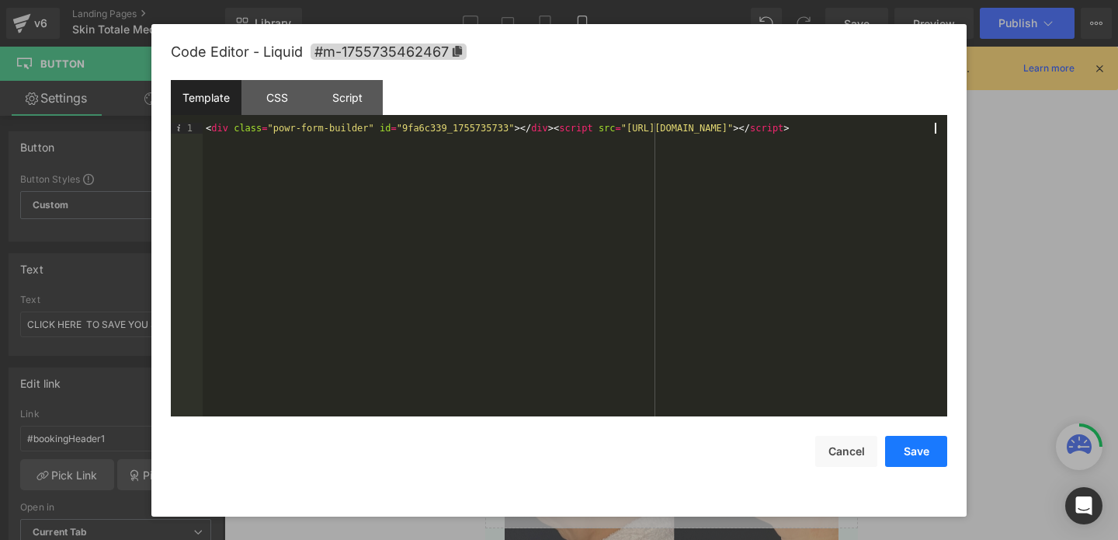
click at [917, 457] on button "Save" at bounding box center [916, 451] width 62 height 31
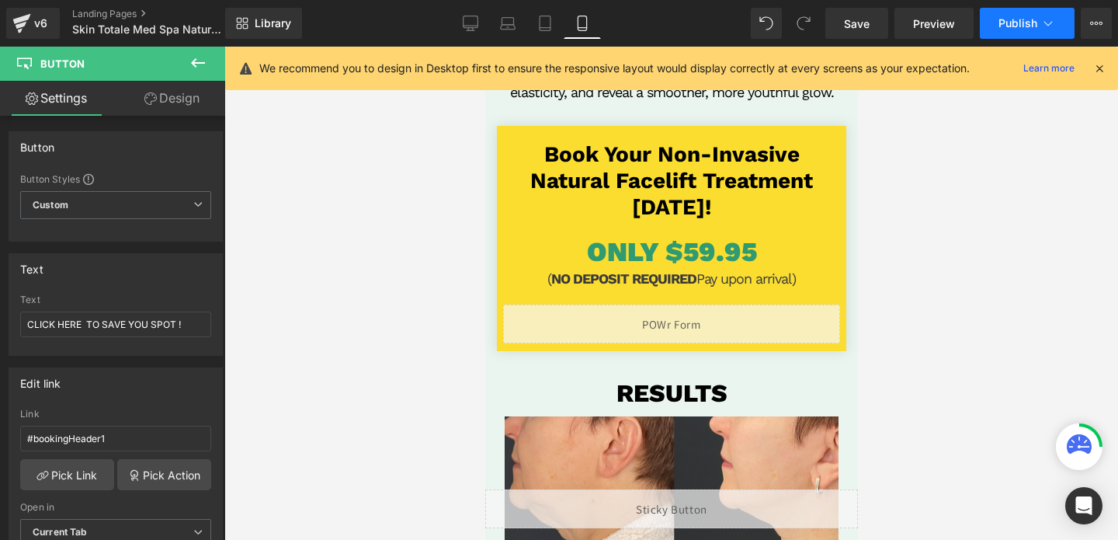
click at [1027, 18] on span "Publish" at bounding box center [1018, 23] width 39 height 12
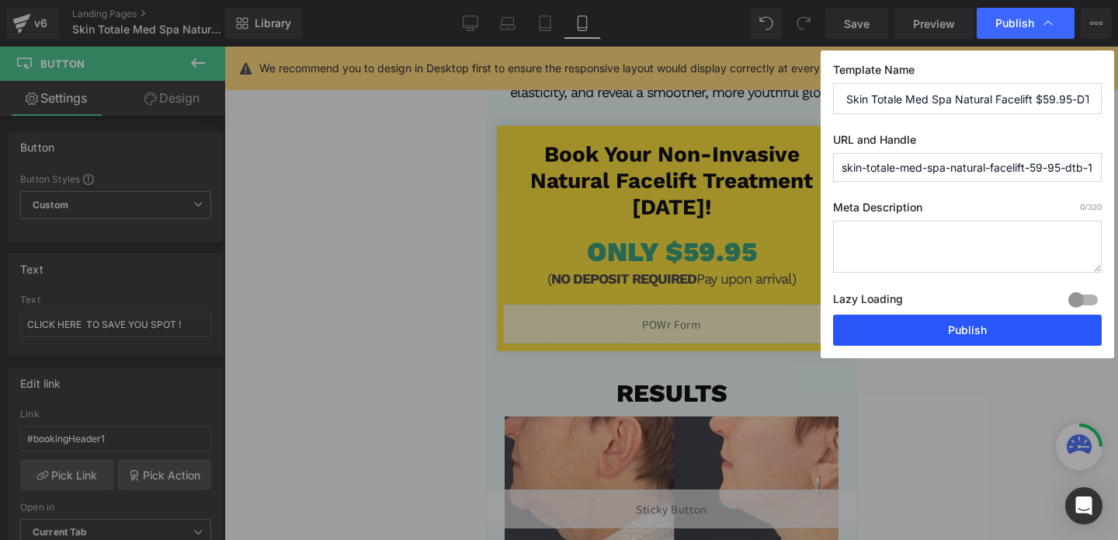
click at [940, 336] on button "Publish" at bounding box center [967, 329] width 269 height 31
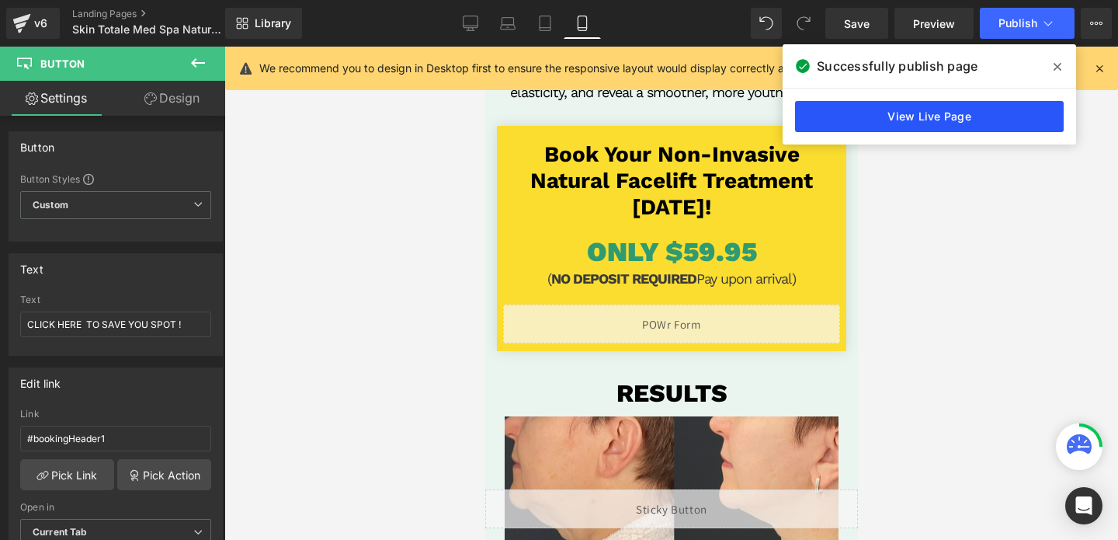
click at [961, 113] on link "View Live Page" at bounding box center [929, 116] width 269 height 31
